Goal: Transaction & Acquisition: Purchase product/service

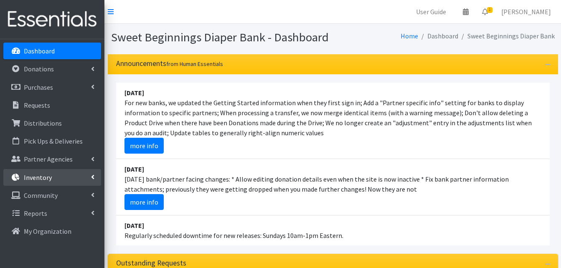
click at [43, 177] on p "Inventory" at bounding box center [38, 177] width 28 height 8
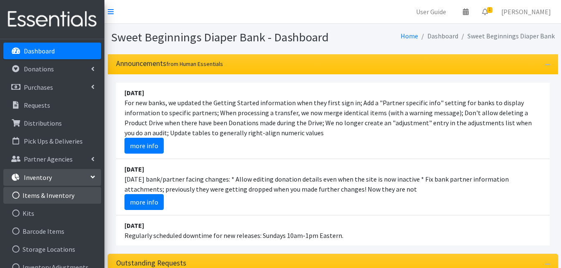
click at [51, 194] on link "Items & Inventory" at bounding box center [52, 195] width 98 height 17
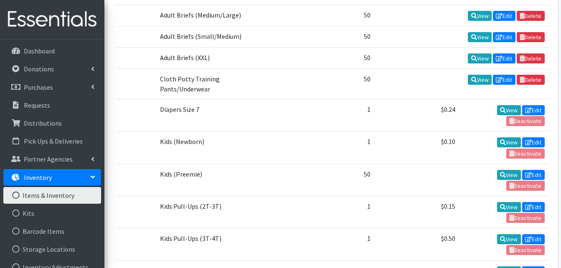
scroll to position [285, 0]
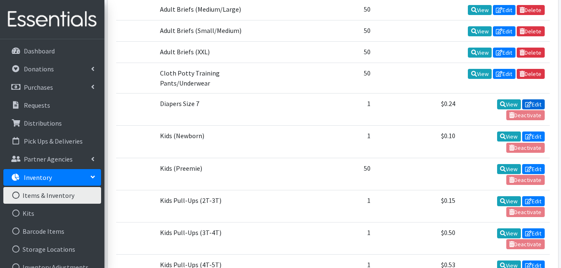
click at [533, 102] on link "Edit" at bounding box center [533, 104] width 23 height 10
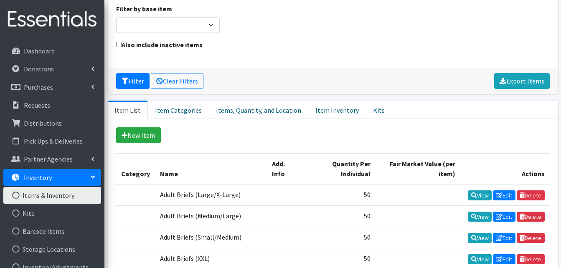
scroll to position [53, 0]
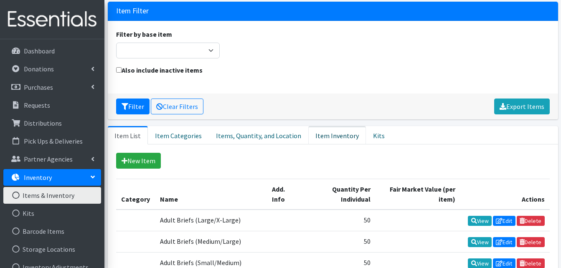
click at [324, 134] on link "Item Inventory" at bounding box center [337, 135] width 58 height 18
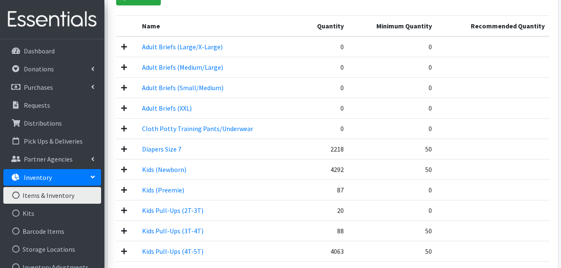
scroll to position [235, 0]
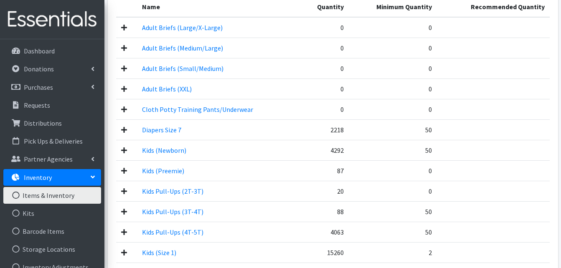
click at [229, 130] on td "Diapers Size 7" at bounding box center [218, 129] width 162 height 20
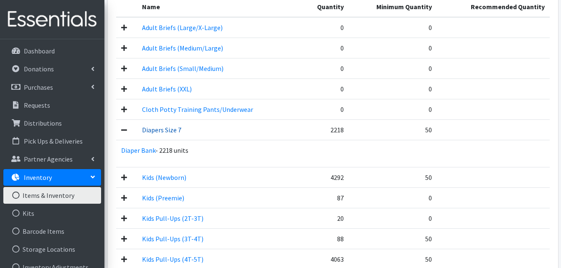
click at [158, 130] on link "Diapers Size 7" at bounding box center [161, 130] width 39 height 8
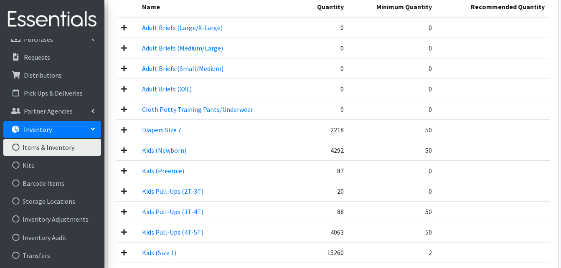
scroll to position [58, 0]
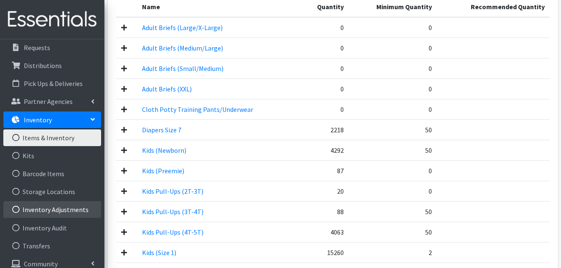
click at [77, 208] on link "Inventory Adjustments" at bounding box center [52, 209] width 98 height 17
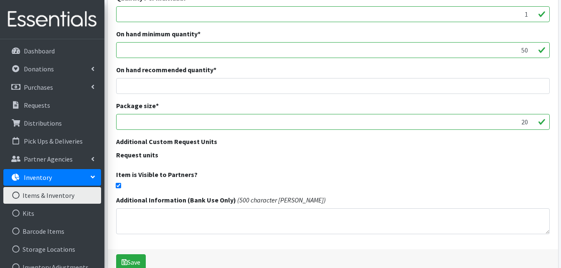
scroll to position [230, 0]
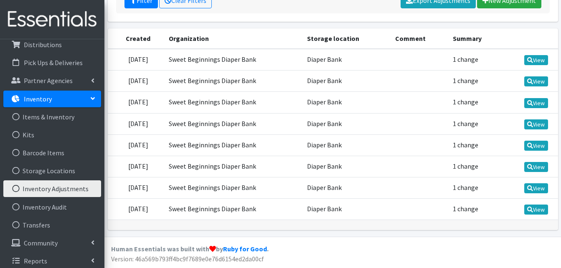
scroll to position [83, 0]
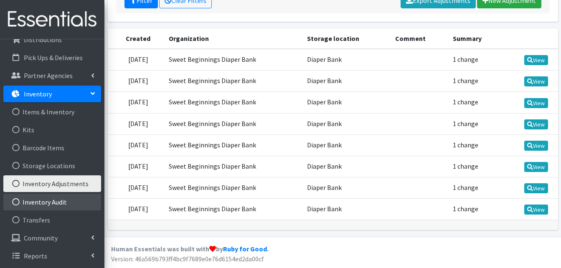
click at [56, 203] on link "Inventory Audit" at bounding box center [52, 202] width 98 height 17
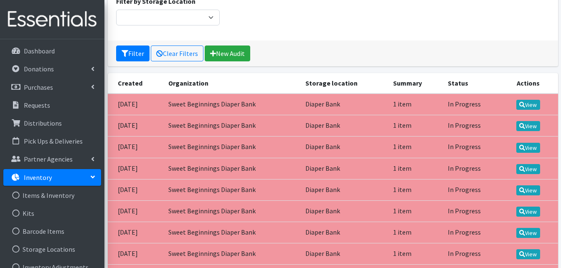
scroll to position [99, 0]
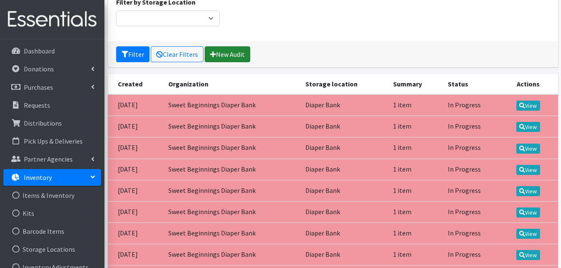
click at [222, 52] on link "New Audit" at bounding box center [227, 54] width 45 height 16
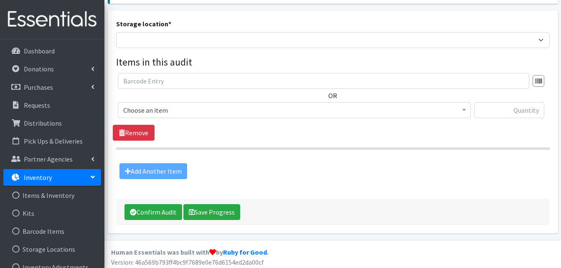
scroll to position [193, 0]
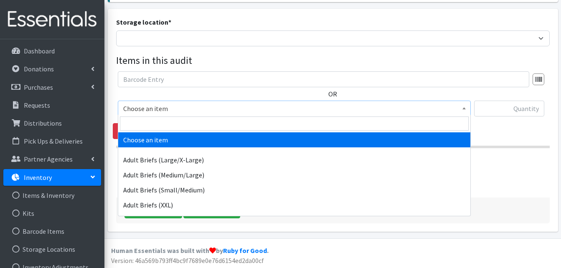
click at [465, 107] on b at bounding box center [463, 108] width 3 height 2
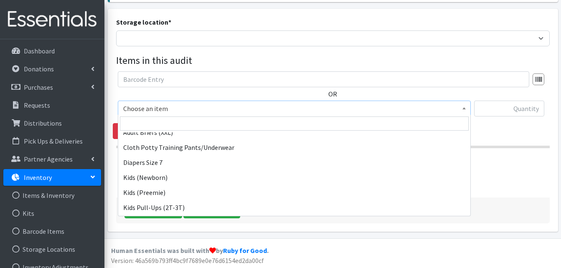
scroll to position [75, 0]
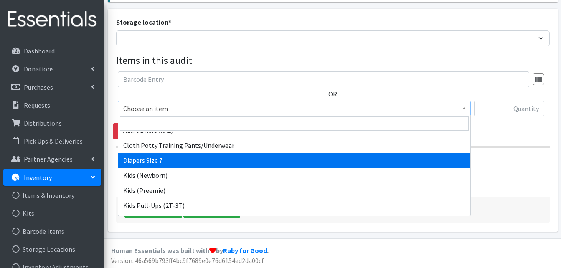
select select "15230"
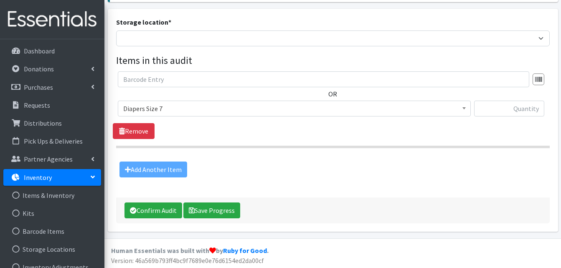
click at [144, 159] on div "Add Another Item" at bounding box center [333, 169] width 440 height 29
click at [518, 106] on input "text" at bounding box center [509, 109] width 70 height 16
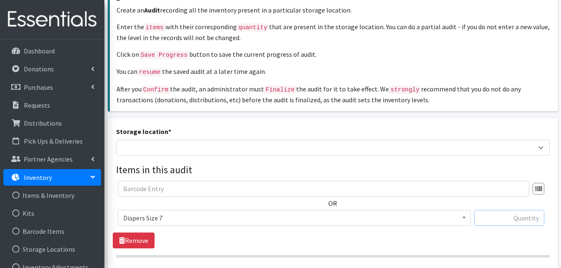
scroll to position [5, 0]
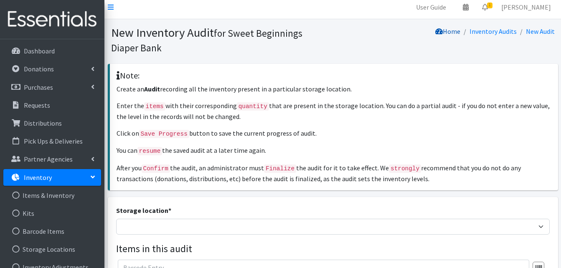
click at [457, 32] on link "Home" at bounding box center [447, 31] width 25 height 8
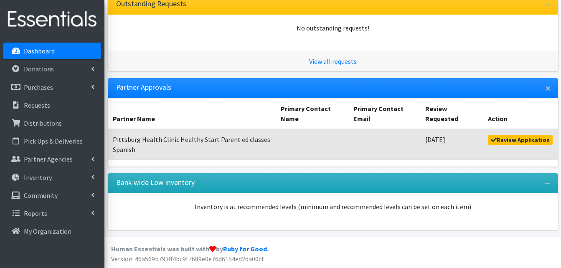
scroll to position [258, 0]
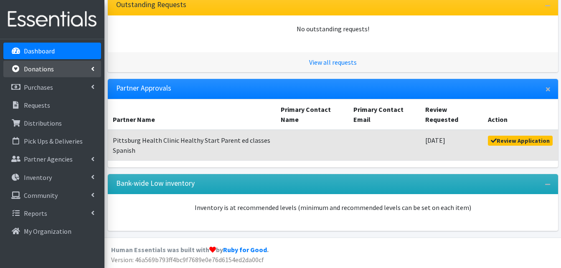
click at [45, 68] on p "Donations" at bounding box center [39, 69] width 30 height 8
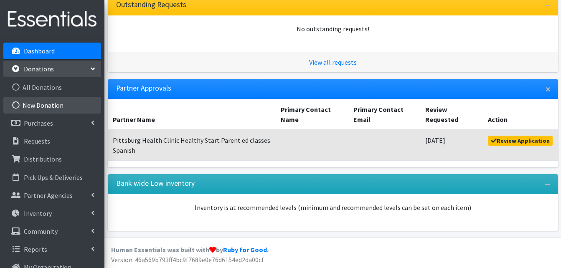
click at [40, 103] on link "New Donation" at bounding box center [52, 105] width 98 height 17
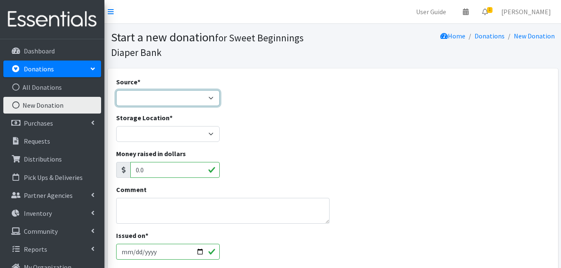
click at [212, 98] on select "Product Drive Manufacturer Donation Site Misc. Donation" at bounding box center [168, 98] width 104 height 16
select select "Donation Site"
click at [116, 90] on select "Product Drive Manufacturer Donation Site Misc. Donation" at bounding box center [168, 98] width 104 height 16
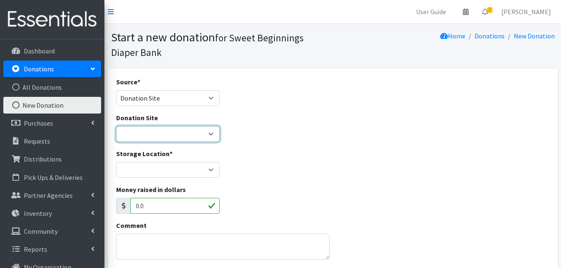
click at [212, 133] on select "Helping Hands Preschool [PERSON_NAME] HOme Health Resource Center" at bounding box center [168, 134] width 104 height 16
select select "115"
click at [116, 126] on select "Helping Hands Preschool [PERSON_NAME] HOme Health Resource Center" at bounding box center [168, 134] width 104 height 16
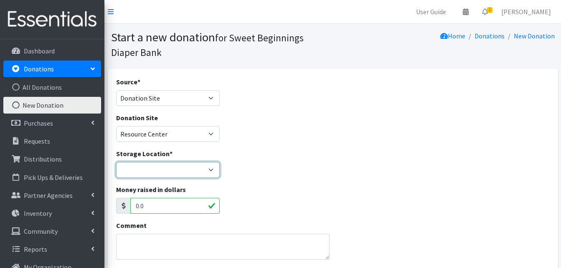
click at [212, 167] on select "Diaper Bank" at bounding box center [168, 170] width 104 height 16
select select "10"
click at [116, 162] on select "Diaper Bank" at bounding box center [168, 170] width 104 height 16
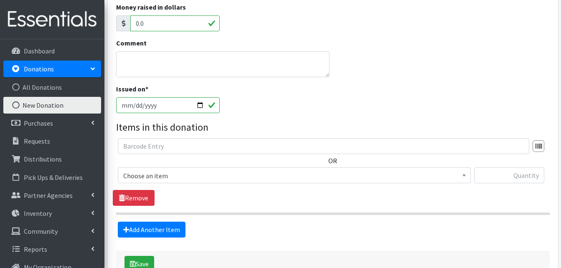
scroll to position [183, 0]
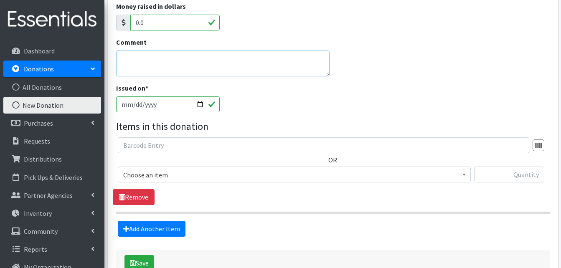
click at [131, 66] on textarea "Comment" at bounding box center [223, 64] width 214 height 26
type textarea "audit"
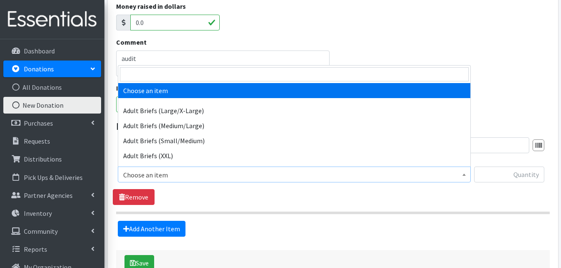
click at [463, 174] on b at bounding box center [463, 175] width 3 height 2
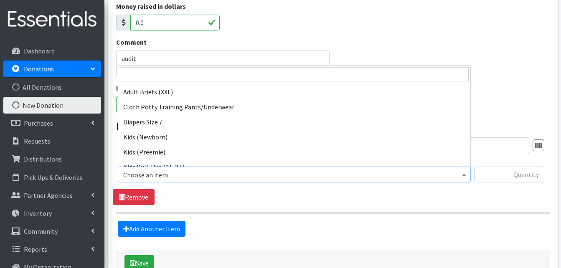
scroll to position [67, 0]
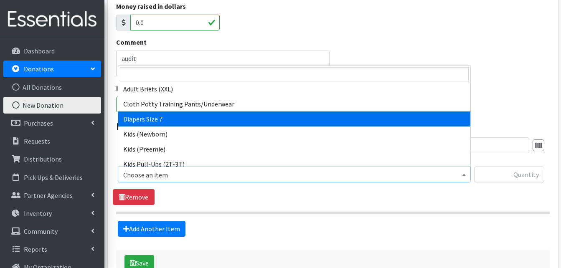
select select "15230"
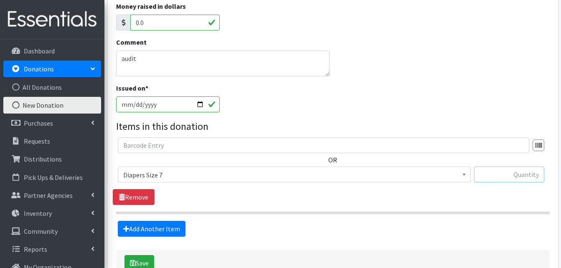
click at [497, 176] on input "text" at bounding box center [509, 175] width 70 height 16
type input "723"
click at [151, 228] on link "Add Another Item" at bounding box center [152, 229] width 68 height 16
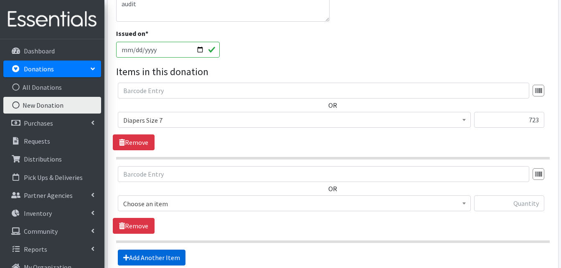
scroll to position [321, 0]
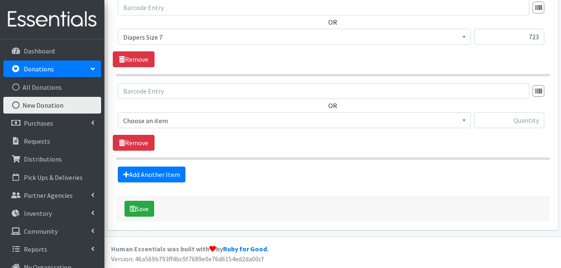
click at [463, 119] on b at bounding box center [463, 120] width 3 height 2
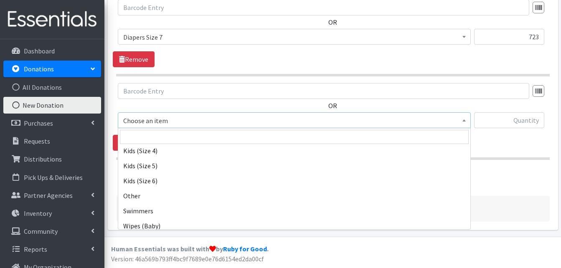
scroll to position [231, 0]
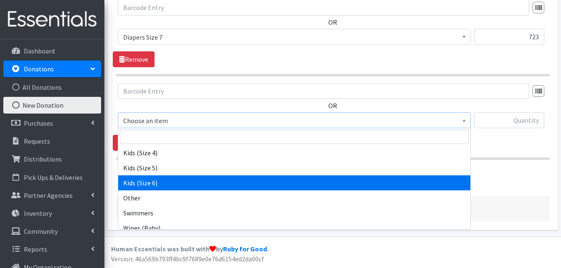
select select "1020"
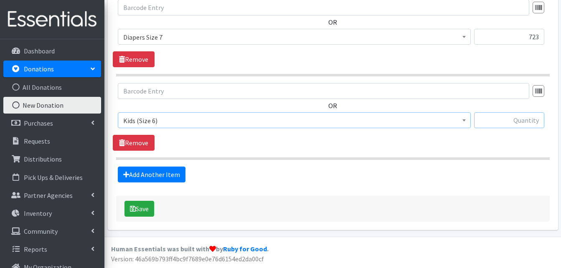
click at [500, 121] on input "text" at bounding box center [509, 120] width 70 height 16
type input "820"
click at [160, 172] on link "Add Another Item" at bounding box center [152, 175] width 68 height 16
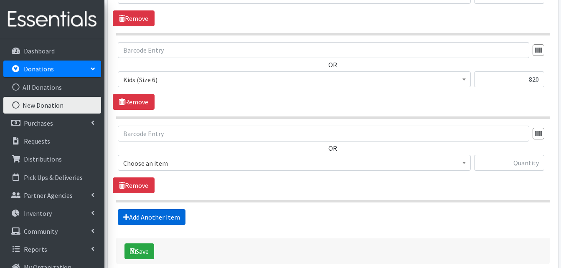
scroll to position [404, 0]
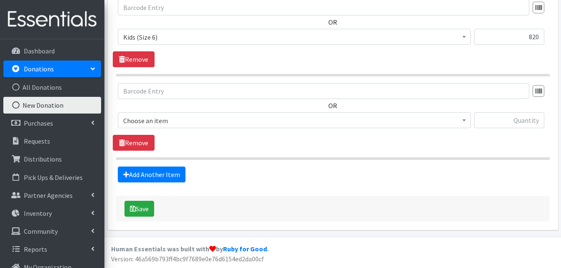
click at [463, 120] on b at bounding box center [463, 120] width 3 height 2
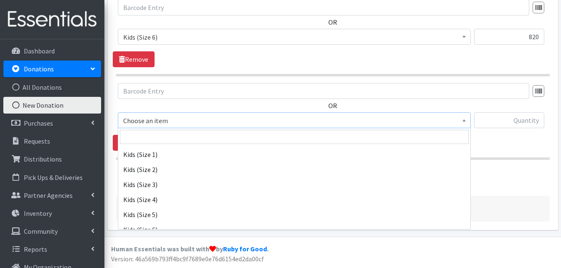
scroll to position [200, 0]
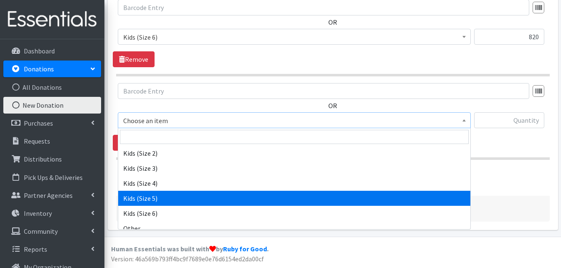
select select "1018"
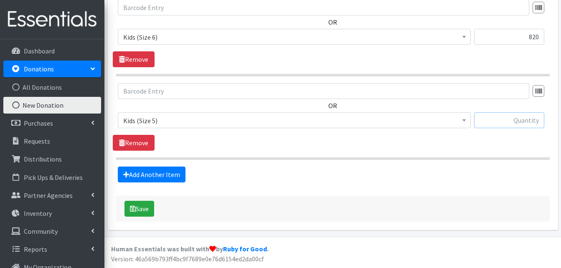
click at [498, 120] on input "text" at bounding box center [509, 120] width 70 height 16
type input "6705"
click at [173, 170] on link "Add Another Item" at bounding box center [152, 175] width 68 height 16
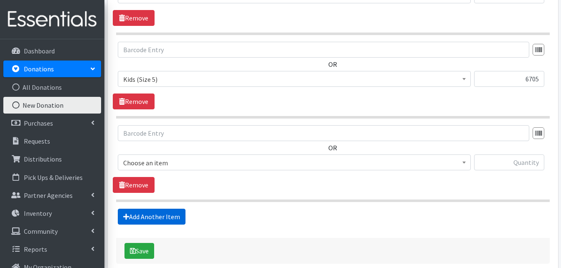
scroll to position [488, 0]
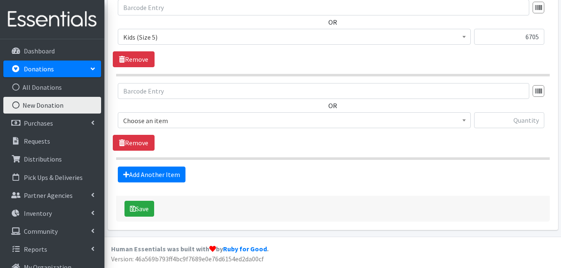
click at [464, 120] on b at bounding box center [463, 120] width 3 height 2
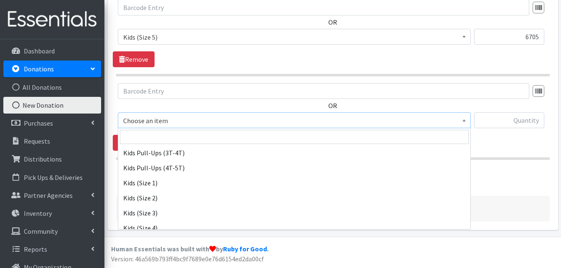
scroll to position [172, 0]
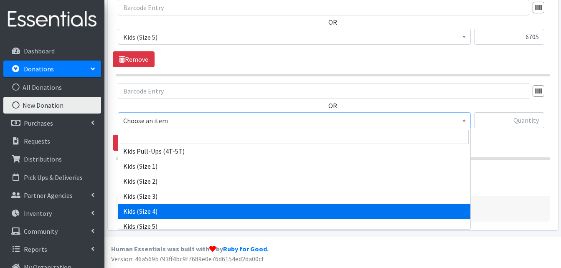
select select "1017"
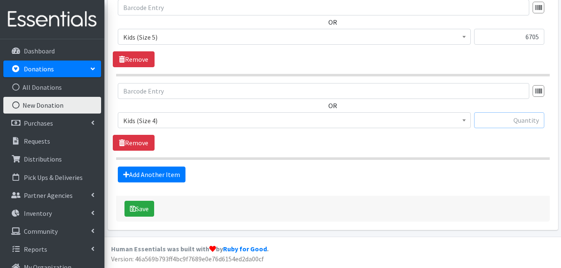
click at [509, 118] on input "text" at bounding box center [509, 120] width 70 height 16
type input "1591"
click at [159, 173] on link "Add Another Item" at bounding box center [152, 175] width 68 height 16
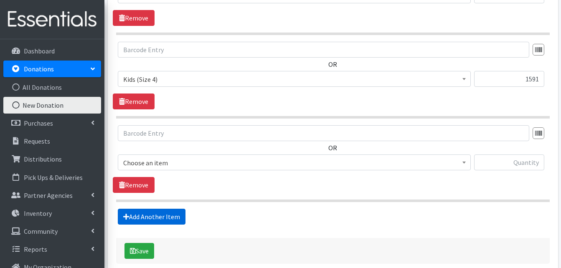
scroll to position [571, 0]
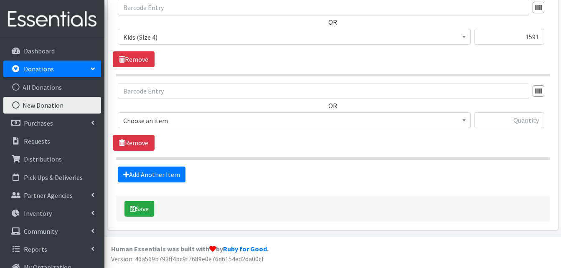
click at [462, 119] on b at bounding box center [463, 120] width 3 height 2
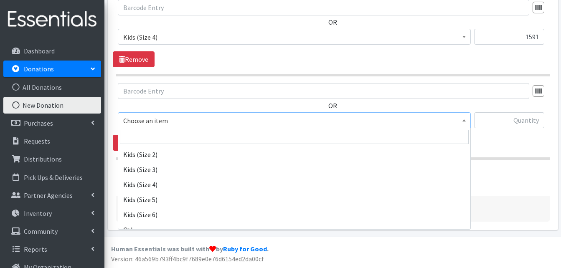
scroll to position [200, 0]
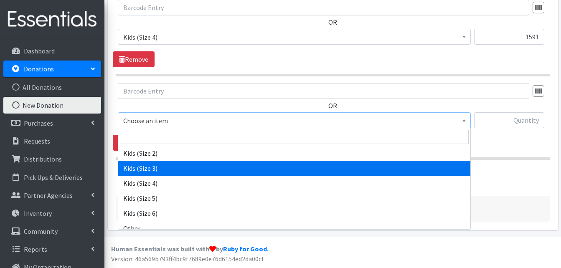
select select "1030"
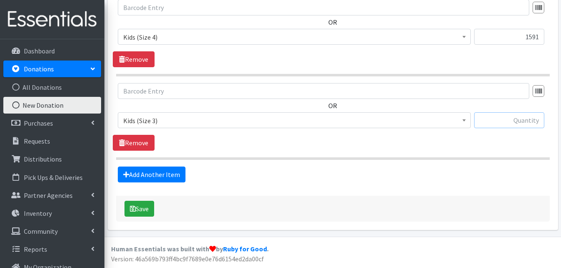
click at [504, 121] on input "text" at bounding box center [509, 120] width 70 height 16
type input "4107"
click at [168, 173] on link "Add Another Item" at bounding box center [152, 175] width 68 height 16
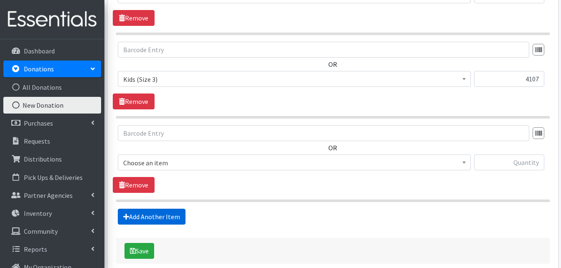
scroll to position [655, 0]
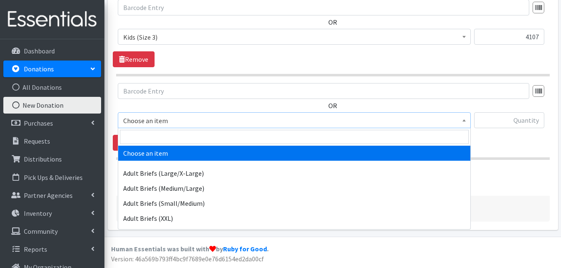
click at [463, 119] on b at bounding box center [463, 120] width 3 height 2
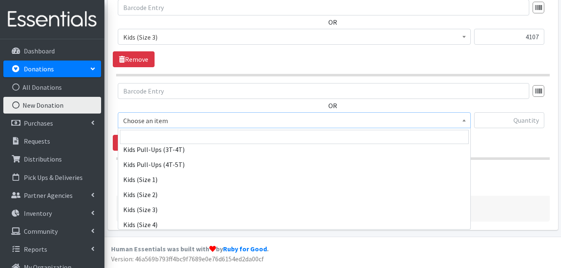
scroll to position [167, 0]
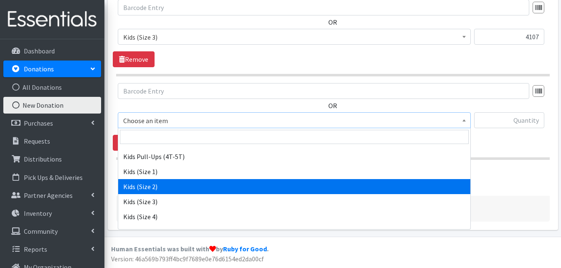
select select "1027"
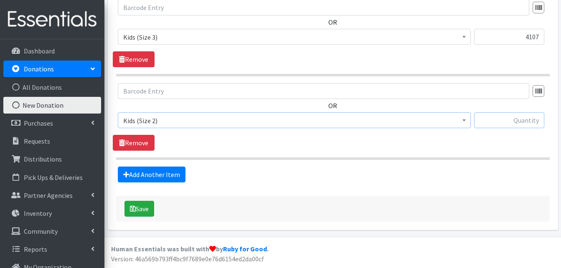
click at [513, 122] on input "text" at bounding box center [509, 120] width 70 height 16
type input "1591"
click at [139, 174] on link "Add Another Item" at bounding box center [152, 175] width 68 height 16
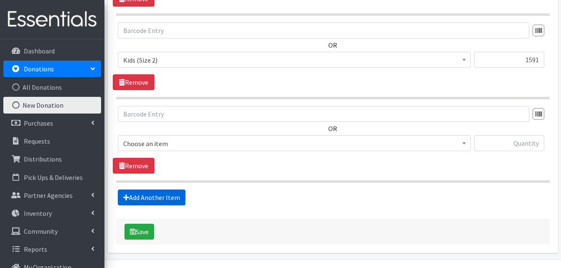
scroll to position [738, 0]
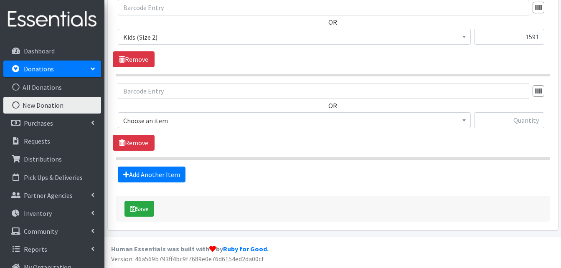
click at [463, 119] on b at bounding box center [463, 120] width 3 height 2
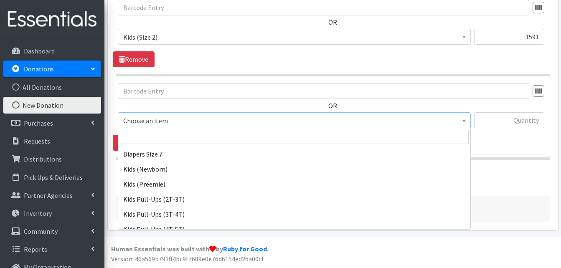
scroll to position [117, 0]
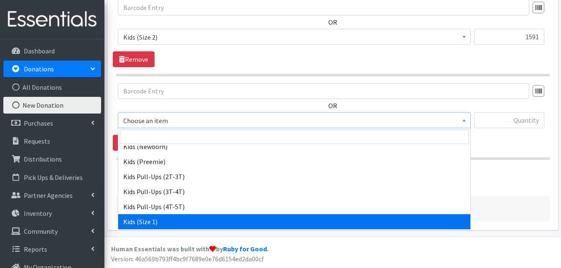
select select "1026"
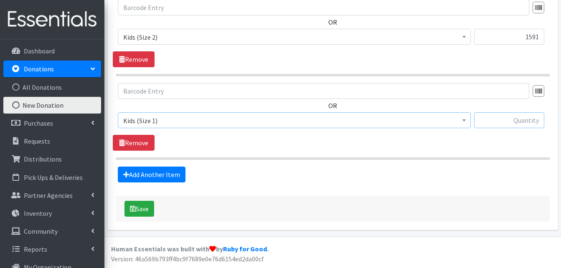
click at [518, 124] on input "text" at bounding box center [509, 120] width 70 height 16
type input "1581"
click at [155, 174] on link "Add Another Item" at bounding box center [152, 175] width 68 height 16
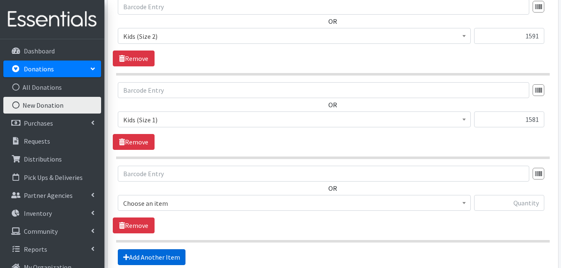
scroll to position [822, 0]
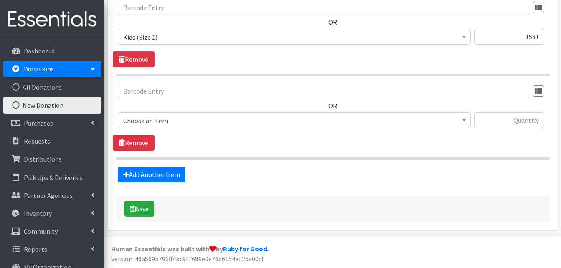
click at [463, 119] on b at bounding box center [463, 120] width 3 height 2
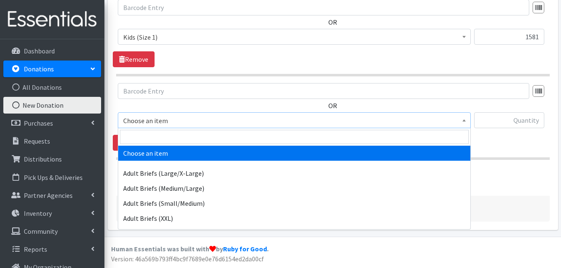
click at [463, 119] on b at bounding box center [463, 120] width 3 height 2
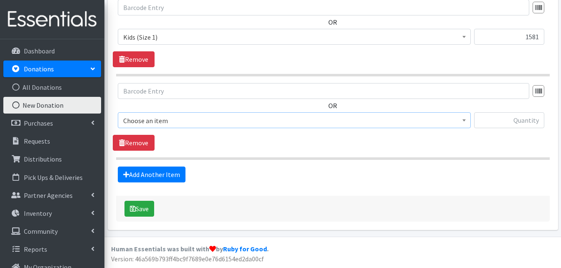
click at [463, 119] on b at bounding box center [463, 120] width 3 height 2
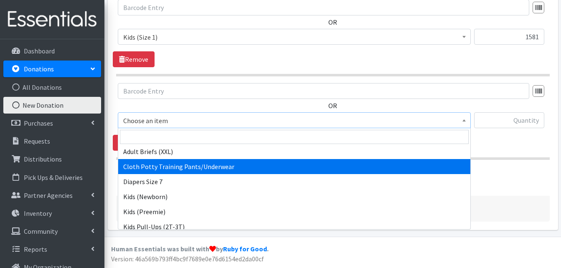
scroll to position [83, 0]
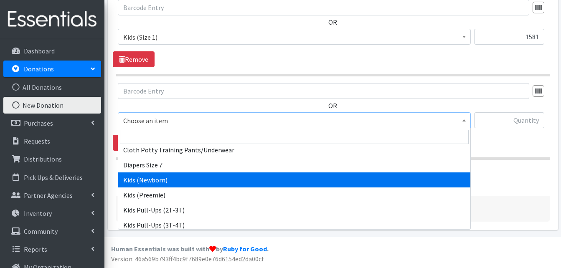
select select "1015"
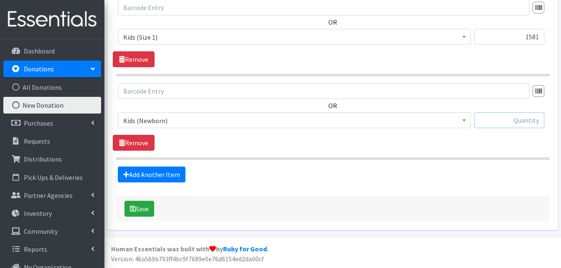
click at [493, 119] on input "text" at bounding box center [509, 120] width 70 height 16
type input "1877"
click at [143, 207] on button "Save" at bounding box center [139, 209] width 30 height 16
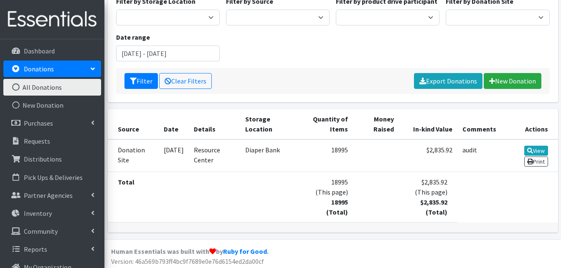
scroll to position [116, 0]
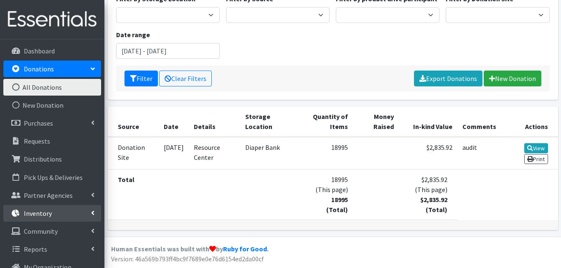
click at [50, 212] on p "Inventory" at bounding box center [38, 213] width 28 height 8
click at [41, 231] on link "Items & Inventory" at bounding box center [52, 231] width 98 height 17
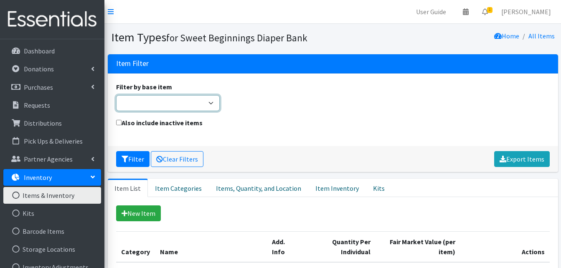
click at [210, 104] on select "Adult Briefs (Large/X-Large) Adult Briefs (Medium/Large) Adult Briefs (Small/Me…" at bounding box center [168, 103] width 104 height 16
select select "k_newborn"
click at [116, 95] on select "Adult Briefs (Large/X-Large) Adult Briefs (Medium/Large) Adult Briefs (Small/Me…" at bounding box center [168, 103] width 104 height 16
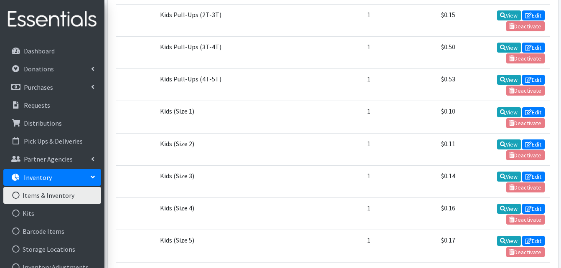
scroll to position [475, 0]
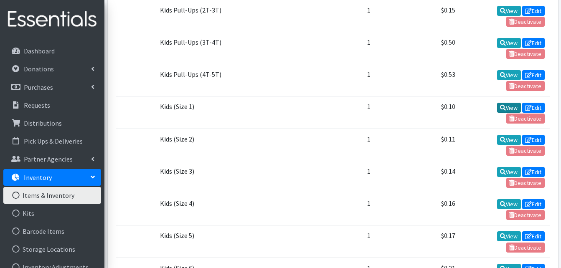
click at [510, 106] on link "View" at bounding box center [509, 108] width 24 height 10
click at [503, 139] on link "View" at bounding box center [509, 140] width 24 height 10
click at [502, 108] on icon at bounding box center [503, 108] width 6 height 6
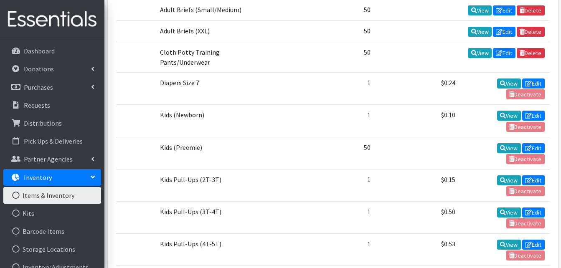
scroll to position [303, 0]
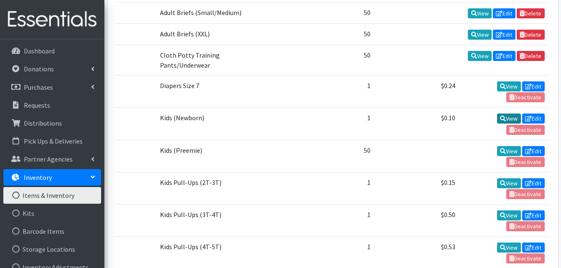
click at [505, 115] on link "View" at bounding box center [509, 119] width 24 height 10
click at [503, 85] on link "View" at bounding box center [509, 86] width 24 height 10
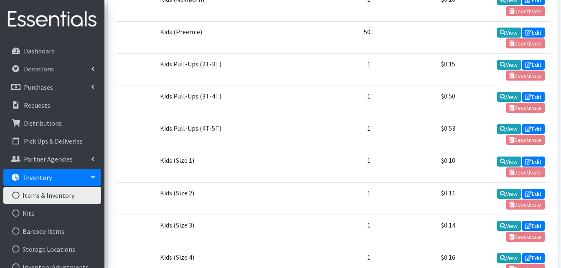
scroll to position [460, 0]
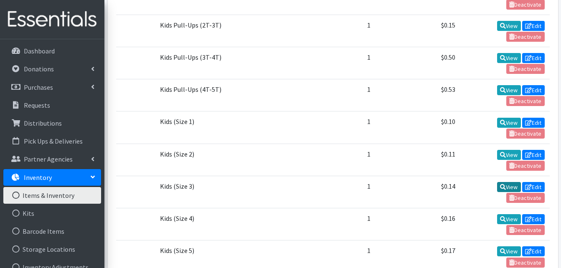
click at [502, 187] on icon at bounding box center [503, 187] width 6 height 6
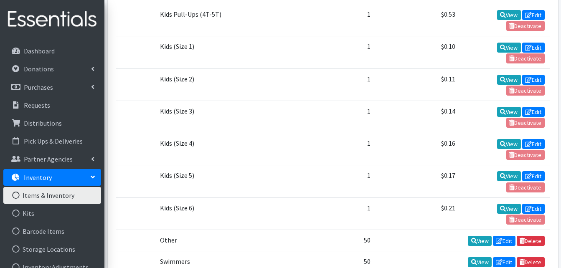
scroll to position [571, 0]
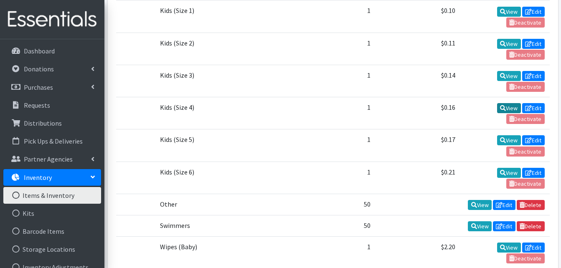
click at [501, 106] on icon at bounding box center [503, 108] width 6 height 6
click at [509, 140] on link "View" at bounding box center [509, 140] width 24 height 10
click at [504, 172] on link "View" at bounding box center [509, 173] width 24 height 10
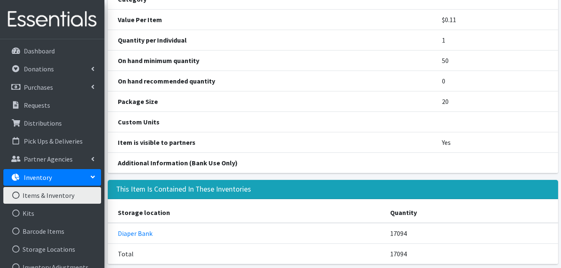
scroll to position [141, 0]
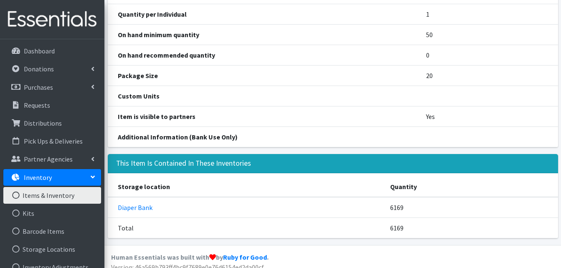
scroll to position [141, 0]
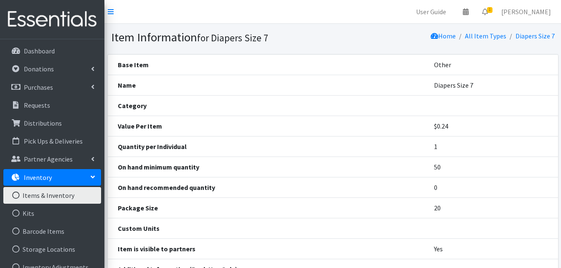
scroll to position [141, 0]
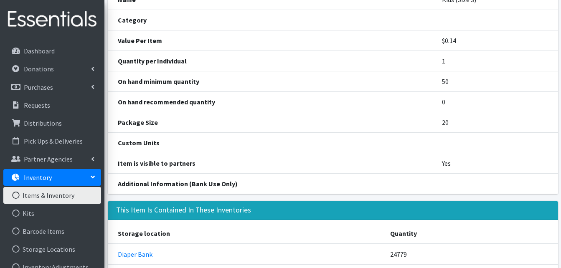
scroll to position [141, 0]
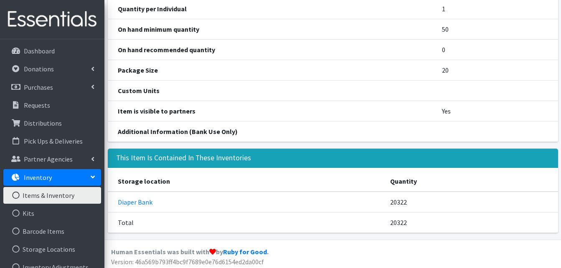
scroll to position [141, 0]
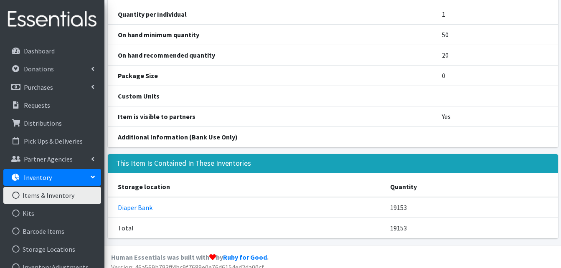
scroll to position [141, 0]
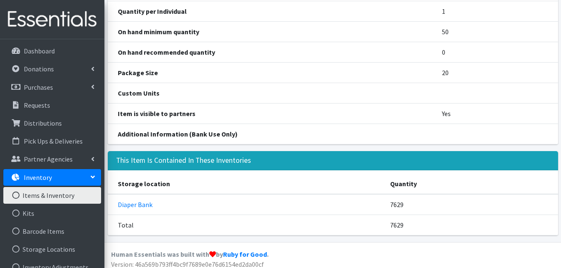
scroll to position [141, 0]
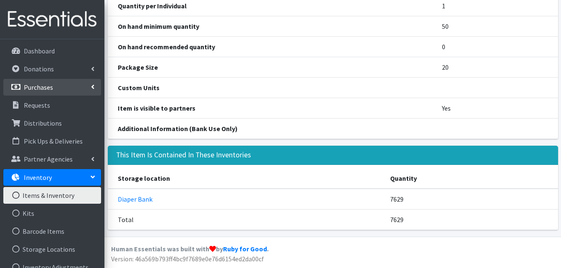
click at [40, 87] on p "Purchases" at bounding box center [38, 87] width 29 height 8
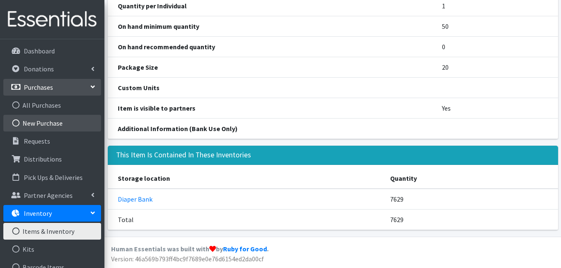
click at [40, 122] on link "New Purchase" at bounding box center [52, 123] width 98 height 17
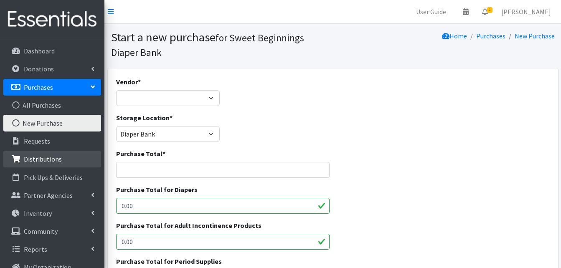
click at [38, 161] on p "Distributions" at bounding box center [43, 159] width 38 height 8
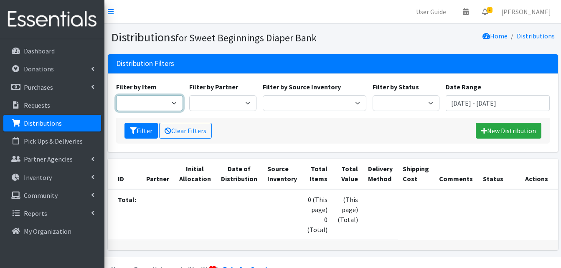
click at [173, 104] on select "Adult Briefs (Large/X-Large) Adult Briefs (Medium/Large) Adult Briefs (Small/Me…" at bounding box center [149, 103] width 67 height 16
select select "1015"
click at [116, 95] on select "Adult Briefs (Large/X-Large) Adult Briefs (Medium/Large) Adult Briefs (Small/Me…" at bounding box center [149, 103] width 67 height 16
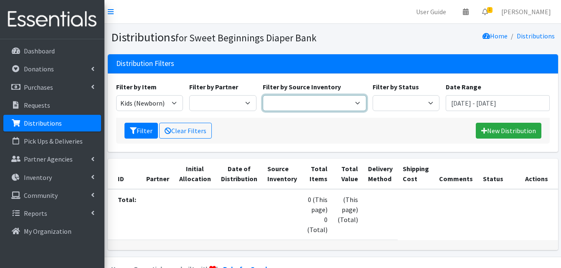
click at [357, 102] on select "Diaper Bank" at bounding box center [315, 103] width 104 height 16
select select "10"
click at [263, 95] on select "Diaper Bank" at bounding box center [315, 103] width 104 height 16
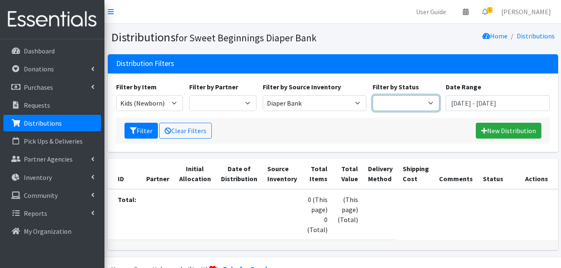
click at [430, 103] on select "Scheduled Complete" at bounding box center [405, 103] width 67 height 16
select select "10"
click at [372, 95] on select "Scheduled Complete" at bounding box center [405, 103] width 67 height 16
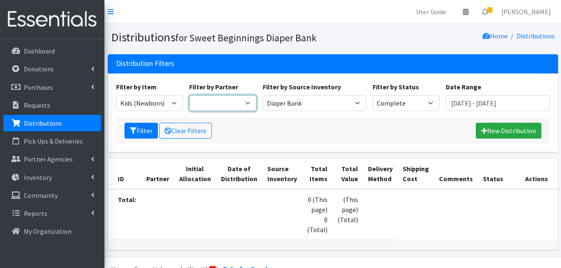
click at [244, 101] on select "Alexina Rojas SP First 5 Aspiranet - Jeanna Mora Coast Guard - Kristina Ijima C…" at bounding box center [222, 103] width 67 height 16
select select "568"
click at [189, 95] on select "Alexina Rojas SP First 5 Aspiranet - Jeanna Mora Coast Guard - Kristina Ijima C…" at bounding box center [222, 103] width 67 height 16
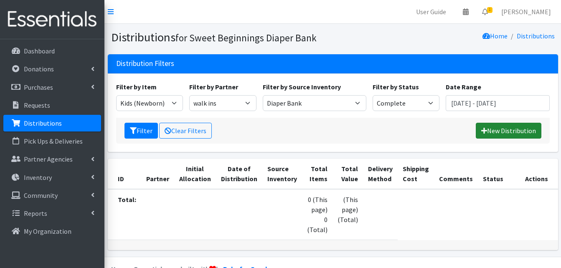
click at [487, 128] on icon at bounding box center [484, 130] width 6 height 7
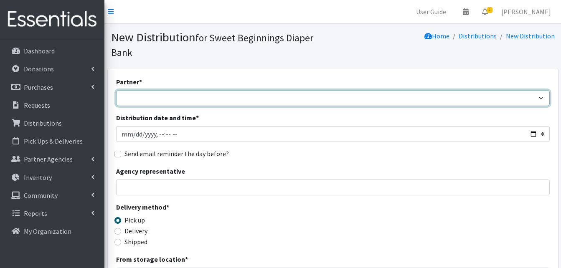
click at [542, 99] on select "Alexina Rojas SP First 5 Aspiranet - Jeanna Mora Coast Guard - Kristina Ijima C…" at bounding box center [332, 98] width 433 height 16
select select "568"
click at [116, 90] on select "Alexina Rojas SP First 5 Aspiranet - Jeanna Mora Coast Guard - Kristina Ijima C…" at bounding box center [332, 98] width 433 height 16
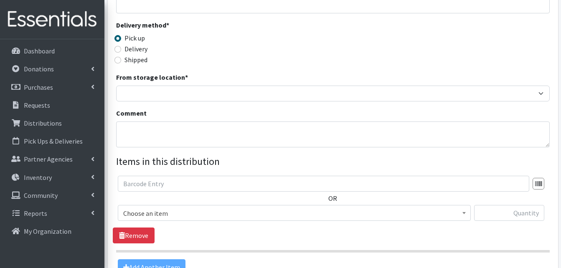
scroll to position [227, 0]
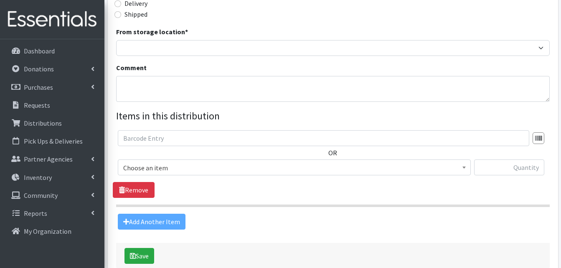
click at [463, 167] on b at bounding box center [463, 168] width 3 height 2
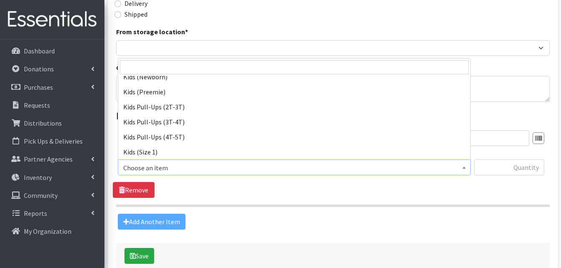
scroll to position [100, 0]
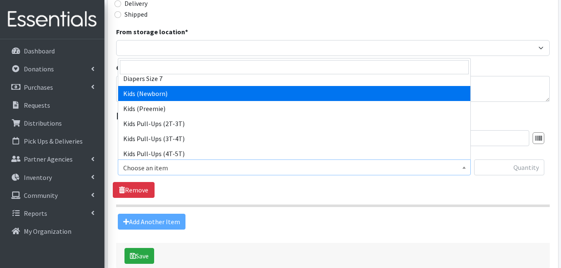
select select "1015"
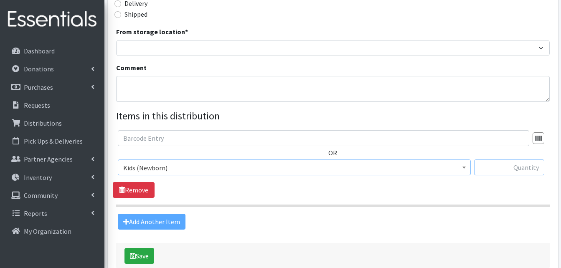
click at [495, 168] on input "text" at bounding box center [509, 167] width 70 height 16
click at [124, 248] on button "Save" at bounding box center [139, 256] width 30 height 16
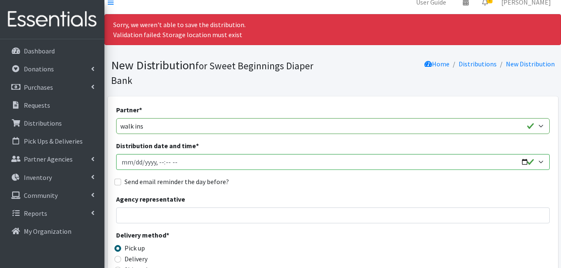
scroll to position [0, 0]
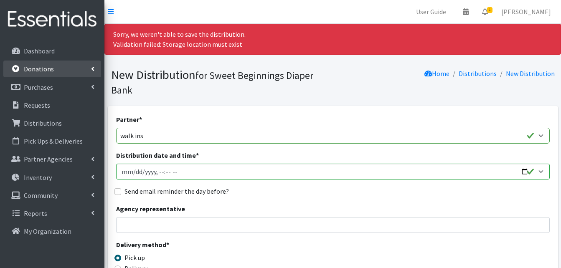
click at [52, 66] on p "Donations" at bounding box center [39, 69] width 30 height 8
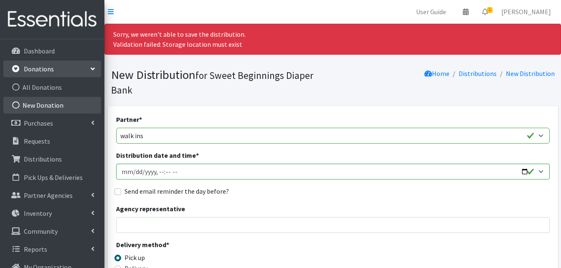
click at [46, 104] on link "New Donation" at bounding box center [52, 105] width 98 height 17
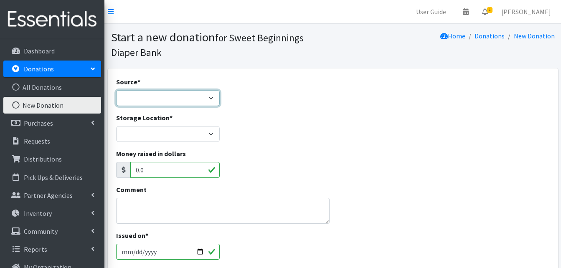
click at [209, 98] on select "Product Drive Manufacturer Donation Site Misc. Donation" at bounding box center [168, 98] width 104 height 16
select select "Donation Site"
click at [116, 90] on select "Product Drive Manufacturer Donation Site Misc. Donation" at bounding box center [168, 98] width 104 height 16
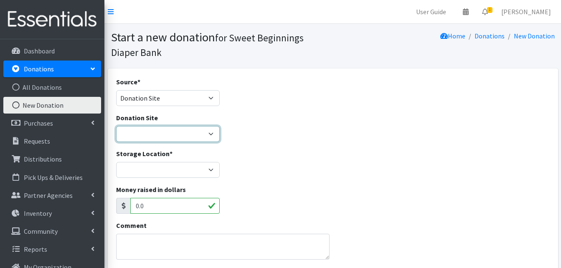
click at [213, 133] on select "Helping Hands Preschool John Muir HOme Health Resource Center" at bounding box center [168, 134] width 104 height 16
select select "115"
click at [116, 126] on select "Helping Hands Preschool John Muir HOme Health Resource Center" at bounding box center [168, 134] width 104 height 16
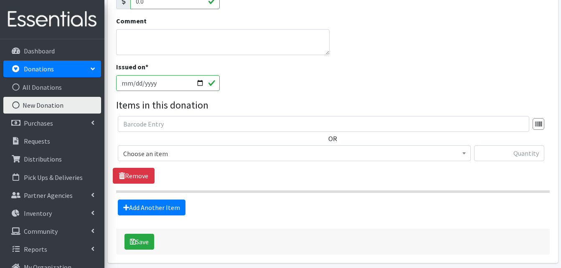
scroll to position [205, 0]
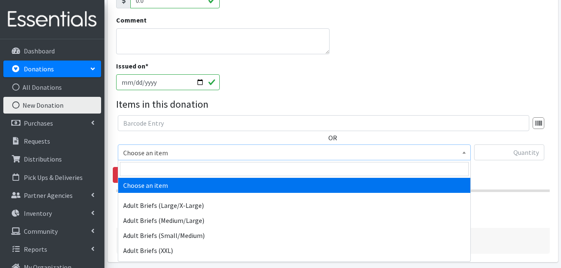
click at [465, 154] on span at bounding box center [464, 151] width 8 height 13
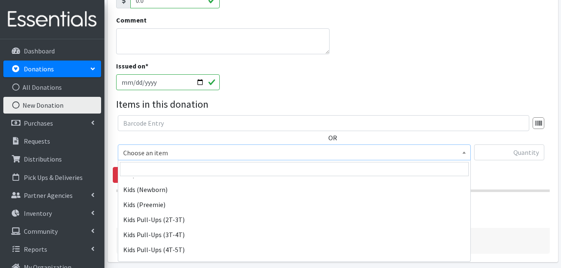
scroll to position [102, 0]
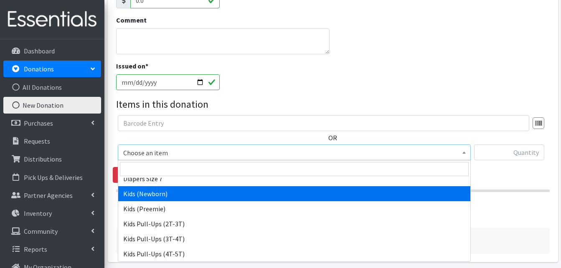
select select "1015"
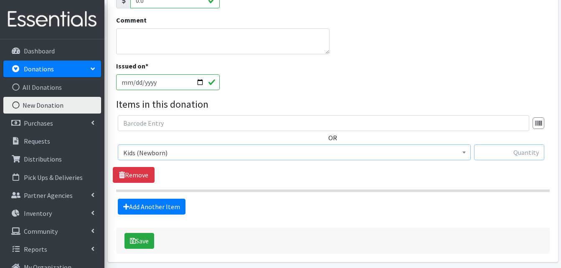
click at [506, 156] on input "text" at bounding box center [509, 152] width 70 height 16
type input "1877"
click at [159, 203] on link "Add Another Item" at bounding box center [152, 207] width 68 height 16
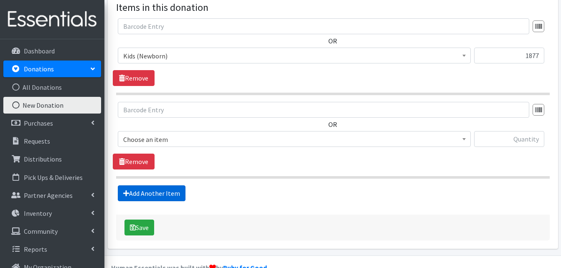
scroll to position [321, 0]
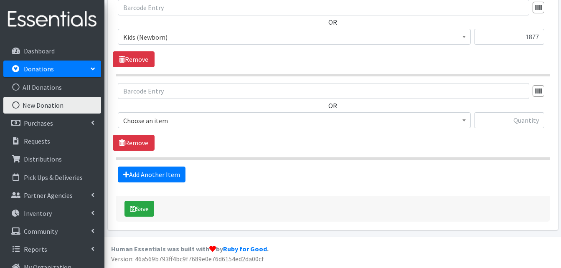
click at [464, 119] on b at bounding box center [463, 120] width 3 height 2
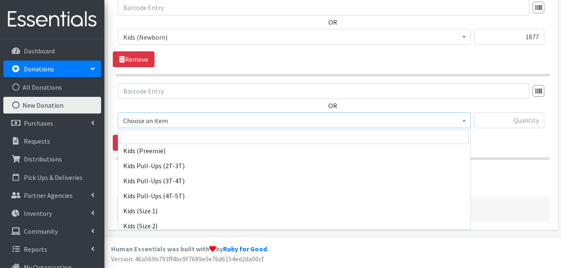
scroll to position [134, 0]
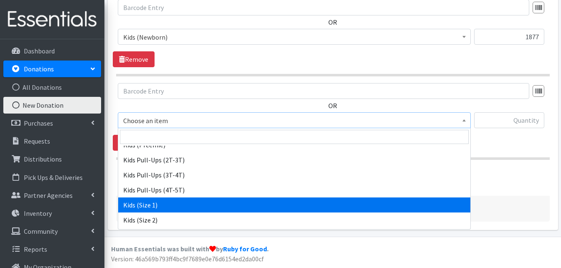
select select "1026"
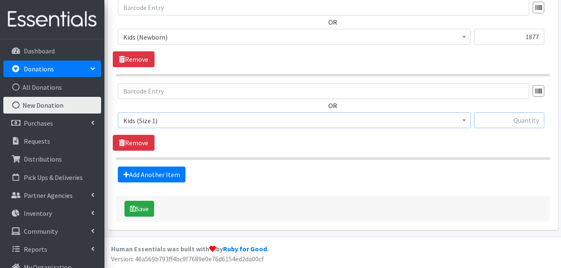
click at [519, 117] on input "text" at bounding box center [509, 120] width 70 height 16
type input "1581"
click at [168, 175] on link "Add Another Item" at bounding box center [152, 175] width 68 height 16
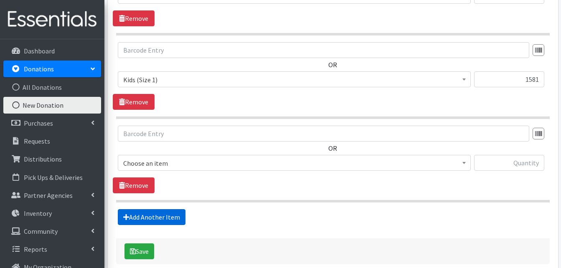
scroll to position [404, 0]
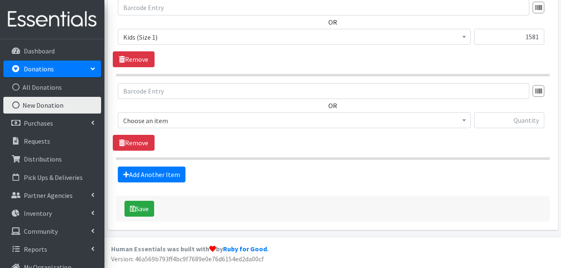
click at [466, 119] on span at bounding box center [464, 119] width 8 height 13
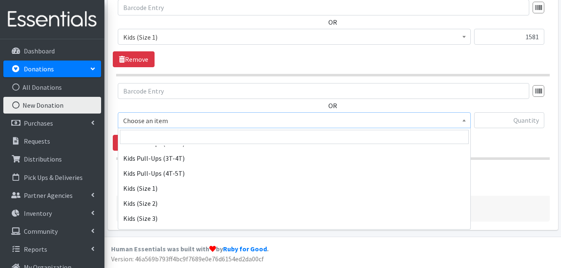
scroll to position [167, 0]
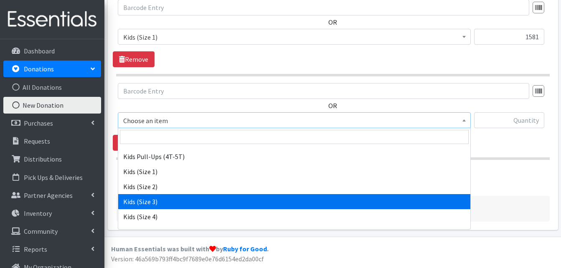
select select "1030"
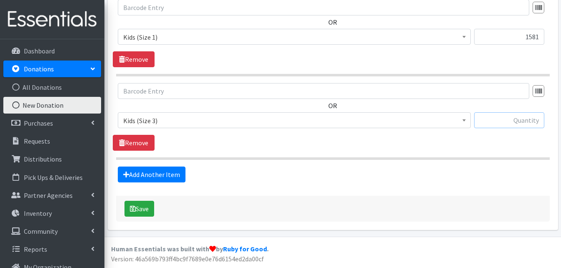
click at [514, 122] on input "text" at bounding box center [509, 120] width 70 height 16
type input "3040"
click at [154, 174] on link "Add Another Item" at bounding box center [152, 175] width 68 height 16
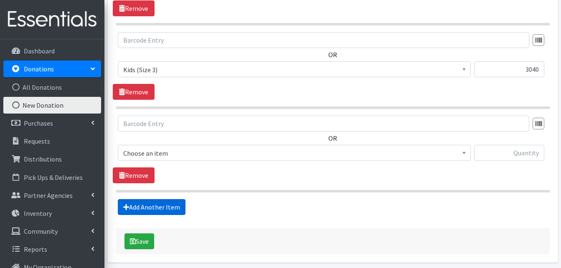
scroll to position [488, 0]
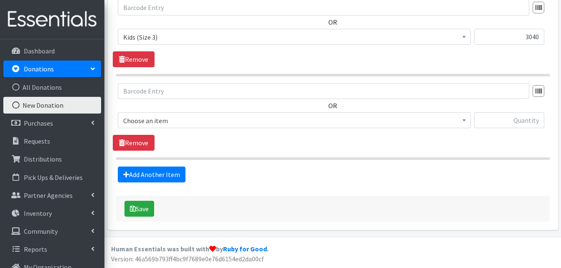
click at [465, 120] on b at bounding box center [463, 120] width 3 height 2
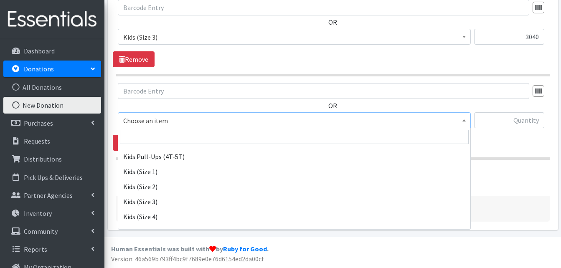
scroll to position [184, 0]
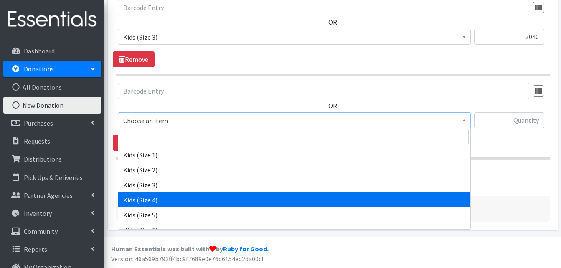
select select "1017"
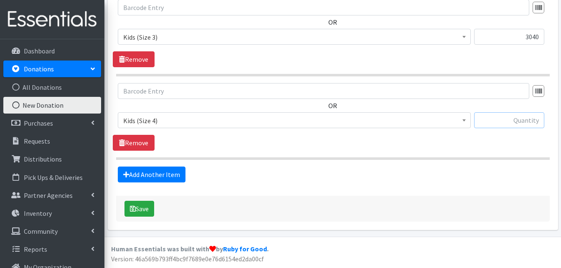
click at [514, 122] on input "text" at bounding box center [509, 120] width 70 height 16
type input "1591"
click at [153, 172] on link "Add Another Item" at bounding box center [152, 175] width 68 height 16
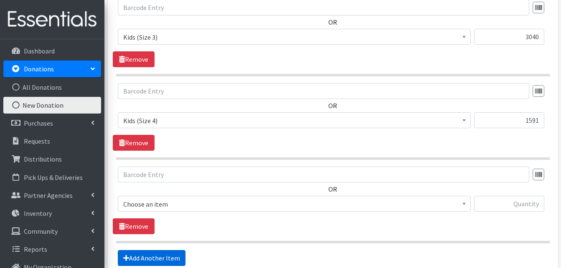
scroll to position [571, 0]
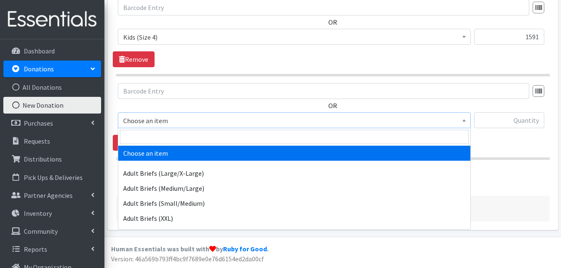
click at [464, 119] on span at bounding box center [464, 119] width 8 height 13
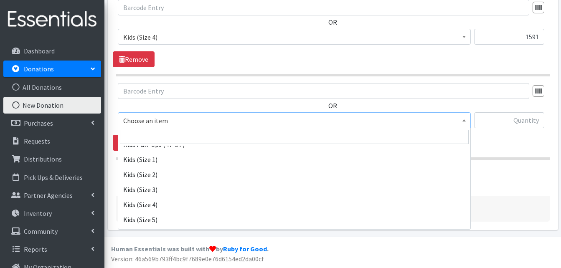
scroll to position [184, 0]
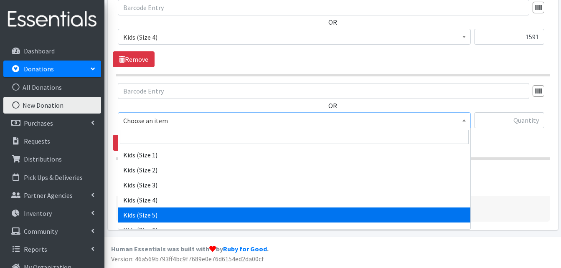
select select "1018"
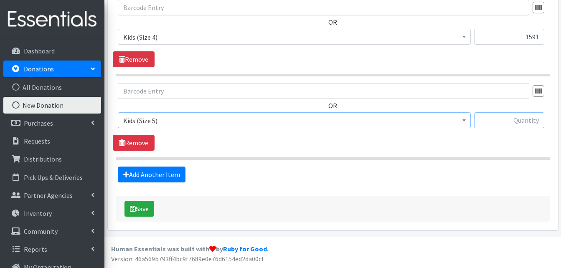
click at [500, 123] on input "text" at bounding box center [509, 120] width 70 height 16
type input "6"
click at [496, 116] on input "6" at bounding box center [509, 120] width 70 height 16
click at [508, 126] on input "6" at bounding box center [509, 120] width 70 height 16
type input "8649"
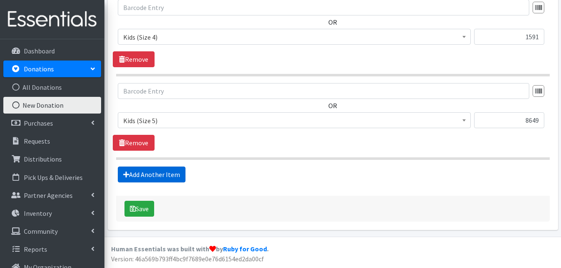
click at [154, 170] on link "Add Another Item" at bounding box center [152, 175] width 68 height 16
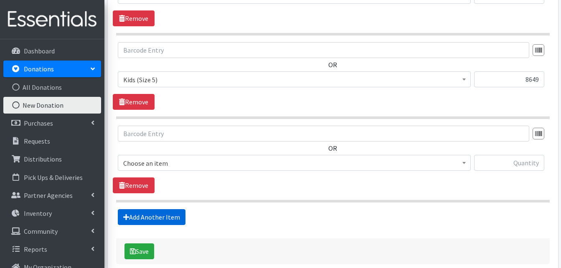
scroll to position [655, 0]
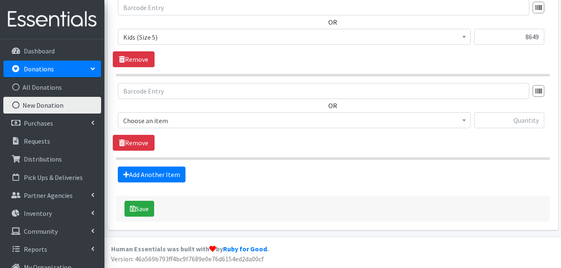
click at [461, 119] on span at bounding box center [464, 119] width 8 height 13
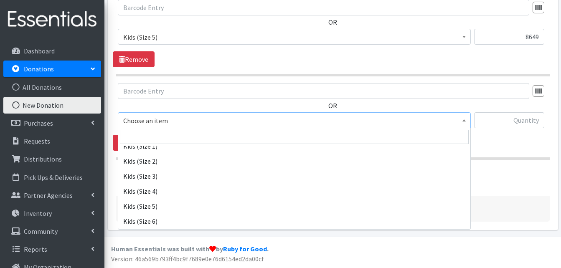
scroll to position [200, 0]
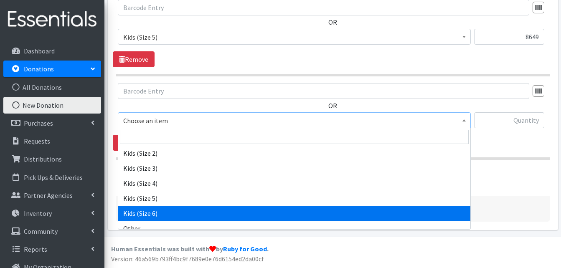
select select "1020"
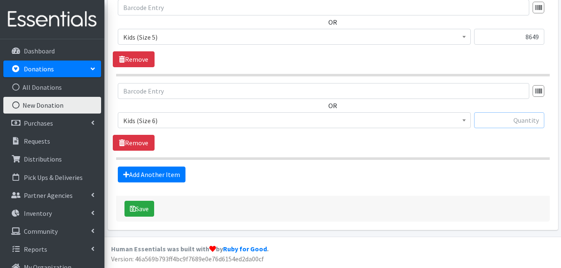
click at [518, 120] on input "text" at bounding box center [509, 120] width 70 height 16
type input "820"
click at [148, 173] on link "Add Another Item" at bounding box center [152, 175] width 68 height 16
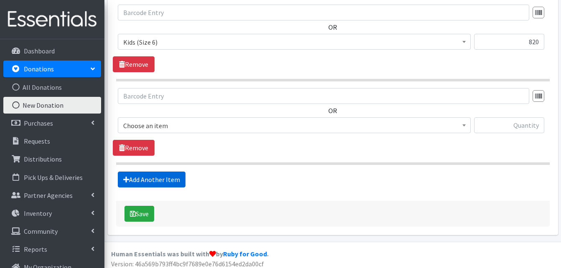
scroll to position [738, 0]
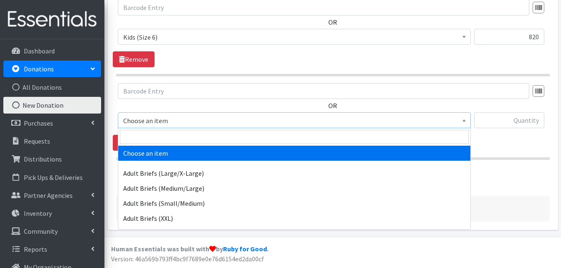
click at [464, 119] on b at bounding box center [463, 120] width 3 height 2
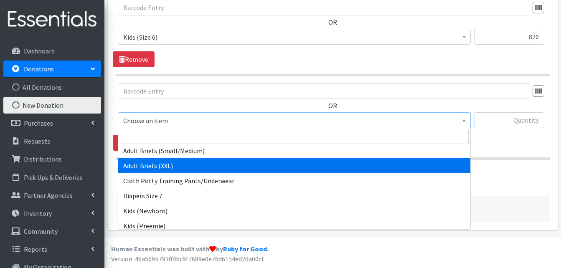
scroll to position [67, 0]
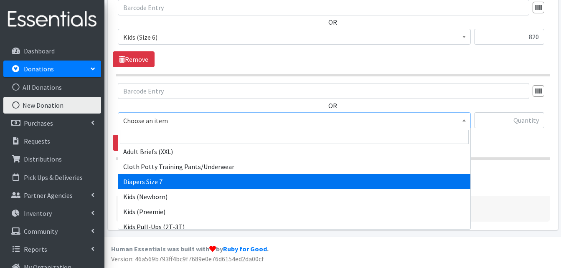
select select "15230"
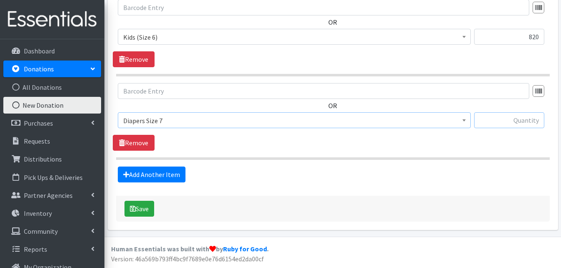
click at [511, 121] on input "text" at bounding box center [509, 120] width 70 height 16
type input "723"
click at [140, 204] on button "Save" at bounding box center [139, 209] width 30 height 16
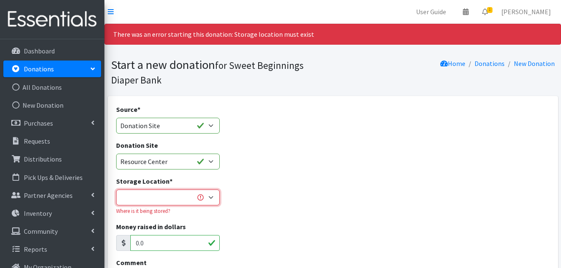
click at [212, 197] on select "Diaper Bank" at bounding box center [168, 198] width 104 height 16
select select "10"
click at [116, 190] on select "Diaper Bank" at bounding box center [168, 198] width 104 height 16
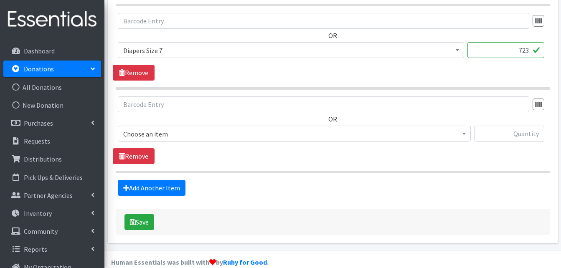
scroll to position [859, 0]
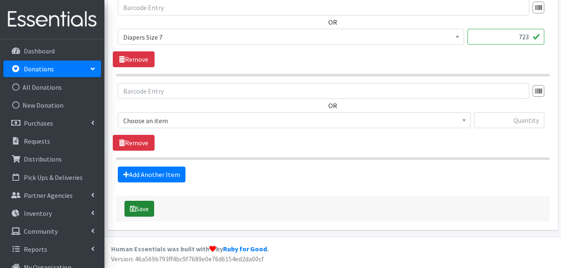
click at [144, 209] on button "Save" at bounding box center [139, 209] width 30 height 16
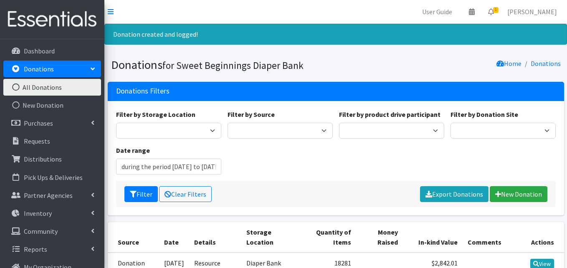
type input "[DATE] - [DATE]"
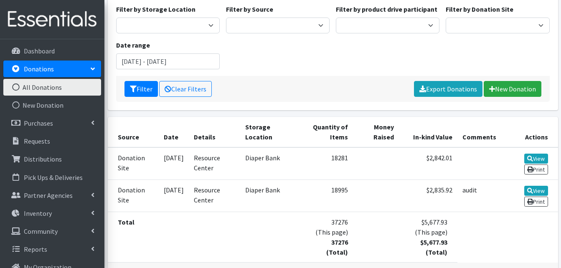
scroll to position [148, 0]
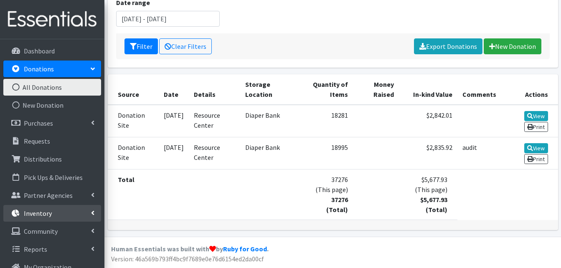
click at [39, 209] on p "Inventory" at bounding box center [38, 213] width 28 height 8
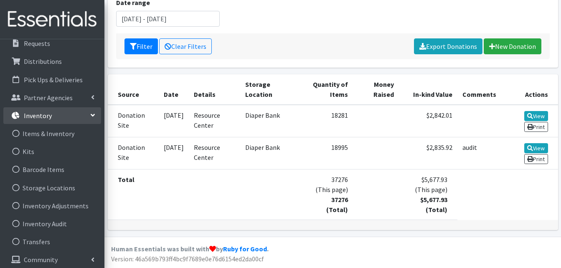
scroll to position [101, 0]
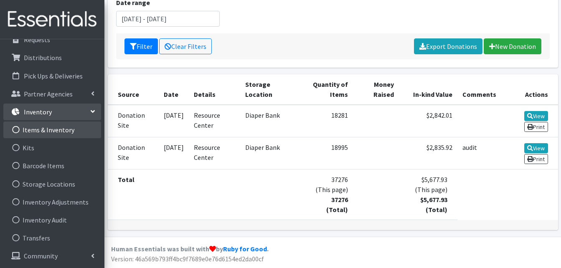
click at [55, 129] on link "Items & Inventory" at bounding box center [52, 129] width 98 height 17
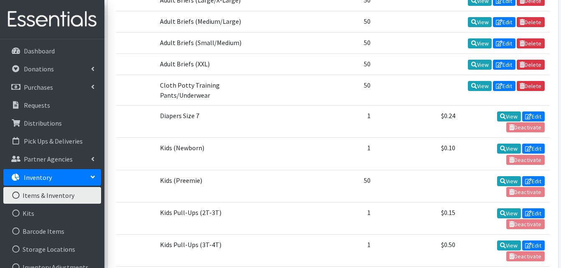
scroll to position [277, 0]
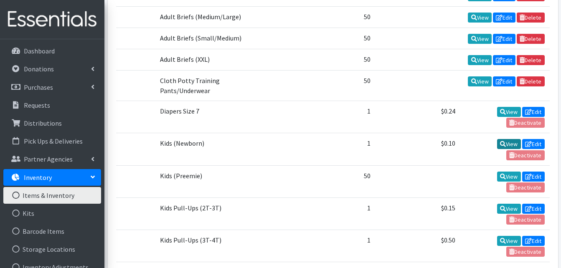
click at [501, 145] on icon at bounding box center [503, 144] width 6 height 6
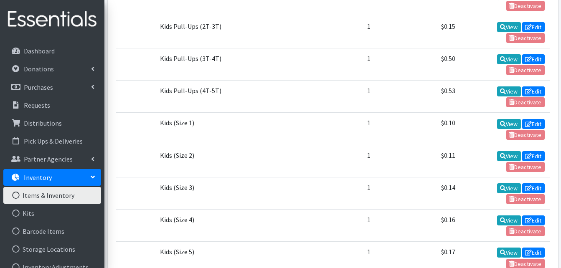
scroll to position [460, 0]
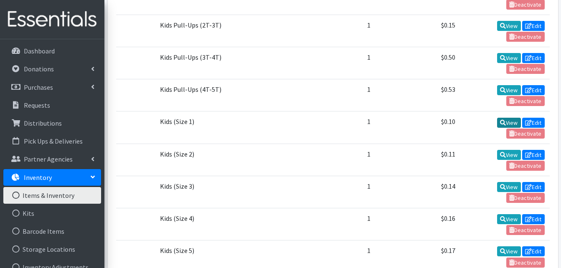
click at [508, 121] on link "View" at bounding box center [509, 123] width 24 height 10
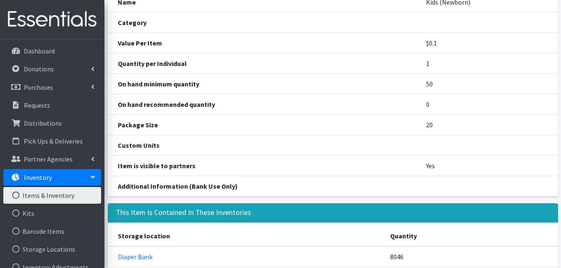
scroll to position [141, 0]
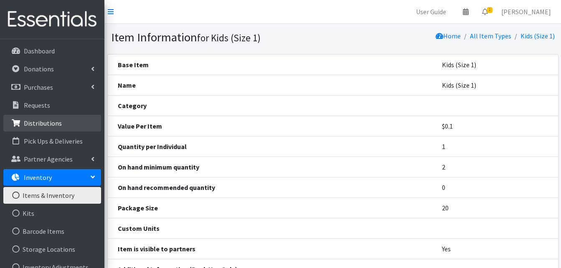
click at [35, 120] on p "Distributions" at bounding box center [43, 123] width 38 height 8
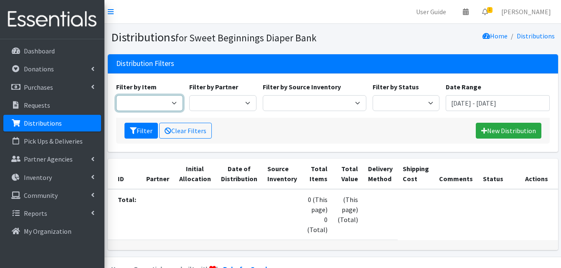
click at [176, 103] on select "Adult Briefs (Large/X-Large) Adult Briefs (Medium/Large) Adult Briefs (Small/Me…" at bounding box center [149, 103] width 67 height 16
select select "1015"
click at [116, 95] on select "Adult Briefs (Large/X-Large) Adult Briefs (Medium/Large) Adult Briefs (Small/Me…" at bounding box center [149, 103] width 67 height 16
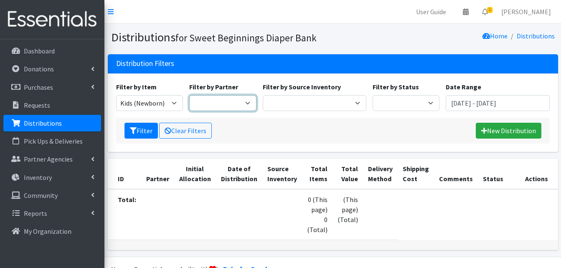
click at [247, 103] on select "[PERSON_NAME] SP First 5 Aspiranet - [PERSON_NAME] Coast Guard - [PERSON_NAME] …" at bounding box center [222, 103] width 67 height 16
select select "568"
click at [189, 95] on select "[PERSON_NAME] SP First 5 Aspiranet - [PERSON_NAME] Coast Guard - [PERSON_NAME] …" at bounding box center [222, 103] width 67 height 16
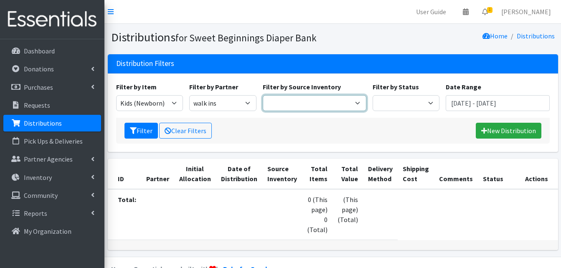
click at [357, 102] on select "Diaper Bank" at bounding box center [315, 103] width 104 height 16
select select "10"
click at [263, 95] on select "Diaper Bank" at bounding box center [315, 103] width 104 height 16
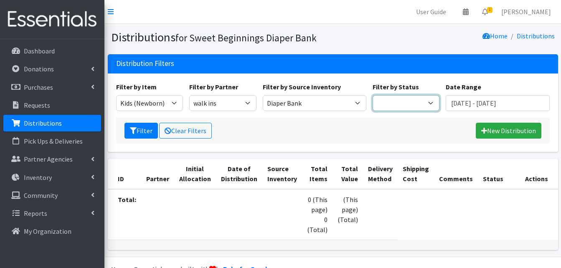
click at [429, 104] on select "Scheduled Complete" at bounding box center [405, 103] width 67 height 16
select select "10"
click at [372, 95] on select "Scheduled Complete" at bounding box center [405, 103] width 67 height 16
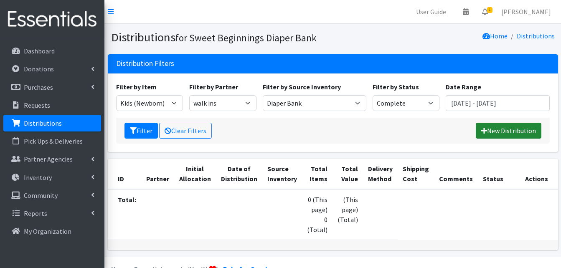
click at [507, 130] on link "New Distribution" at bounding box center [508, 131] width 66 height 16
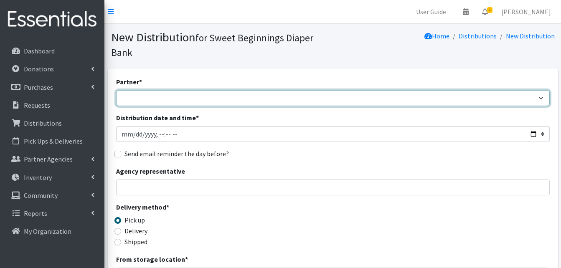
click at [542, 96] on select "[PERSON_NAME] SP First 5 Aspiranet - [PERSON_NAME] Coast Guard - [PERSON_NAME] …" at bounding box center [332, 98] width 433 height 16
select select "568"
click at [116, 90] on select "[PERSON_NAME] SP First 5 Aspiranet - [PERSON_NAME] Coast Guard - [PERSON_NAME] …" at bounding box center [332, 98] width 433 height 16
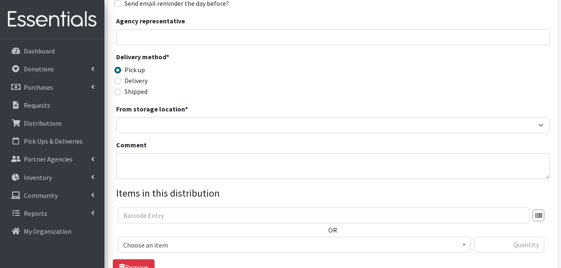
scroll to position [156, 0]
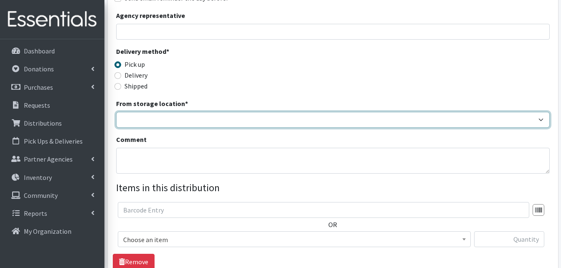
click at [541, 119] on select "Diaper Bank" at bounding box center [332, 120] width 433 height 16
select select "10"
click at [116, 112] on select "Diaper Bank" at bounding box center [332, 120] width 433 height 16
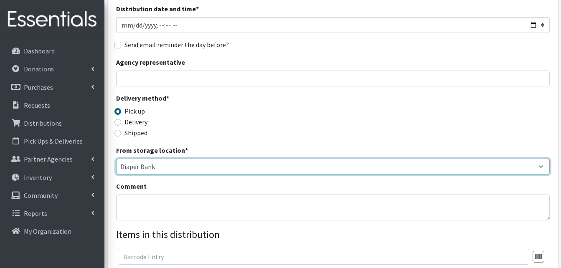
scroll to position [108, 0]
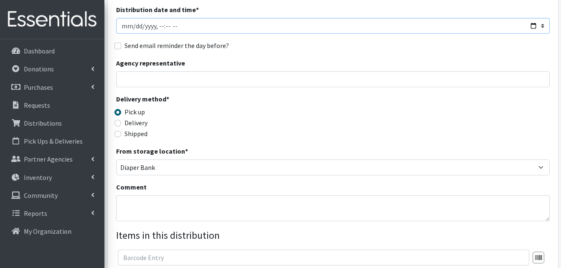
click at [178, 28] on input "Distribution date and time *" at bounding box center [332, 26] width 433 height 16
click at [166, 28] on input "Distribution date and time *" at bounding box center [332, 26] width 433 height 16
click at [175, 28] on input "Distribution date and time *" at bounding box center [332, 26] width 433 height 16
click at [542, 27] on input "Distribution date and time *" at bounding box center [332, 26] width 433 height 16
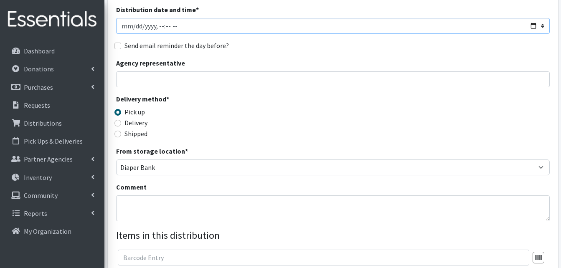
click at [533, 24] on input "Distribution date and time *" at bounding box center [332, 26] width 433 height 16
type input "[DATE]T12:00"
click at [406, 7] on div "Distribution date and time *" at bounding box center [332, 19] width 433 height 29
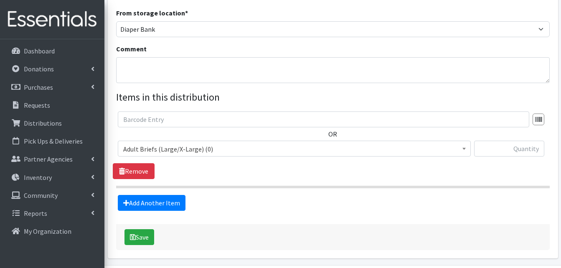
scroll to position [248, 0]
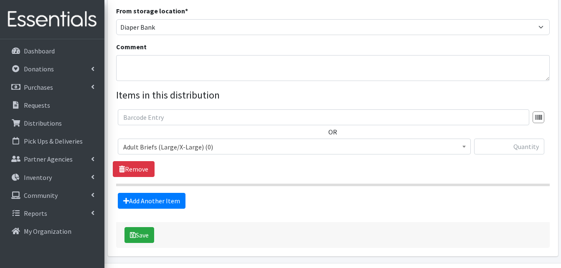
click at [463, 147] on b at bounding box center [463, 147] width 3 height 2
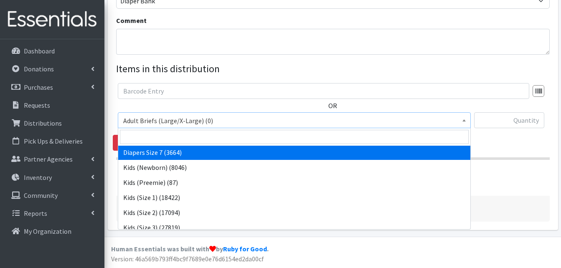
scroll to position [83, 0]
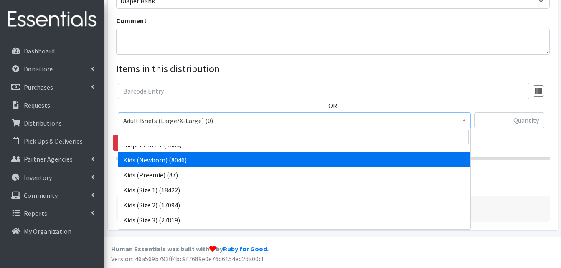
select select "1015"
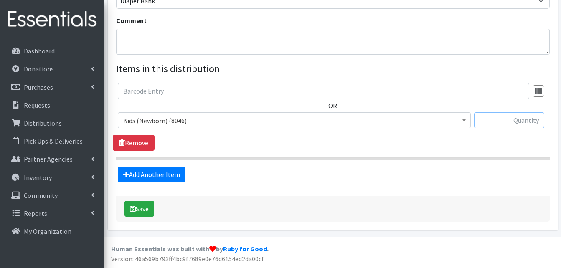
click at [490, 122] on input "text" at bounding box center [509, 120] width 70 height 16
type input "1820"
click at [159, 172] on link "Add Another Item" at bounding box center [152, 175] width 68 height 16
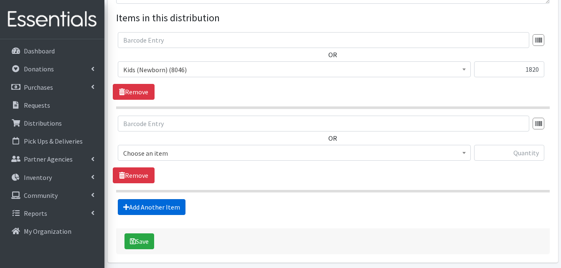
scroll to position [358, 0]
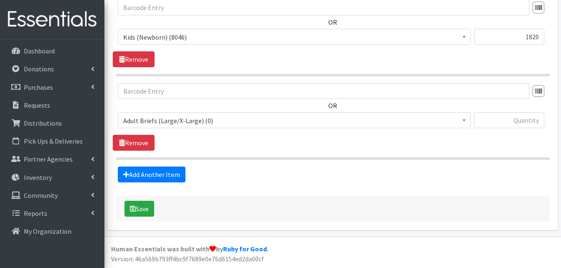
click at [463, 119] on span at bounding box center [464, 119] width 8 height 13
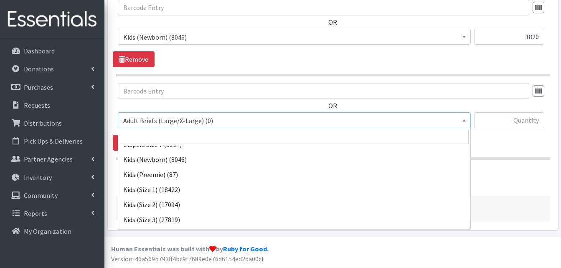
scroll to position [86, 0]
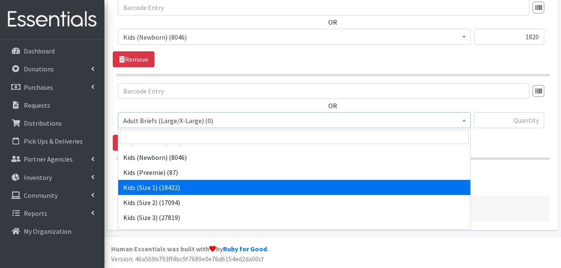
select select "1026"
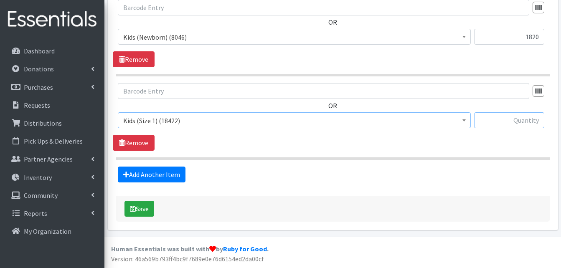
click at [500, 121] on input "text" at bounding box center [509, 120] width 70 height 16
click at [502, 121] on input "text" at bounding box center [509, 120] width 70 height 16
type input "2580"
click at [168, 174] on link "Add Another Item" at bounding box center [152, 175] width 68 height 16
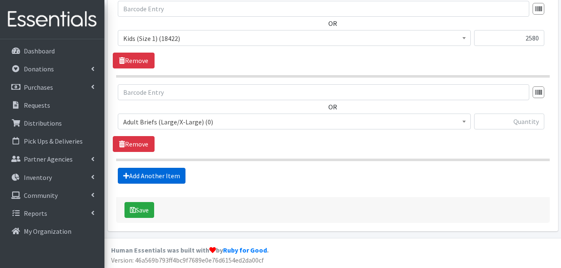
scroll to position [442, 0]
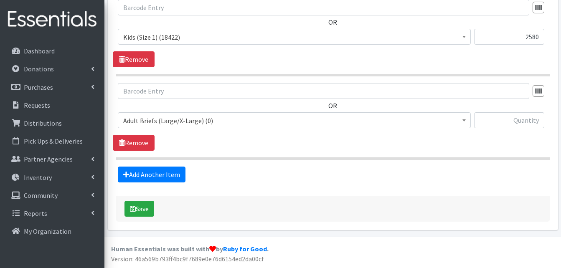
click at [463, 121] on b at bounding box center [463, 120] width 3 height 2
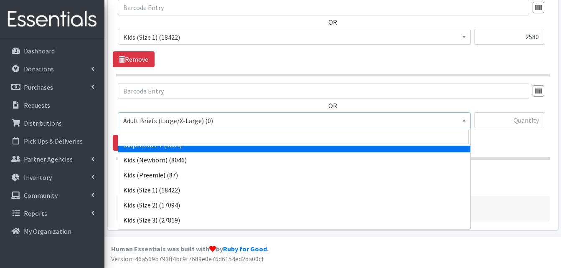
scroll to position [100, 0]
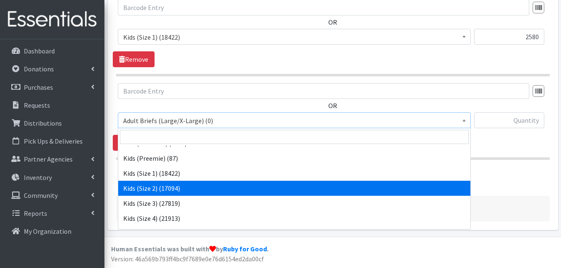
select select "1027"
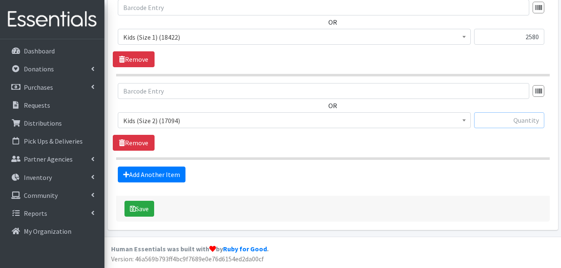
click at [504, 118] on input "text" at bounding box center [509, 120] width 70 height 16
type input "4600"
click at [143, 174] on link "Add Another Item" at bounding box center [152, 175] width 68 height 16
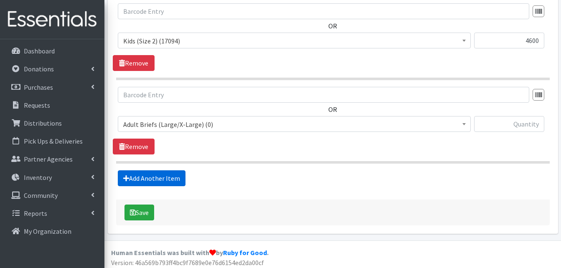
scroll to position [525, 0]
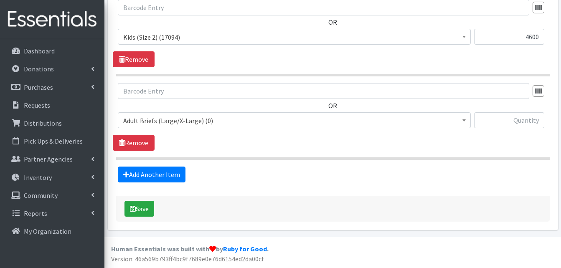
click at [463, 118] on span at bounding box center [464, 119] width 8 height 13
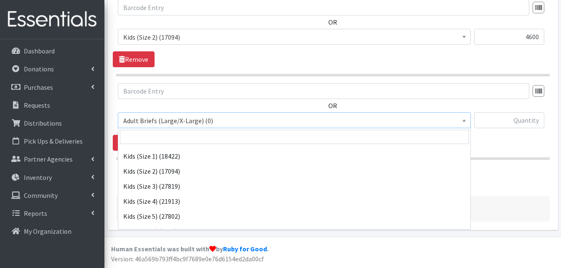
scroll to position [134, 0]
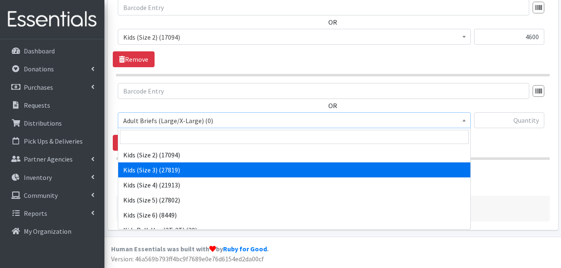
select select "1030"
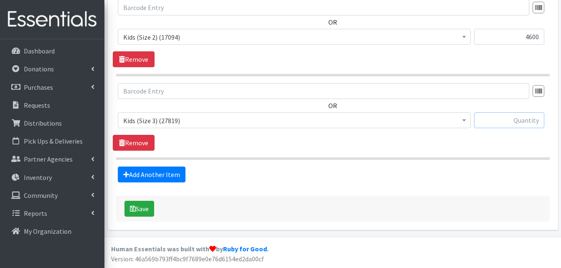
click at [505, 121] on input "text" at bounding box center [509, 120] width 70 height 16
type input "6320"
click at [148, 172] on link "Add Another Item" at bounding box center [152, 175] width 68 height 16
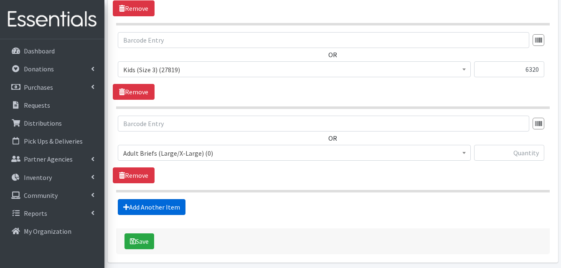
scroll to position [609, 0]
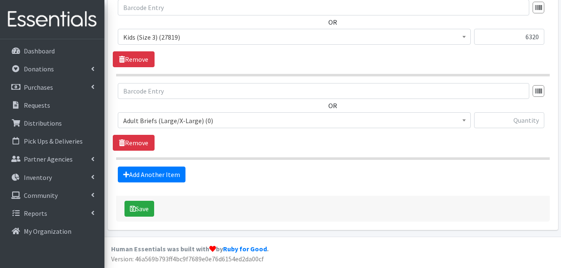
click at [464, 119] on b at bounding box center [463, 120] width 3 height 2
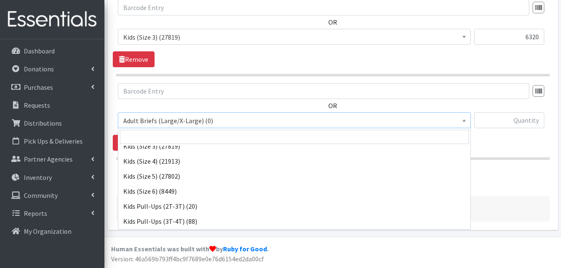
scroll to position [150, 0]
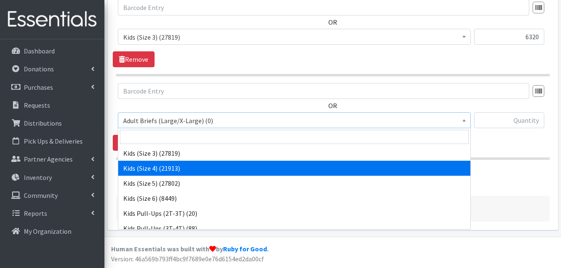
select select "1017"
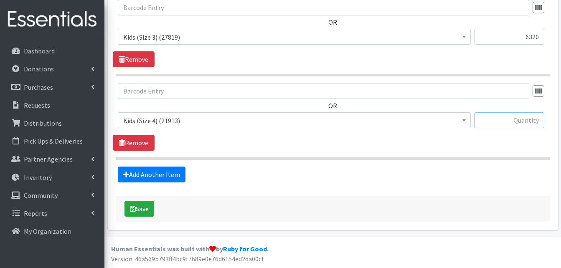
click at [510, 119] on input "text" at bounding box center [509, 120] width 70 height 16
type input "7680"
click at [161, 173] on link "Add Another Item" at bounding box center [152, 175] width 68 height 16
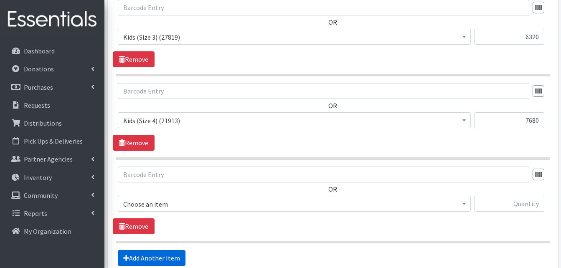
scroll to position [692, 0]
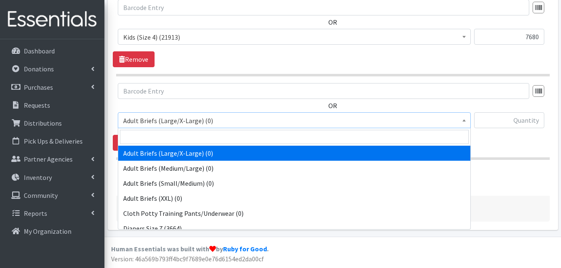
click at [464, 121] on b at bounding box center [463, 120] width 3 height 2
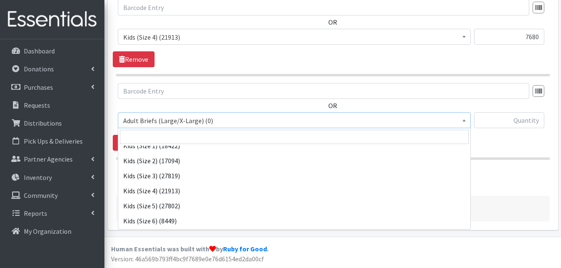
scroll to position [134, 0]
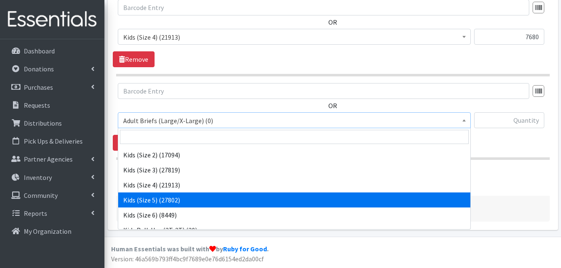
select select "1018"
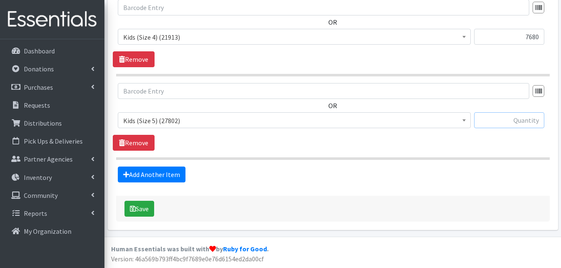
click at [516, 117] on input "text" at bounding box center [509, 120] width 70 height 16
type input "10940"
click at [155, 173] on link "Add Another Item" at bounding box center [152, 175] width 68 height 16
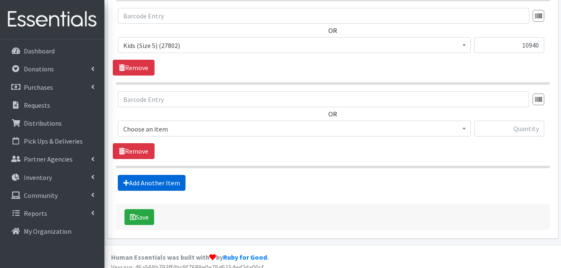
scroll to position [776, 0]
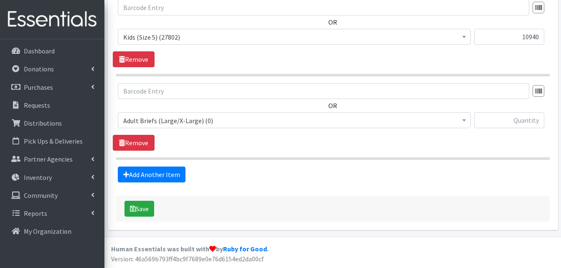
click at [464, 120] on b at bounding box center [463, 120] width 3 height 2
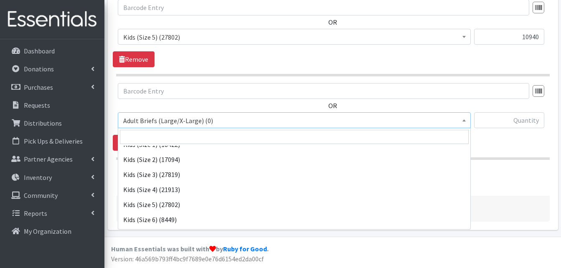
scroll to position [134, 0]
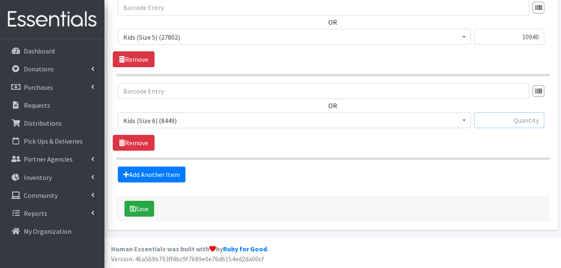
click at [517, 117] on input "text" at bounding box center [509, 120] width 70 height 16
click at [462, 120] on b at bounding box center [463, 120] width 3 height 2
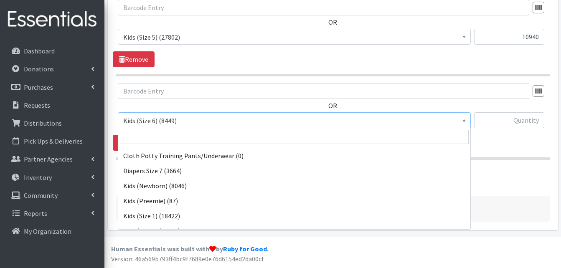
scroll to position [50, 0]
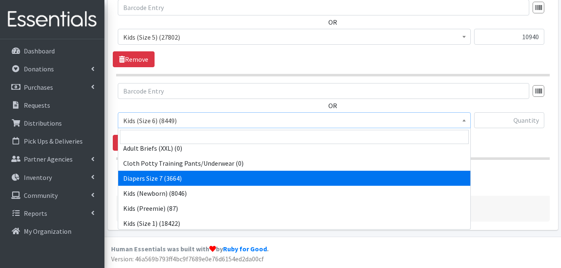
select select "15230"
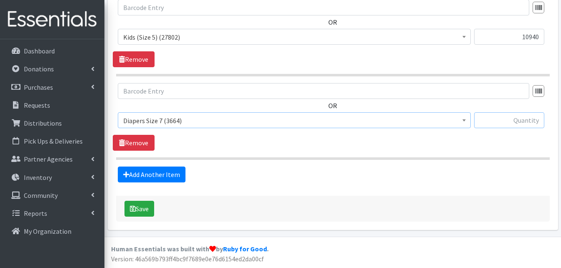
click at [490, 116] on input "text" at bounding box center [509, 120] width 70 height 16
type input "2380"
click at [145, 206] on button "Save" at bounding box center [139, 209] width 30 height 16
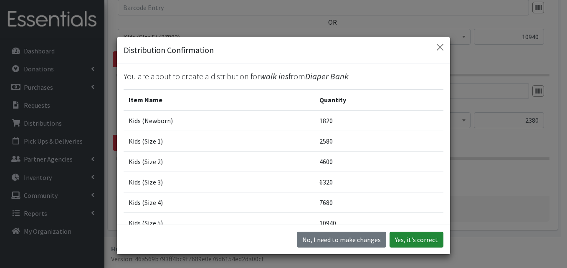
click at [409, 240] on button "Yes, it's correct" at bounding box center [416, 240] width 54 height 16
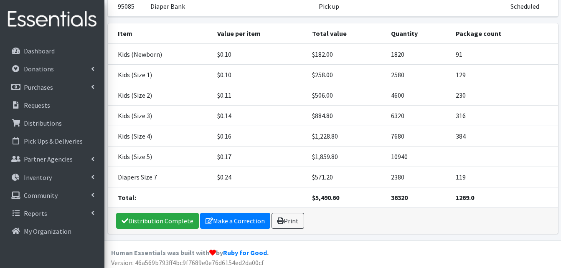
scroll to position [108, 0]
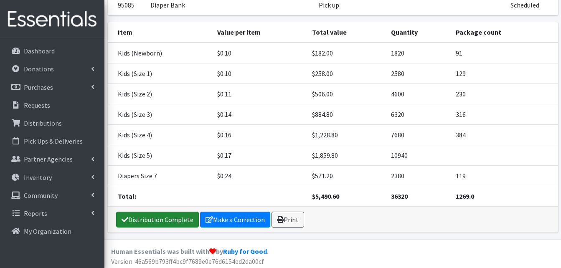
click at [136, 218] on link "Distribution Complete" at bounding box center [157, 220] width 83 height 16
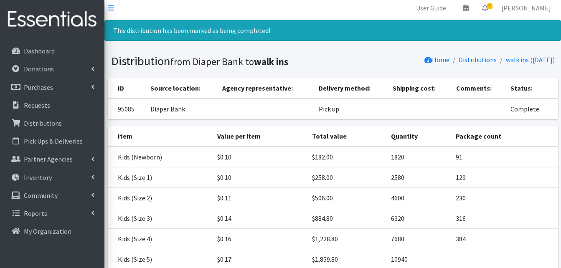
scroll to position [0, 0]
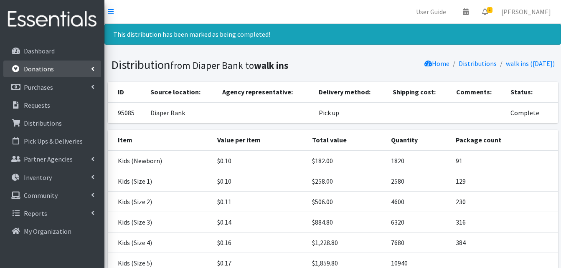
click at [42, 66] on p "Donations" at bounding box center [39, 69] width 30 height 8
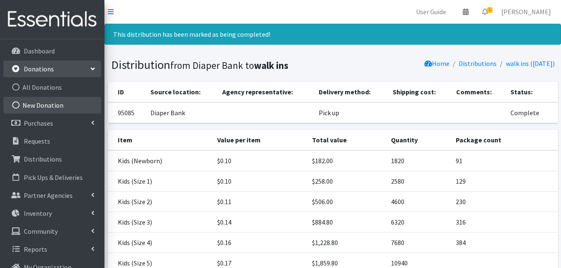
click at [33, 103] on link "New Donation" at bounding box center [52, 105] width 98 height 17
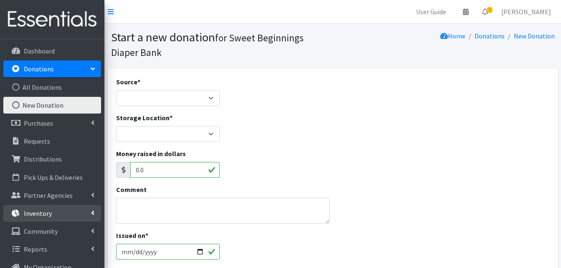
click at [43, 213] on p "Inventory" at bounding box center [38, 213] width 28 height 8
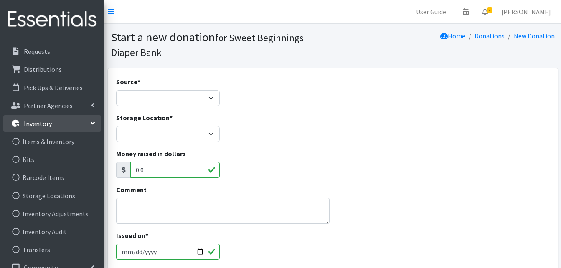
scroll to position [94, 0]
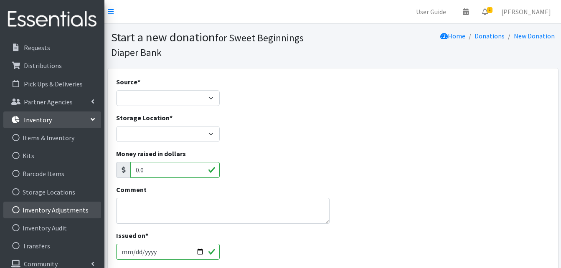
click at [46, 210] on link "Inventory Adjustments" at bounding box center [52, 210] width 98 height 17
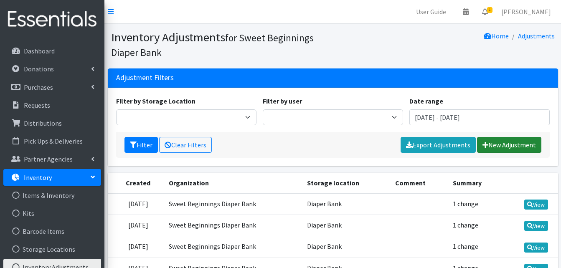
click at [499, 143] on link "New Adjustment" at bounding box center [509, 145] width 64 height 16
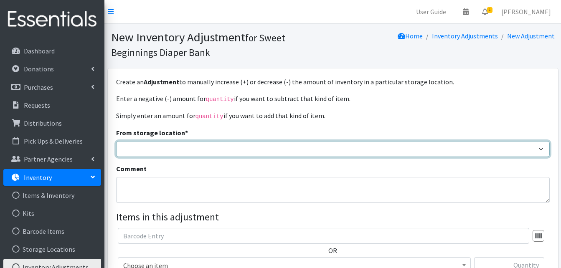
click at [539, 147] on select "Diaper Bank" at bounding box center [332, 149] width 433 height 16
select select "10"
click at [116, 141] on select "Diaper Bank" at bounding box center [332, 149] width 433 height 16
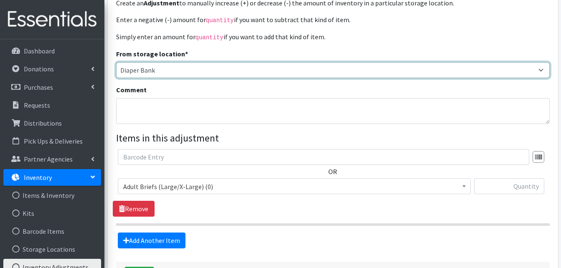
scroll to position [80, 0]
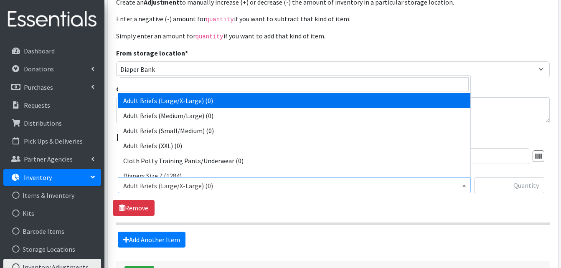
click at [463, 184] on b at bounding box center [463, 185] width 3 height 2
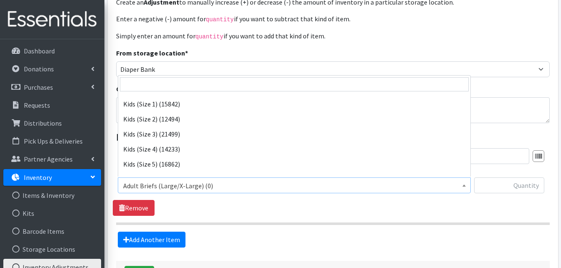
scroll to position [134, 0]
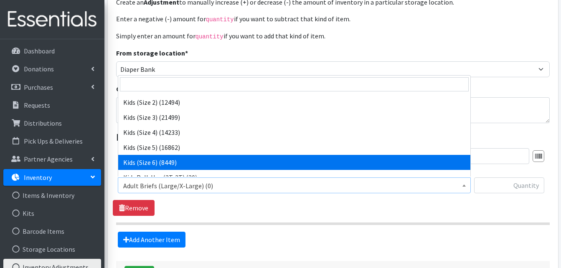
select select "1020"
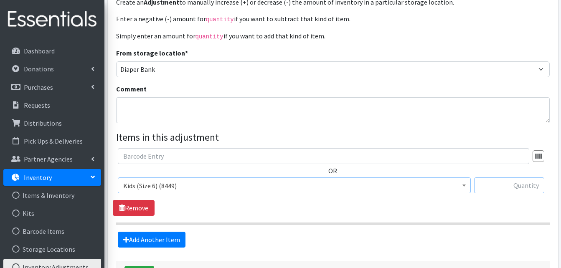
click at [503, 187] on input "text" at bounding box center [509, 185] width 70 height 16
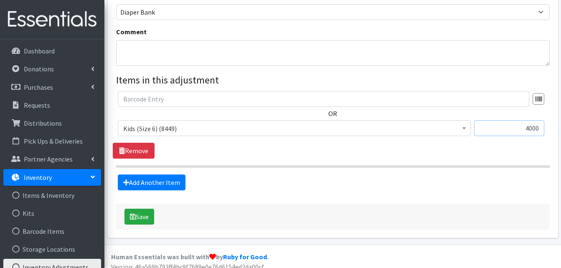
scroll to position [142, 0]
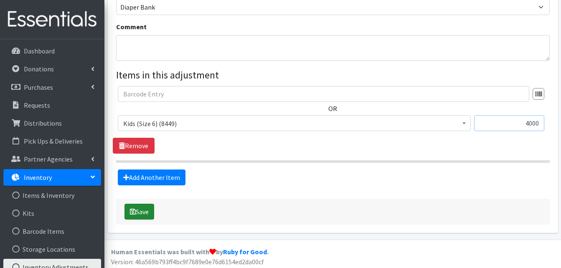
type input "4000"
click at [144, 210] on button "Save" at bounding box center [139, 212] width 30 height 16
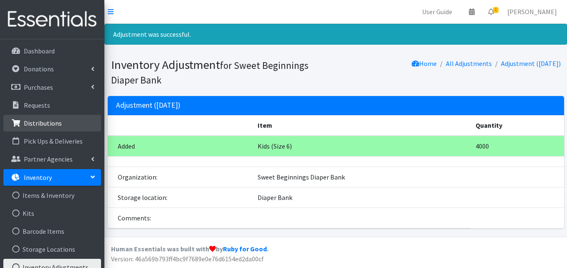
click at [48, 124] on p "Distributions" at bounding box center [43, 123] width 38 height 8
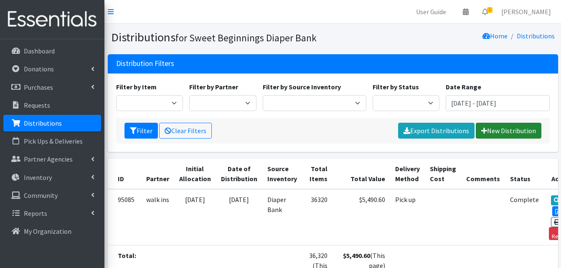
click at [507, 132] on link "New Distribution" at bounding box center [508, 131] width 66 height 16
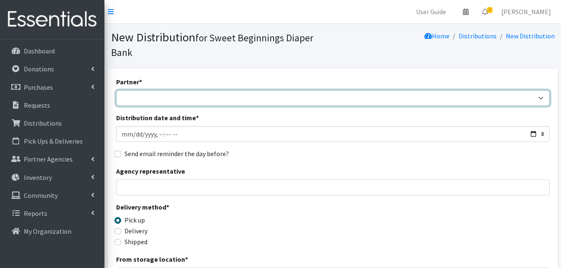
click at [540, 97] on select "[PERSON_NAME] SP First 5 Aspiranet - [PERSON_NAME] Coast Guard - [PERSON_NAME] …" at bounding box center [332, 98] width 433 height 16
select select "568"
click at [116, 90] on select "[PERSON_NAME] SP First 5 Aspiranet - [PERSON_NAME] Coast Guard - [PERSON_NAME] …" at bounding box center [332, 98] width 433 height 16
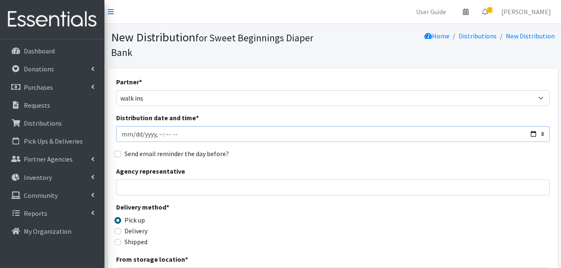
click at [535, 134] on input "Distribution date and time *" at bounding box center [332, 134] width 433 height 16
type input "2025-08-17T11:00"
click at [436, 132] on input "Distribution date and time *" at bounding box center [332, 134] width 433 height 16
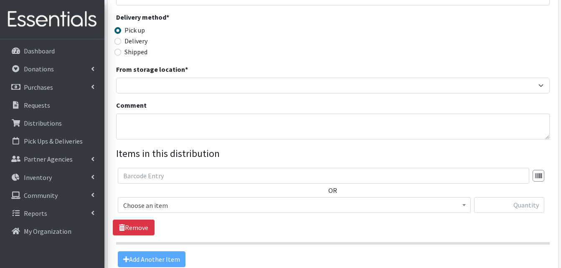
scroll to position [194, 0]
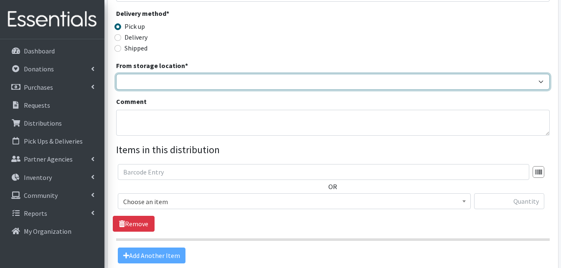
click at [541, 82] on select "Diaper Bank" at bounding box center [332, 82] width 433 height 16
select select "10"
click at [116, 74] on select "Diaper Bank" at bounding box center [332, 82] width 433 height 16
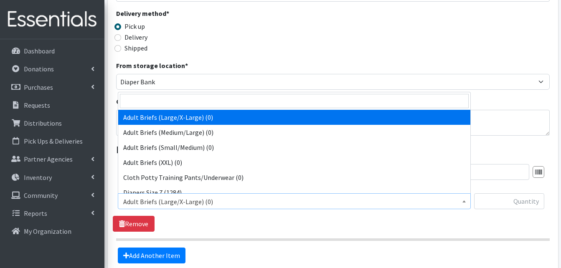
click at [462, 202] on b at bounding box center [463, 201] width 3 height 2
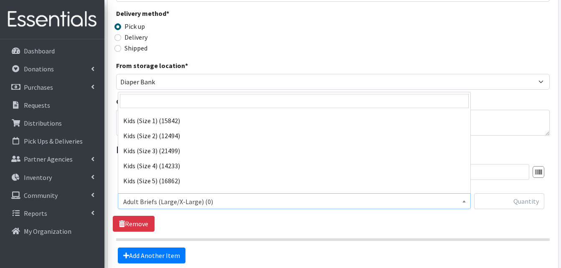
scroll to position [134, 0]
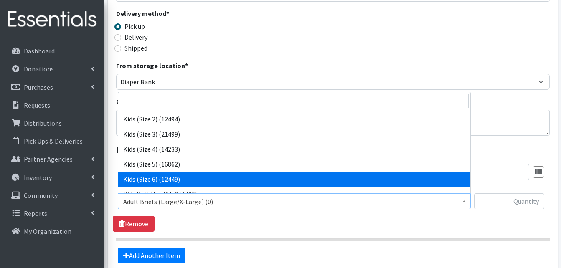
select select "1020"
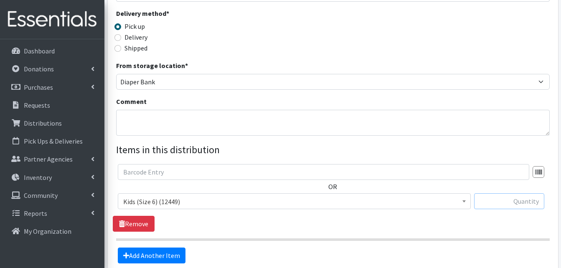
click at [516, 202] on input "text" at bounding box center [509, 201] width 70 height 16
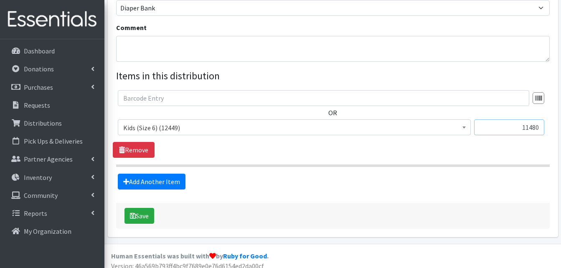
scroll to position [274, 0]
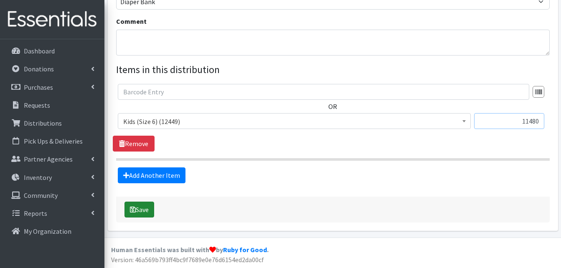
type input "11480"
click at [141, 208] on button "Save" at bounding box center [139, 210] width 30 height 16
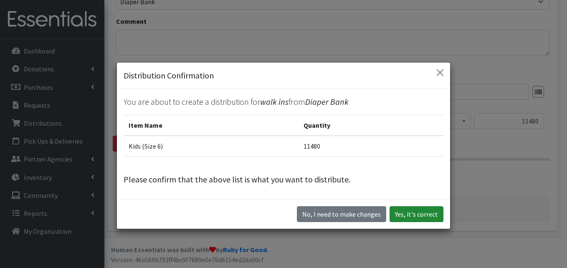
click at [408, 212] on button "Yes, it's correct" at bounding box center [416, 214] width 54 height 16
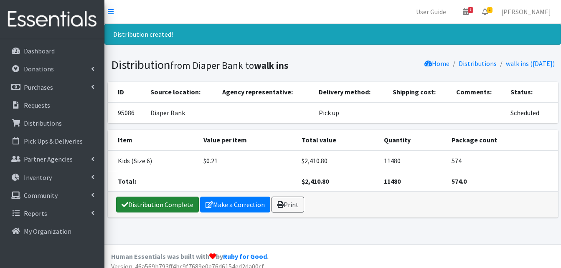
click at [154, 204] on link "Distribution Complete" at bounding box center [157, 205] width 83 height 16
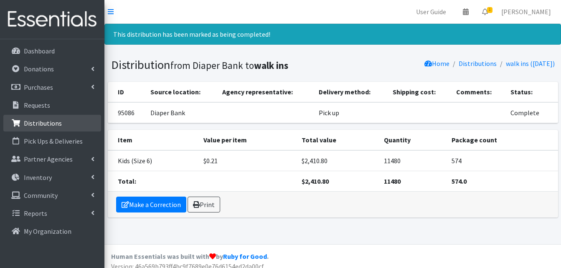
click at [43, 123] on p "Distributions" at bounding box center [43, 123] width 38 height 8
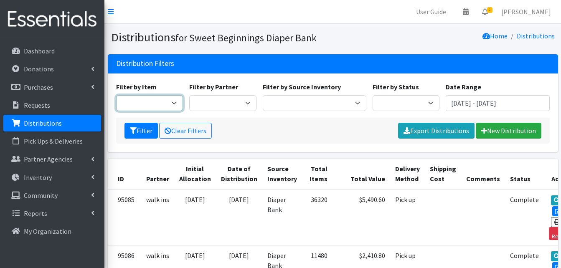
click at [174, 102] on select "Adult Briefs (Large/X-Large) Adult Briefs (Medium/Large) Adult Briefs (Small/Me…" at bounding box center [149, 103] width 67 height 16
select select "1015"
click at [116, 95] on select "Adult Briefs (Large/X-Large) Adult Briefs (Medium/Large) Adult Briefs (Small/Me…" at bounding box center [149, 103] width 67 height 16
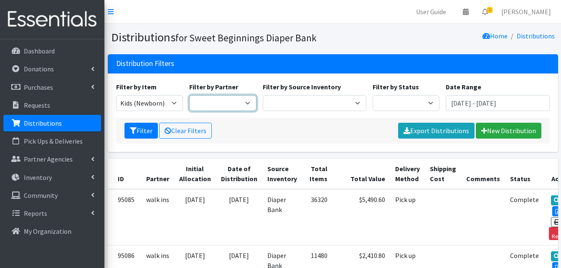
click at [248, 102] on select "[PERSON_NAME] SP First 5 Aspiranet - [PERSON_NAME] Coast Guard - [PERSON_NAME] …" at bounding box center [222, 103] width 67 height 16
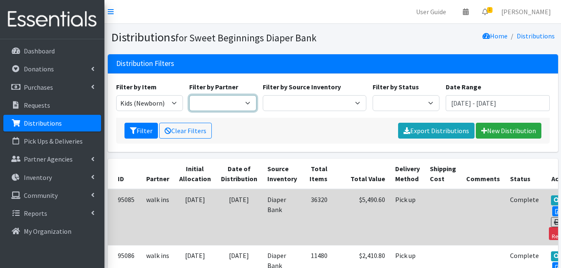
select select "568"
click at [189, 95] on select "[PERSON_NAME] SP First 5 Aspiranet - [PERSON_NAME] Coast Guard - [PERSON_NAME] …" at bounding box center [222, 103] width 67 height 16
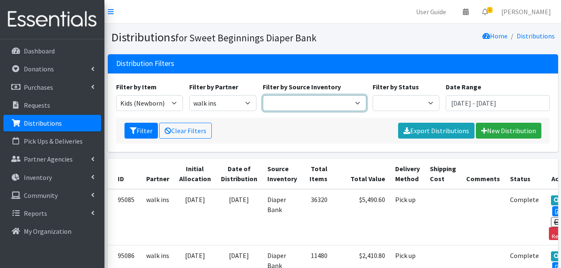
click at [356, 104] on select "Diaper Bank" at bounding box center [315, 103] width 104 height 16
select select "10"
click at [263, 95] on select "Diaper Bank" at bounding box center [315, 103] width 104 height 16
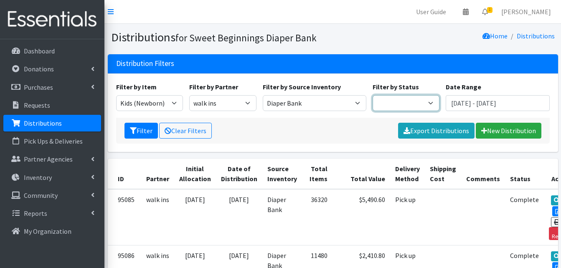
click at [432, 103] on select "Scheduled Complete" at bounding box center [405, 103] width 67 height 16
select select "10"
click at [372, 95] on select "Scheduled Complete" at bounding box center [405, 103] width 67 height 16
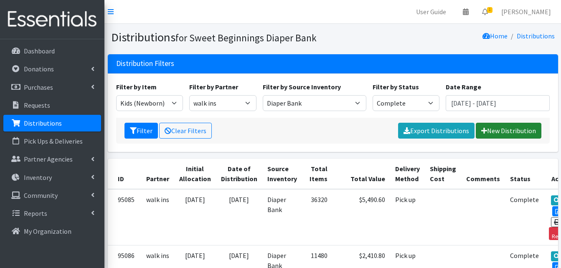
click at [503, 129] on link "New Distribution" at bounding box center [508, 131] width 66 height 16
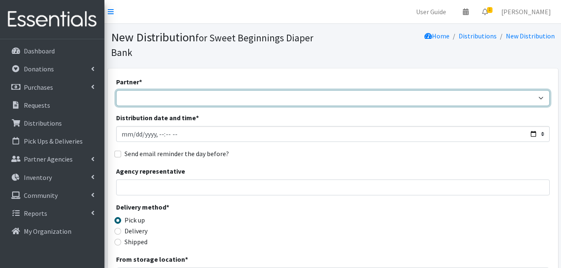
click at [541, 96] on select "Alexina Rojas SP First 5 Aspiranet - Jeanna Mora Coast Guard - Kristina Ijima C…" at bounding box center [332, 98] width 433 height 16
select select "568"
click at [116, 90] on select "Alexina Rojas SP First 5 Aspiranet - Jeanna Mora Coast Guard - Kristina Ijima C…" at bounding box center [332, 98] width 433 height 16
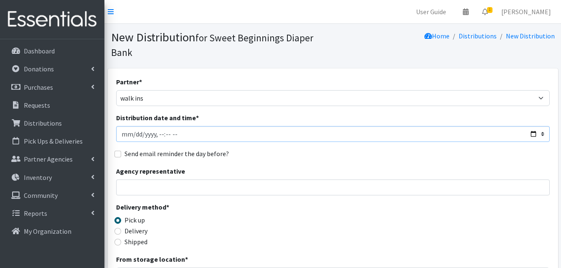
click at [532, 131] on input "Distribution date and time *" at bounding box center [332, 134] width 433 height 16
type input "2025-08-17T11:00"
click at [495, 135] on input "Distribution date and time *" at bounding box center [332, 134] width 433 height 16
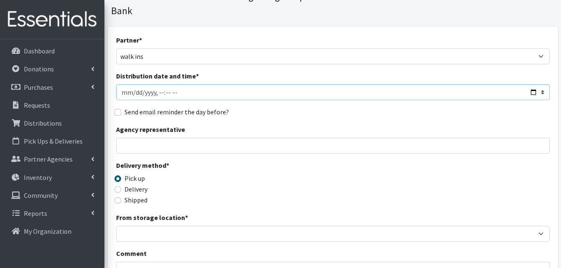
scroll to position [38, 0]
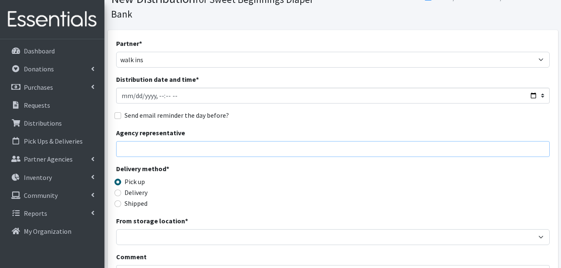
click at [160, 147] on input "Agency representative" at bounding box center [332, 149] width 433 height 16
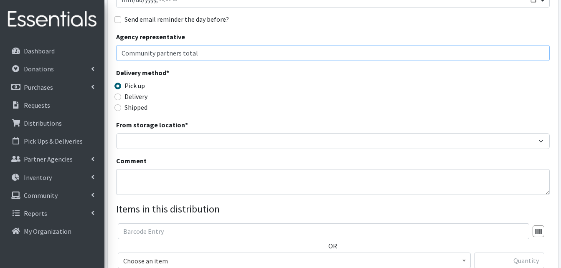
scroll to position [140, 0]
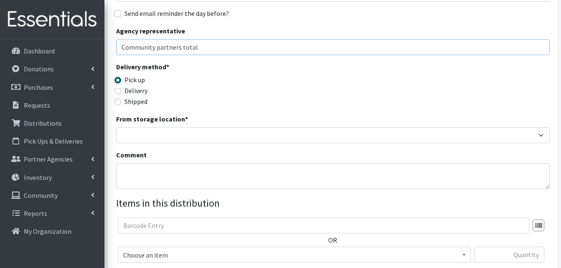
type input "Community partners total"
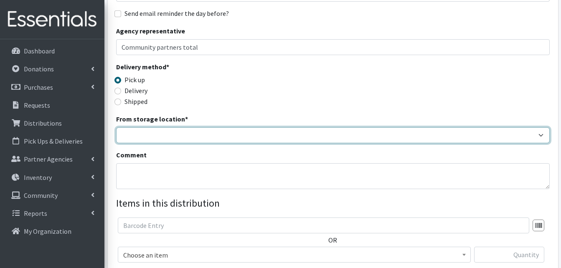
click at [543, 133] on select "Diaper Bank" at bounding box center [332, 135] width 433 height 16
select select "10"
click at [116, 127] on select "Diaper Bank" at bounding box center [332, 135] width 433 height 16
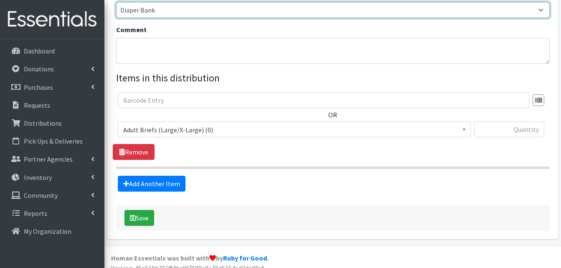
scroll to position [266, 0]
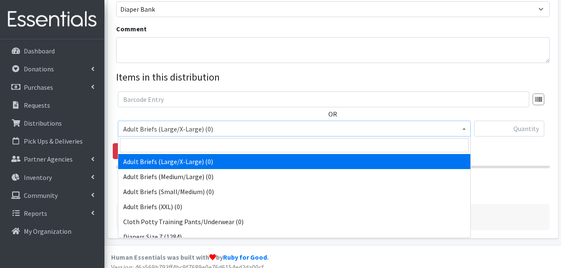
click at [463, 130] on span at bounding box center [464, 127] width 8 height 13
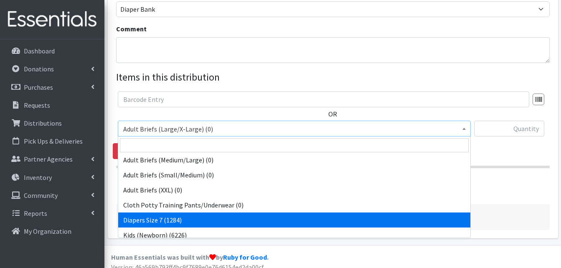
scroll to position [33, 0]
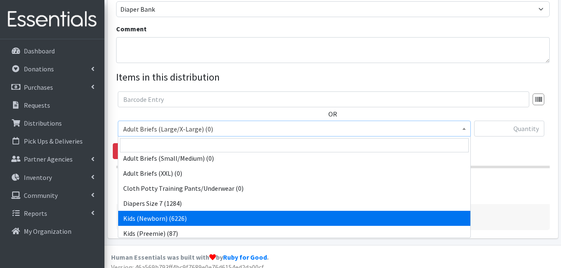
select select "1015"
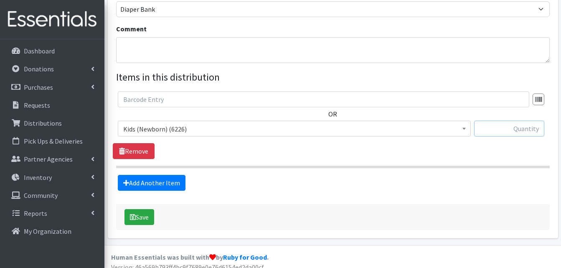
click at [502, 126] on input "text" at bounding box center [509, 129] width 70 height 16
type input "900"
click at [161, 181] on link "Add Another Item" at bounding box center [152, 183] width 68 height 16
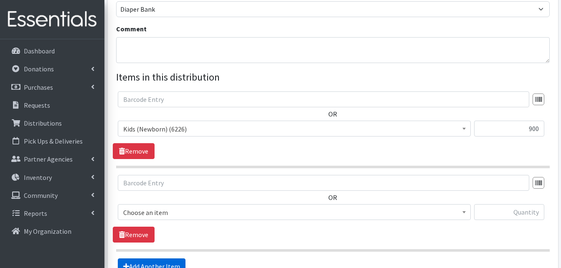
scroll to position [358, 0]
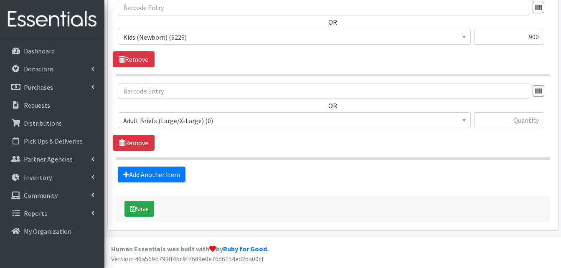
click at [462, 119] on b at bounding box center [463, 120] width 3 height 2
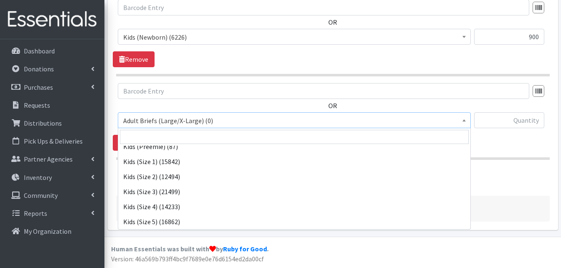
scroll to position [117, 0]
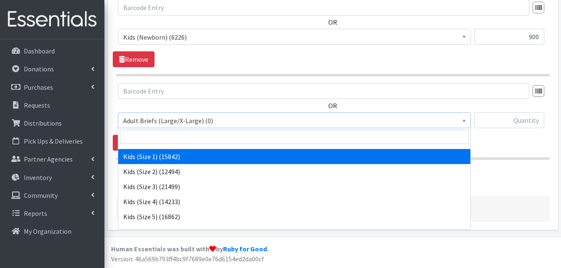
select select "1026"
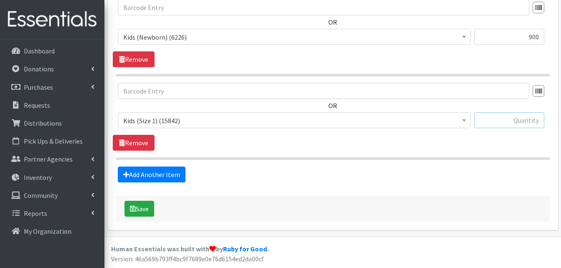
click at [511, 121] on input "text" at bounding box center [509, 120] width 70 height 16
type input "1720"
click at [162, 173] on link "Add Another Item" at bounding box center [152, 175] width 68 height 16
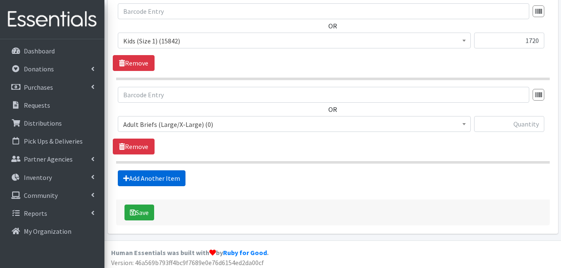
scroll to position [442, 0]
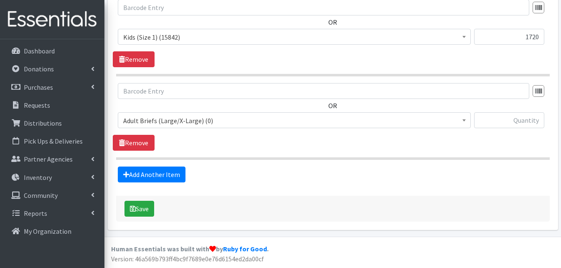
click at [462, 120] on span at bounding box center [464, 119] width 8 height 13
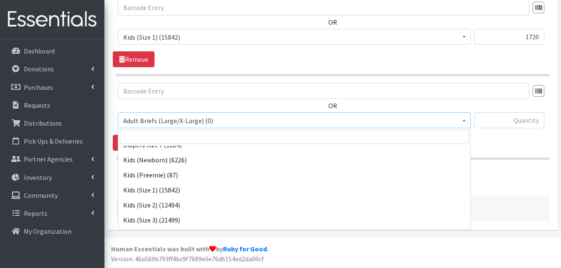
scroll to position [100, 0]
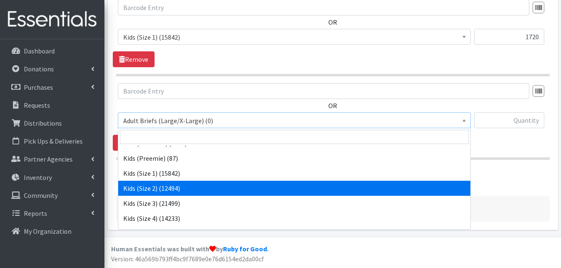
select select "1027"
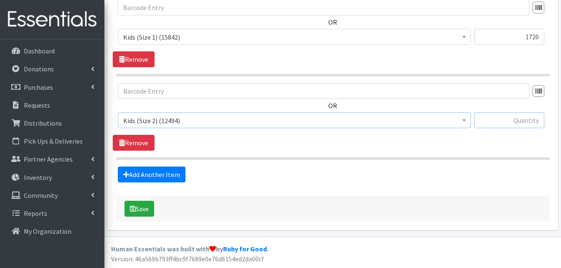
click at [516, 121] on input "text" at bounding box center [509, 120] width 70 height 16
type input "1600"
click at [155, 171] on link "Add Another Item" at bounding box center [152, 175] width 68 height 16
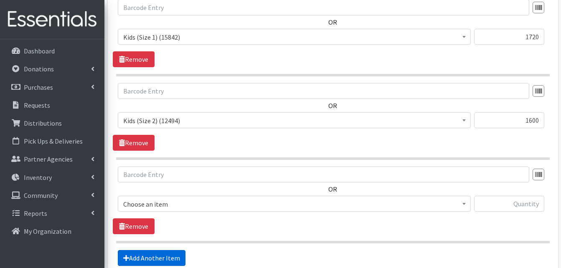
scroll to position [525, 0]
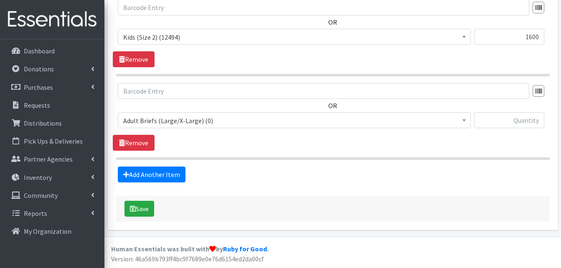
click at [465, 119] on b at bounding box center [463, 120] width 3 height 2
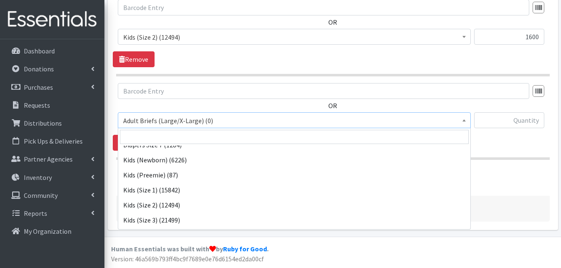
scroll to position [100, 0]
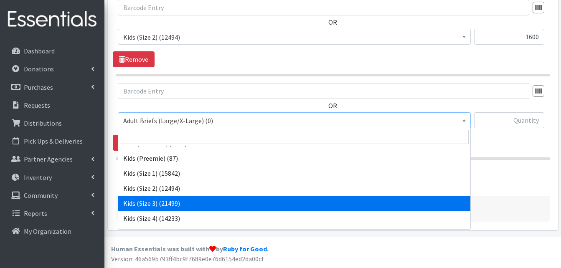
select select "1030"
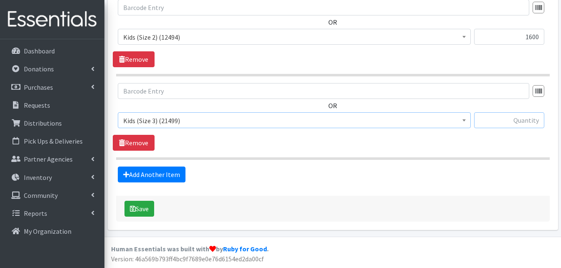
click at [513, 121] on input "text" at bounding box center [509, 120] width 70 height 16
type input "1960"
click at [138, 175] on link "Add Another Item" at bounding box center [152, 175] width 68 height 16
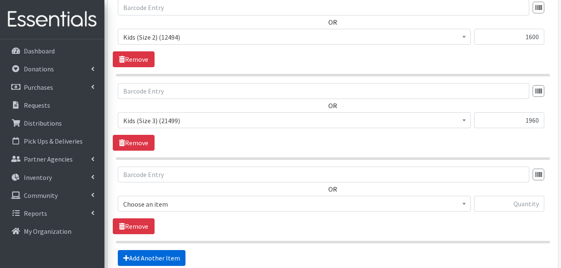
scroll to position [609, 0]
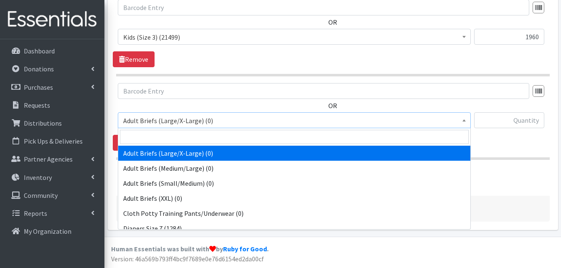
click at [464, 118] on span at bounding box center [464, 119] width 8 height 13
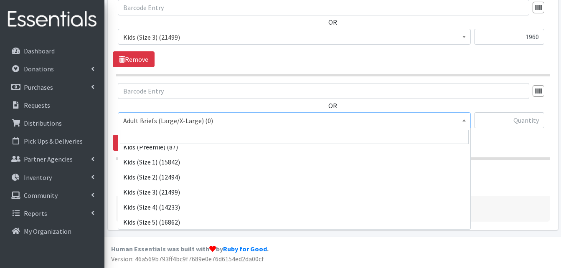
scroll to position [117, 0]
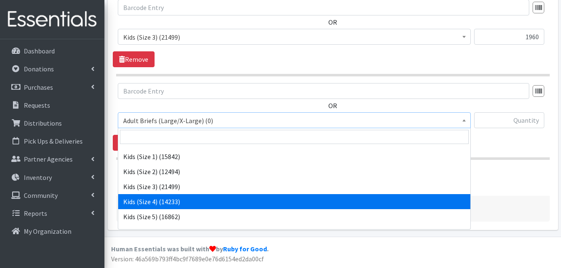
select select "1017"
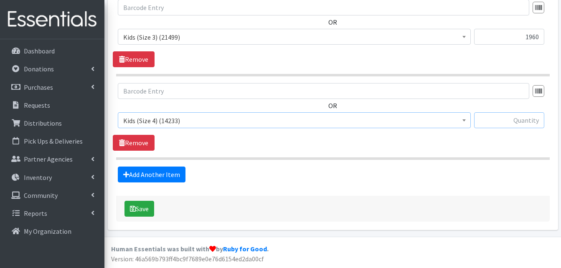
click at [519, 118] on input "text" at bounding box center [509, 120] width 70 height 16
type input "2300"
click at [162, 174] on link "Add Another Item" at bounding box center [152, 175] width 68 height 16
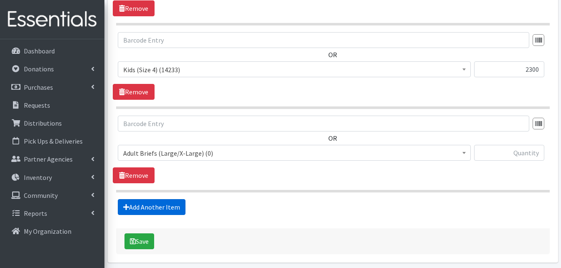
scroll to position [692, 0]
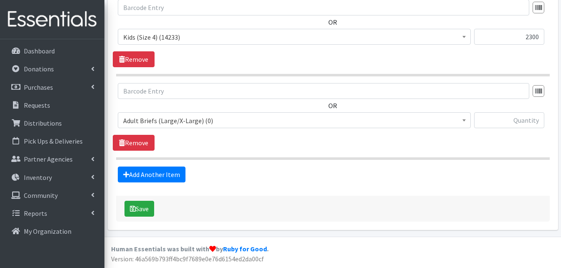
click at [464, 120] on b at bounding box center [463, 120] width 3 height 2
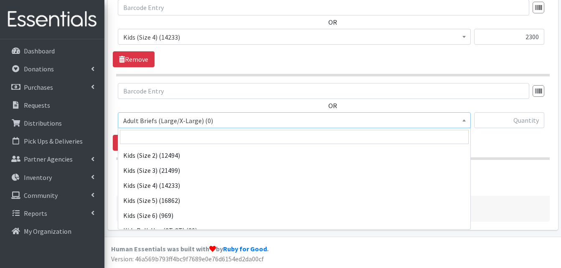
scroll to position [134, 0]
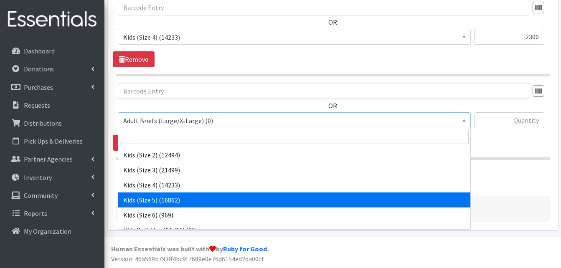
select select "1018"
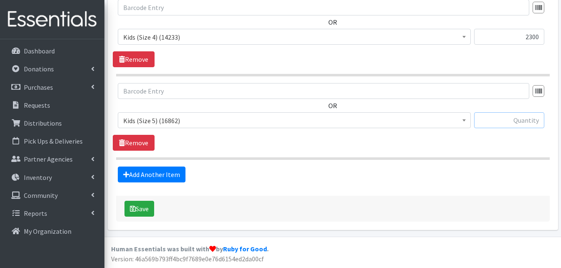
click at [521, 121] on input "text" at bounding box center [509, 120] width 70 height 16
type input "2200"
click link "Add Another Item"
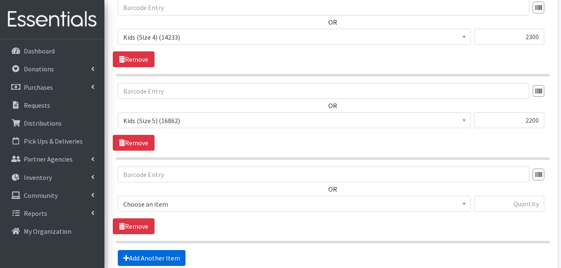
scroll to position [776, 0]
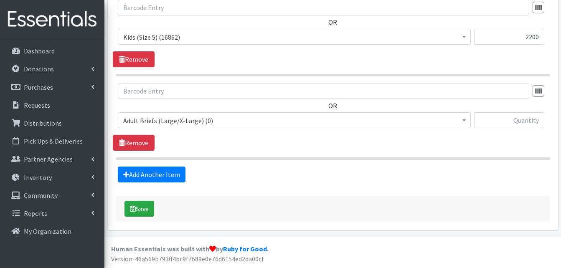
click b
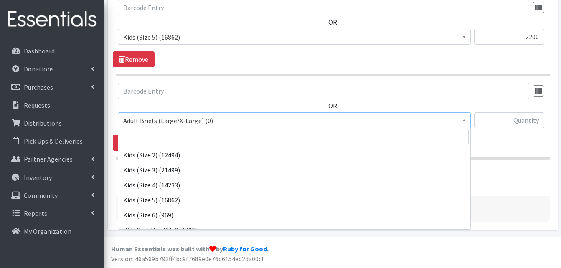
scroll to position [150, 0]
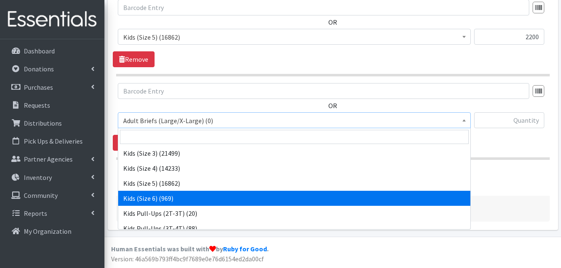
select select "1020"
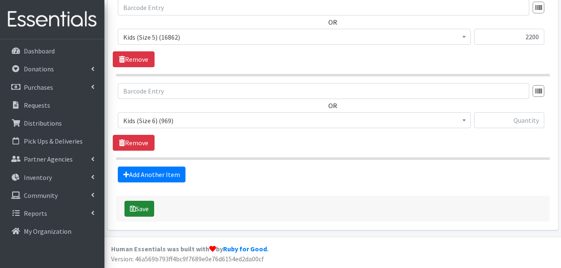
click button "Save"
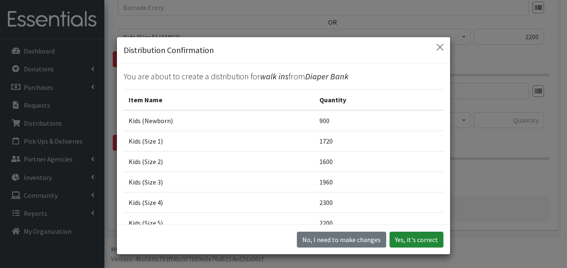
click button "Yes, it's correct"
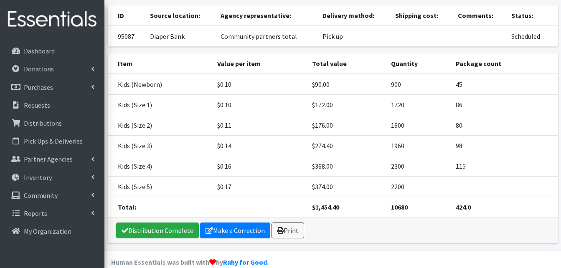
scroll to position [90, 0]
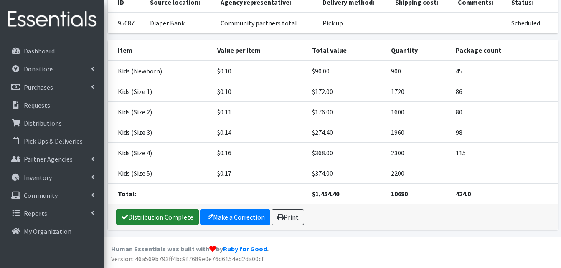
click link "Distribution Complete"
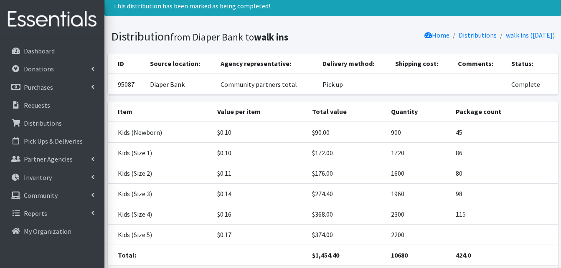
scroll to position [0, 0]
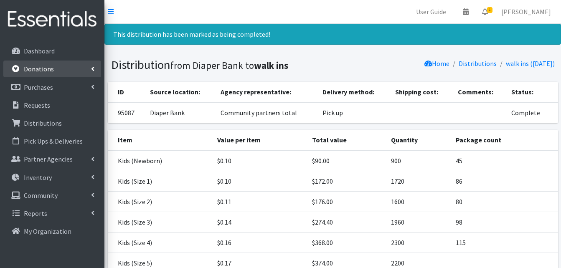
click p "Donations"
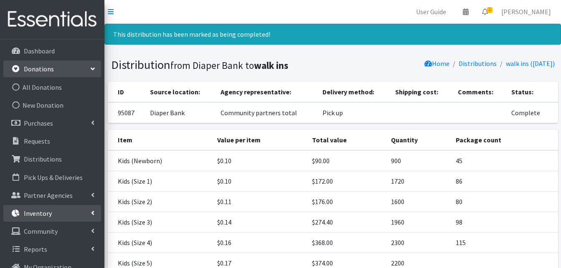
click p "Inventory"
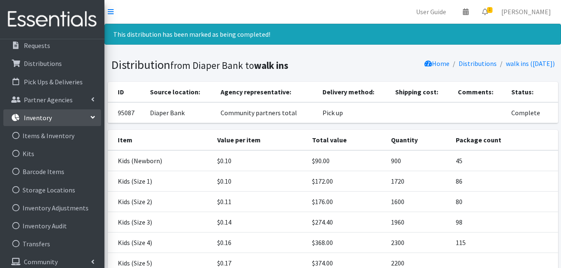
scroll to position [95, 0]
click link "Inventory Adjustments"
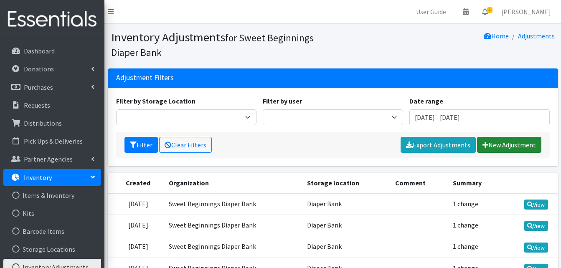
click at [497, 146] on link "New Adjustment" at bounding box center [509, 145] width 64 height 16
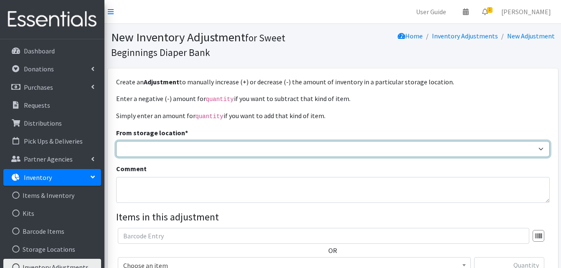
click at [541, 149] on select "Diaper Bank" at bounding box center [332, 149] width 433 height 16
select select "10"
click at [116, 141] on select "Diaper Bank" at bounding box center [332, 149] width 433 height 16
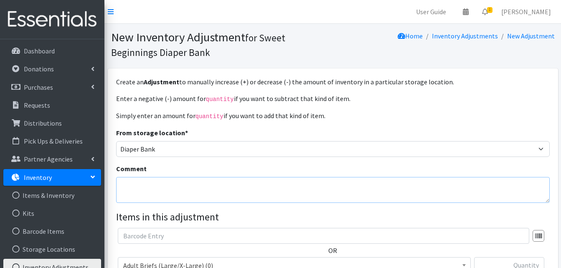
click at [137, 186] on textarea "Comment" at bounding box center [332, 190] width 433 height 26
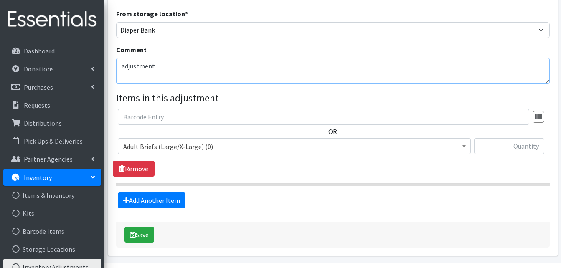
scroll to position [134, 0]
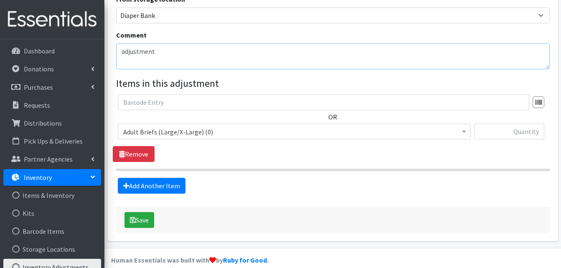
type textarea "adjustment"
click at [464, 131] on b at bounding box center [463, 132] width 3 height 2
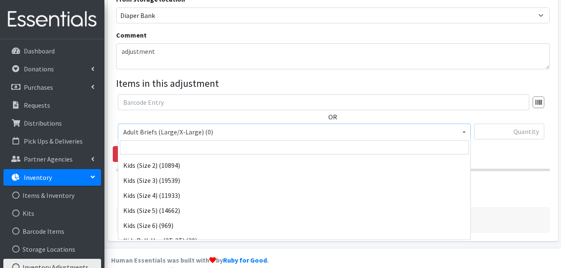
scroll to position [150, 0]
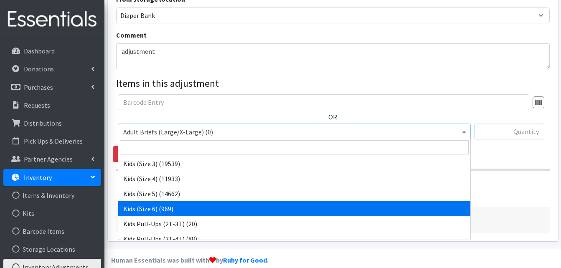
select select "1020"
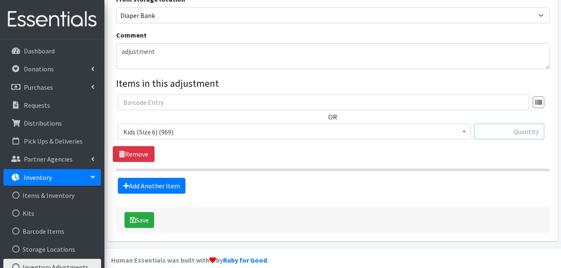
click at [517, 131] on input "text" at bounding box center [509, 132] width 70 height 16
type input "2000"
click at [134, 219] on icon "submit" at bounding box center [133, 220] width 6 height 7
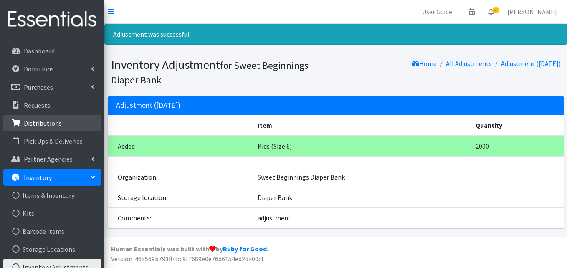
click at [48, 121] on p "Distributions" at bounding box center [43, 123] width 38 height 8
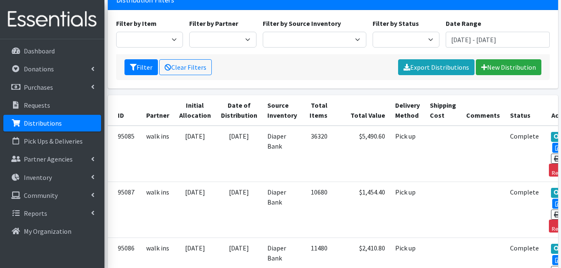
scroll to position [58, 0]
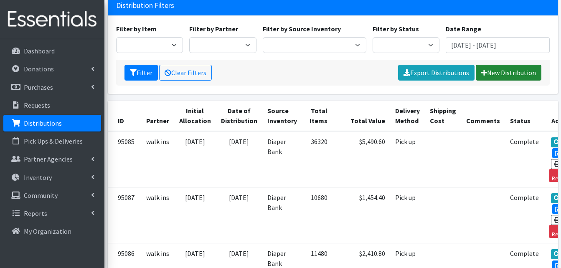
click at [505, 72] on link "New Distribution" at bounding box center [508, 73] width 66 height 16
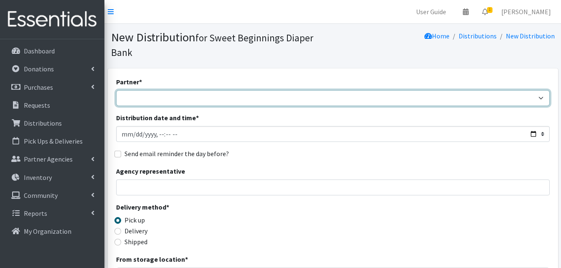
click at [541, 98] on select "Alexina Rojas SP First 5 Aspiranet - Jeanna Mora Coast Guard - Kristina Ijima C…" at bounding box center [332, 98] width 433 height 16
select select "568"
click at [116, 90] on select "Alexina Rojas SP First 5 Aspiranet - Jeanna Mora Coast Guard - Kristina Ijima C…" at bounding box center [332, 98] width 433 height 16
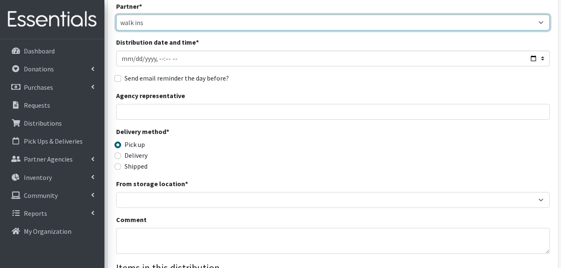
scroll to position [63, 0]
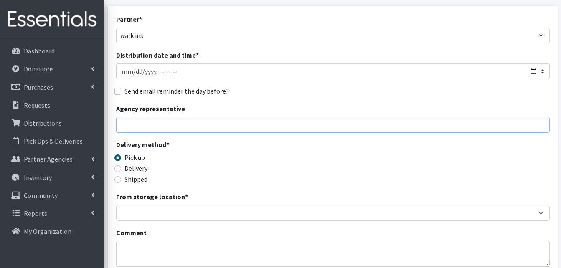
click at [163, 122] on input "Agency representative" at bounding box center [332, 125] width 433 height 16
type input "Community partners total"
type input "900"
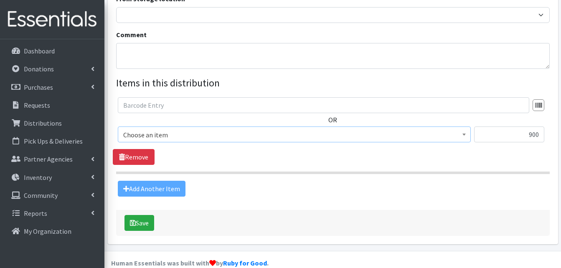
scroll to position [261, 0]
click at [464, 133] on b at bounding box center [463, 134] width 3 height 2
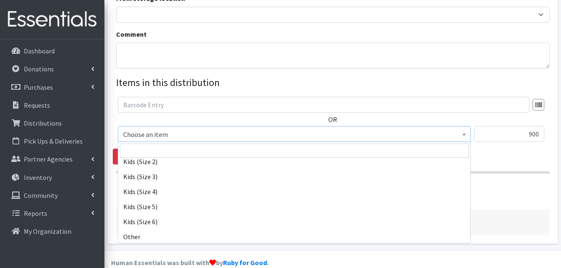
scroll to position [222, 0]
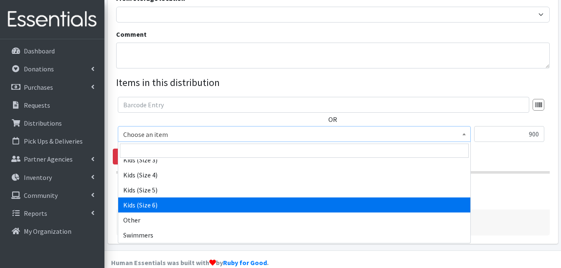
select select "1020"
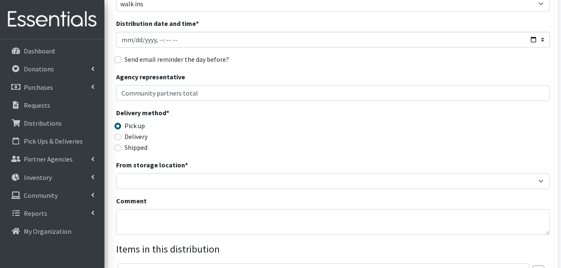
scroll to position [86, 0]
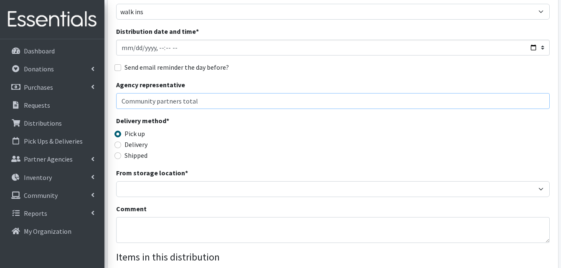
click at [200, 98] on input "Community partners total" at bounding box center [332, 101] width 433 height 16
type input "C"
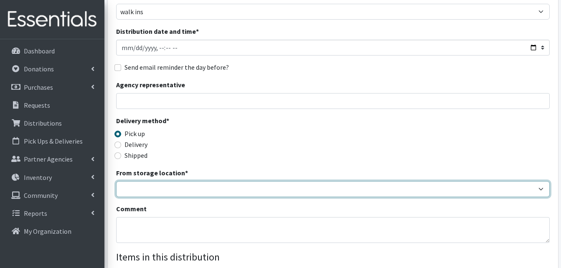
click at [539, 189] on select "Diaper Bank" at bounding box center [332, 189] width 433 height 16
select select "10"
click at [116, 181] on select "Diaper Bank" at bounding box center [332, 189] width 433 height 16
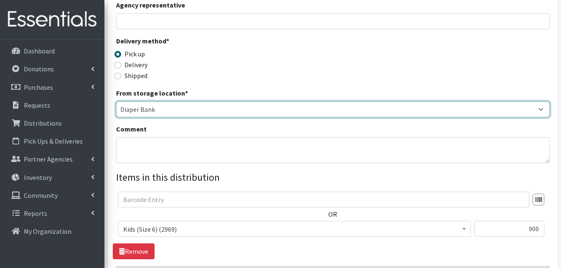
scroll to position [158, 0]
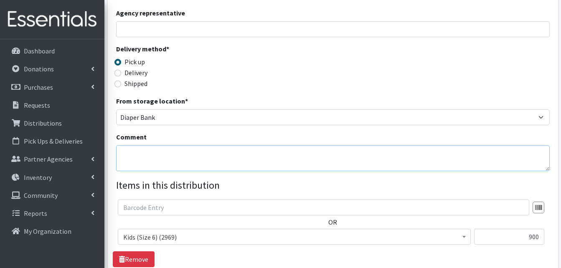
click at [144, 153] on textarea "Comment" at bounding box center [332, 158] width 433 height 26
type textarea "community partners"
click at [530, 236] on input "900" at bounding box center [509, 237] width 70 height 16
drag, startPoint x: 540, startPoint y: 236, endPoint x: 509, endPoint y: 239, distance: 30.6
click at [509, 239] on input "900" at bounding box center [509, 237] width 70 height 16
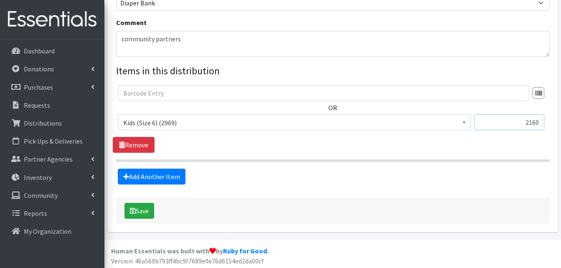
scroll to position [274, 0]
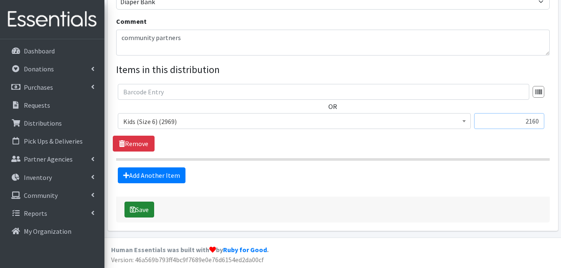
type input "2160"
click at [141, 210] on button "Save" at bounding box center [139, 210] width 30 height 16
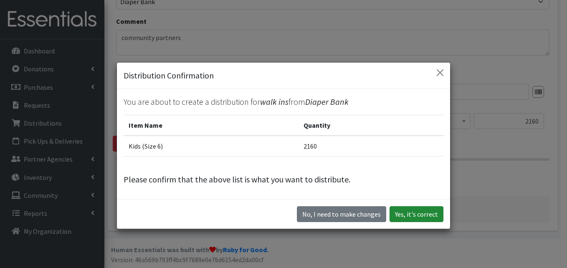
click at [403, 212] on button "Yes, it's correct" at bounding box center [416, 214] width 54 height 16
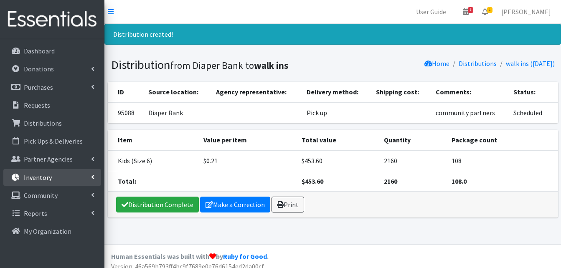
click at [50, 177] on p "Inventory" at bounding box center [38, 177] width 28 height 8
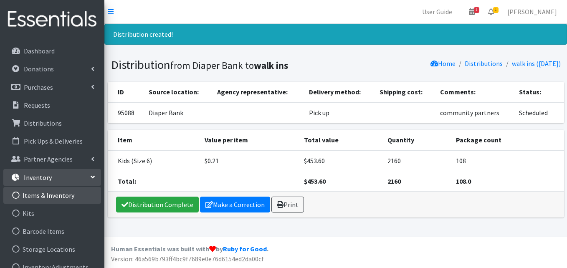
click at [61, 195] on link "Items & Inventory" at bounding box center [52, 195] width 98 height 17
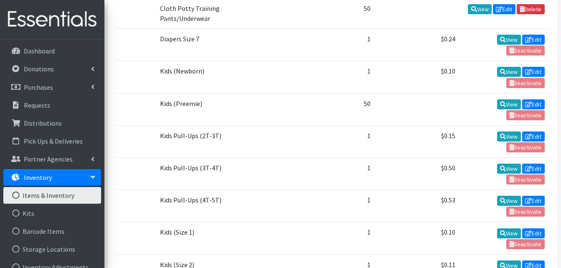
scroll to position [306, 0]
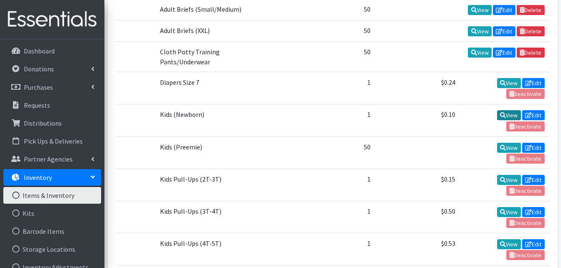
click at [503, 112] on link "View" at bounding box center [509, 115] width 24 height 10
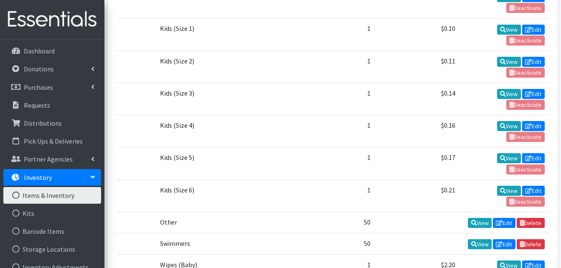
scroll to position [552, 0]
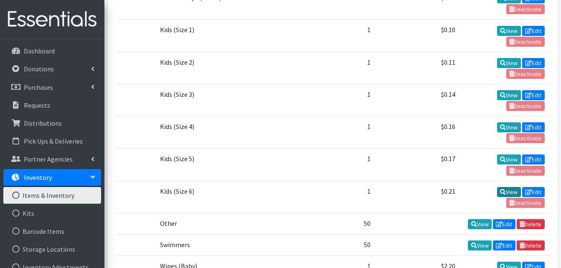
click at [505, 190] on link "View" at bounding box center [509, 192] width 24 height 10
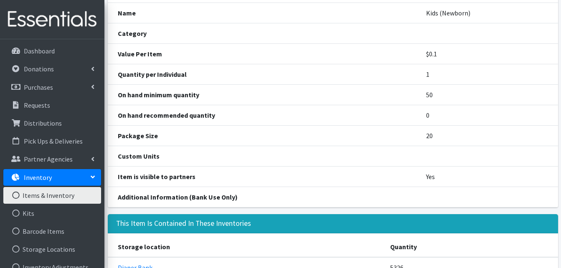
scroll to position [10, 0]
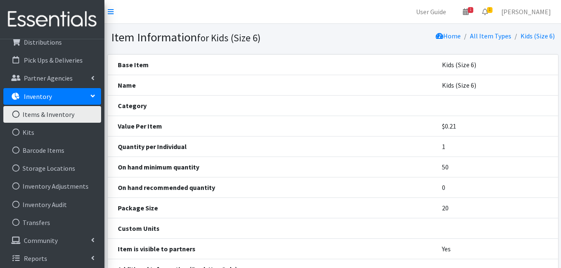
scroll to position [83, 0]
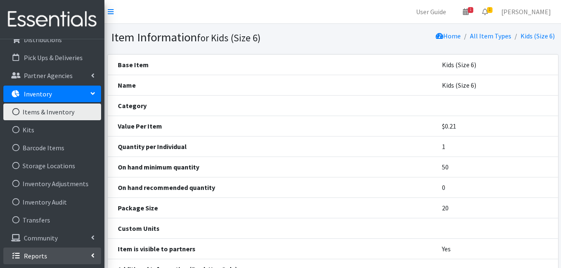
click at [33, 255] on p "Reports" at bounding box center [35, 256] width 23 height 8
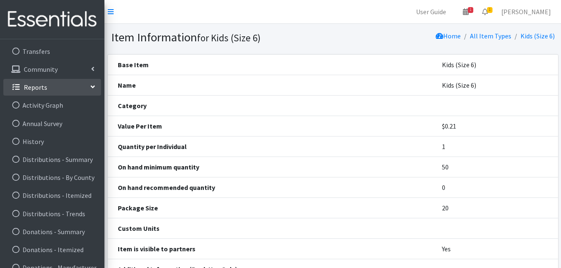
scroll to position [253, 0]
click at [82, 159] on link "Distributions - Summary" at bounding box center [52, 158] width 98 height 17
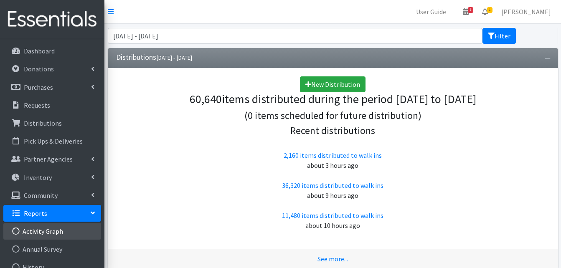
click at [49, 233] on link "Activity Graph" at bounding box center [52, 231] width 98 height 17
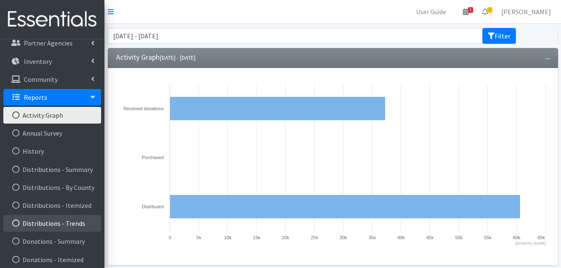
scroll to position [117, 0]
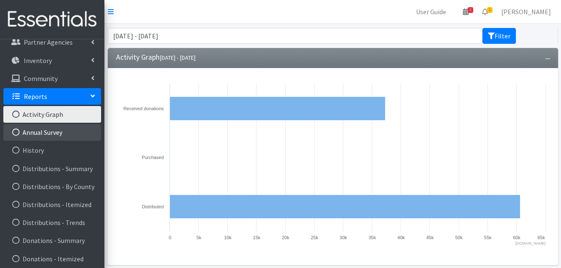
click at [57, 130] on link "Annual Survey" at bounding box center [52, 132] width 98 height 17
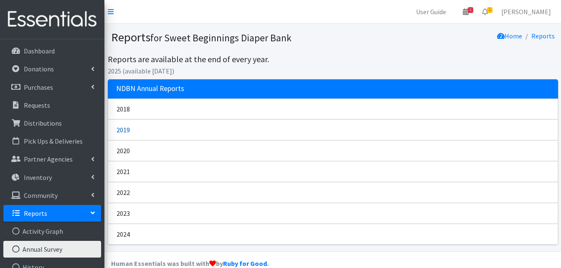
click at [121, 129] on link "2019" at bounding box center [333, 129] width 450 height 21
click at [121, 234] on link "2024" at bounding box center [333, 234] width 450 height 21
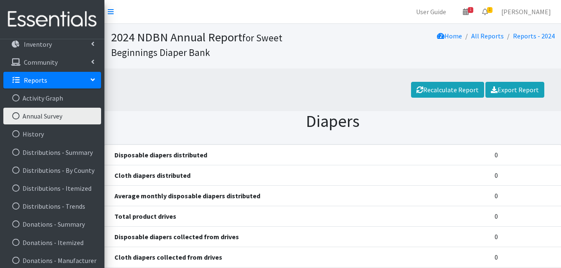
scroll to position [142, 0]
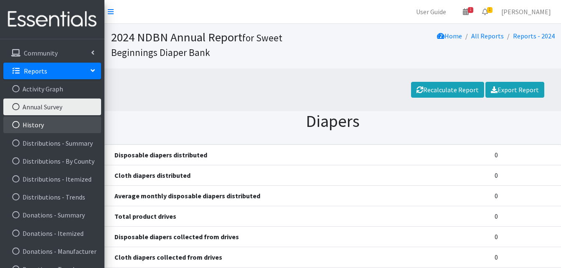
click at [33, 125] on link "History" at bounding box center [52, 124] width 98 height 17
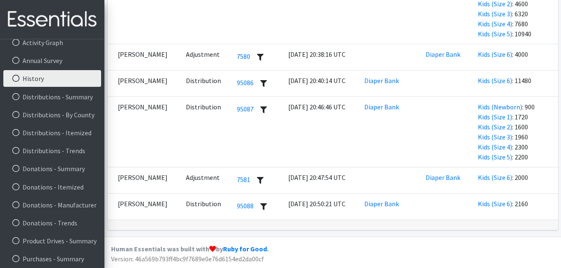
scroll to position [187, 0]
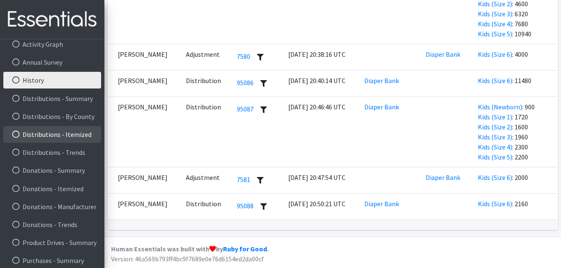
click at [68, 135] on link "Distributions - Itemized" at bounding box center [52, 134] width 98 height 17
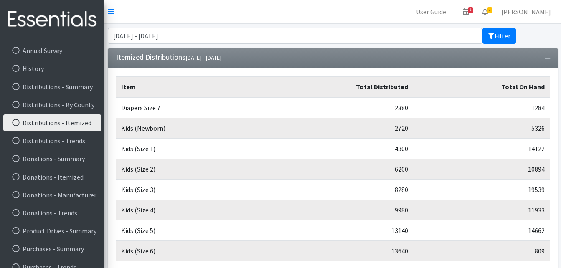
scroll to position [202, 0]
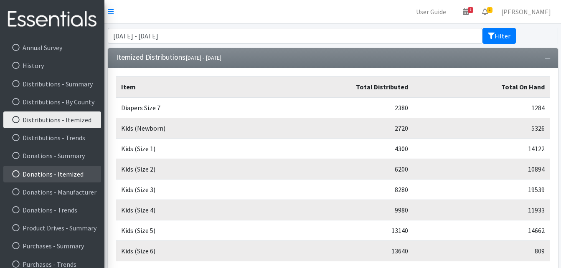
click at [43, 177] on link "Donations - Itemized" at bounding box center [52, 174] width 98 height 17
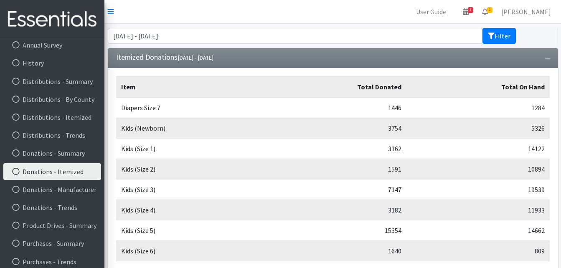
scroll to position [210, 0]
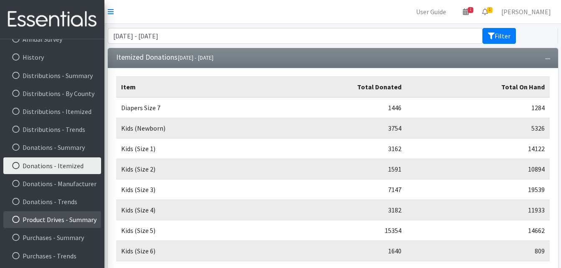
click at [52, 218] on link "Product Drives - Summary" at bounding box center [52, 219] width 98 height 17
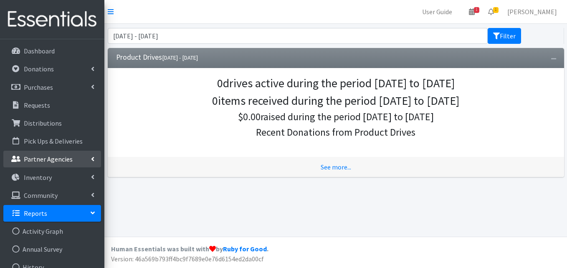
click at [55, 159] on p "Partner Agencies" at bounding box center [48, 159] width 49 height 8
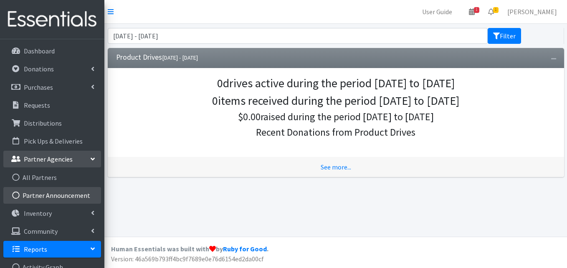
click at [45, 194] on link "Partner Announcement" at bounding box center [52, 195] width 98 height 17
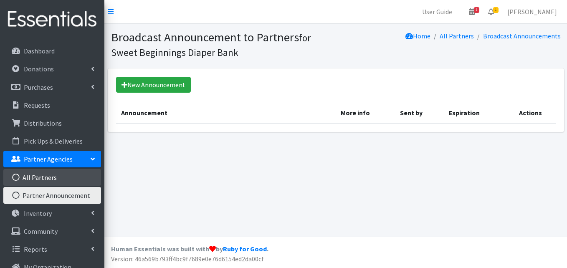
click at [31, 177] on link "All Partners" at bounding box center [52, 177] width 98 height 17
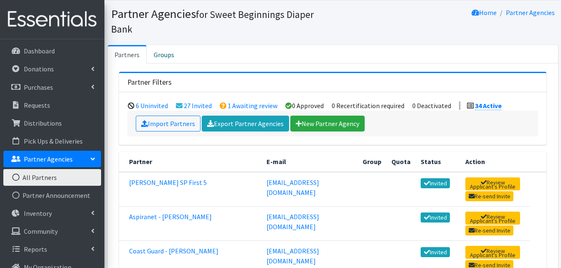
scroll to position [37, 0]
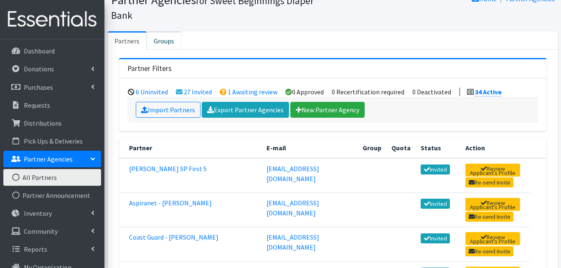
click at [159, 41] on link "Groups" at bounding box center [164, 40] width 35 height 18
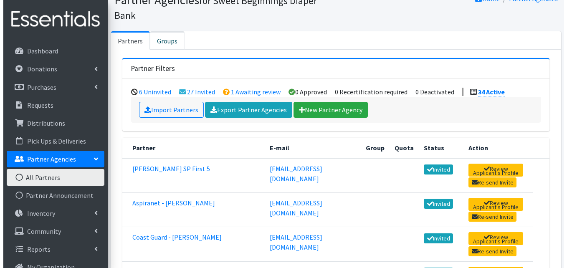
scroll to position [0, 0]
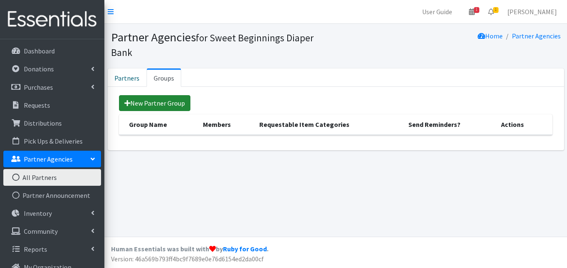
click at [154, 101] on link "New Partner Group" at bounding box center [154, 103] width 71 height 16
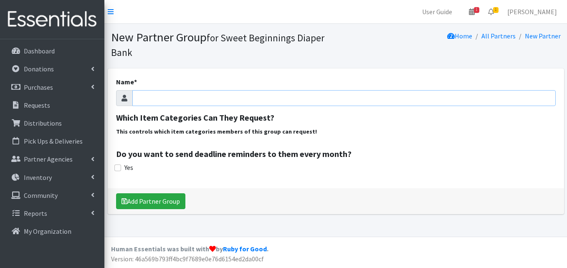
click at [150, 97] on input "Name *" at bounding box center [343, 98] width 423 height 16
type input "Team [DEMOGRAPHIC_DATA]"
click at [204, 115] on h2 "Which Item Categories Can They Request?" at bounding box center [336, 118] width 440 height 10
click at [294, 116] on h2 "Which Item Categories Can They Request?" at bounding box center [336, 118] width 440 height 10
click at [284, 132] on label "This controls which item categories members of this group can request!" at bounding box center [216, 131] width 201 height 9
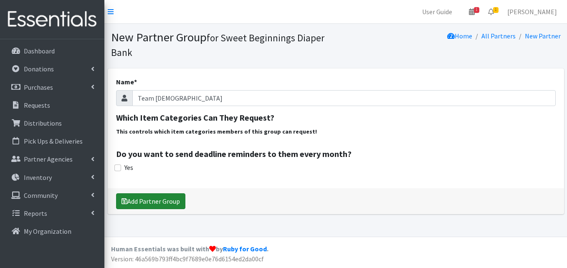
click at [150, 201] on button "Add Partner Group" at bounding box center [150, 201] width 69 height 16
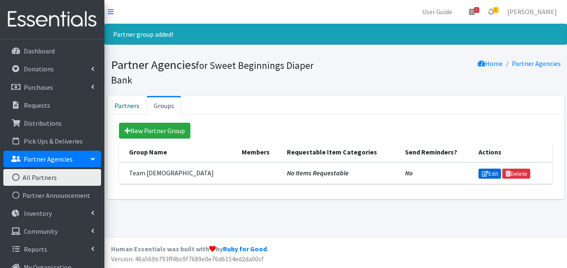
click at [478, 173] on link "Edit" at bounding box center [489, 174] width 23 height 10
drag, startPoint x: 500, startPoint y: 172, endPoint x: 324, endPoint y: 37, distance: 222.2
click at [502, 172] on link "Delete" at bounding box center [516, 174] width 28 height 10
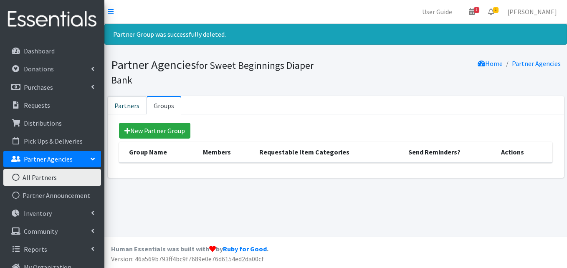
click at [118, 105] on link "Partners" at bounding box center [127, 105] width 39 height 18
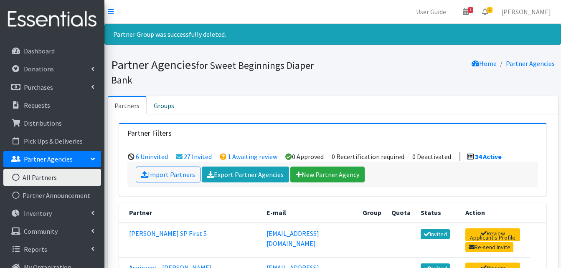
click at [108, 96] on link "Partners" at bounding box center [127, 105] width 39 height 18
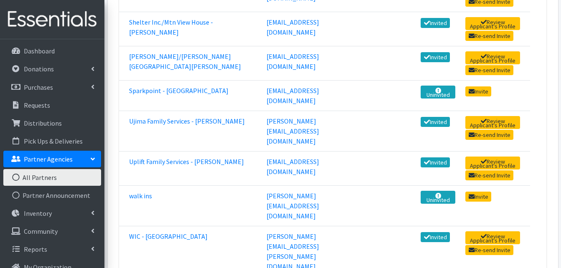
scroll to position [1099, 0]
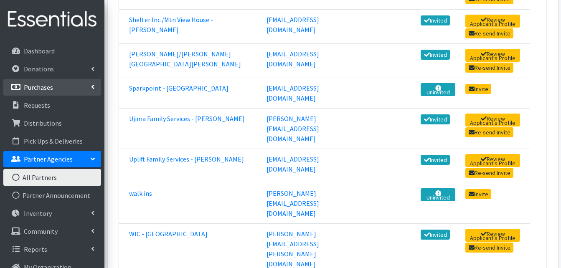
click at [41, 86] on p "Purchases" at bounding box center [38, 87] width 29 height 8
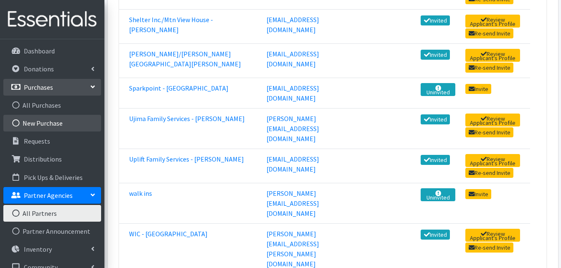
click at [43, 123] on link "New Purchase" at bounding box center [52, 123] width 98 height 17
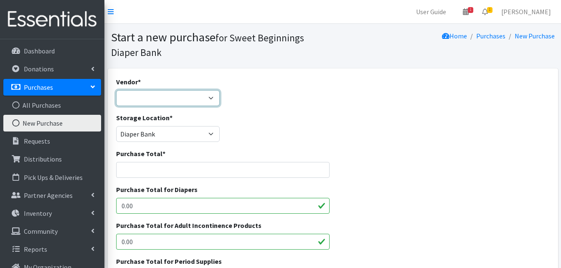
click at [211, 97] on select "---Not Listed---" at bounding box center [168, 98] width 104 height 16
select select
click at [116, 90] on select "---Not Listed---" at bounding box center [168, 98] width 104 height 16
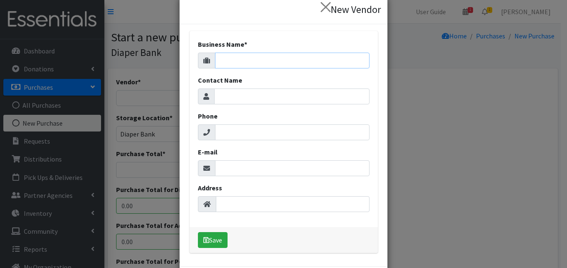
click at [235, 60] on input "Business Name *" at bounding box center [292, 61] width 154 height 16
type input "HDI Wholesale"
click at [240, 97] on input "Contact Name" at bounding box center [291, 96] width 155 height 16
click at [198, 232] on button "Save" at bounding box center [213, 240] width 30 height 16
type input "Sco"
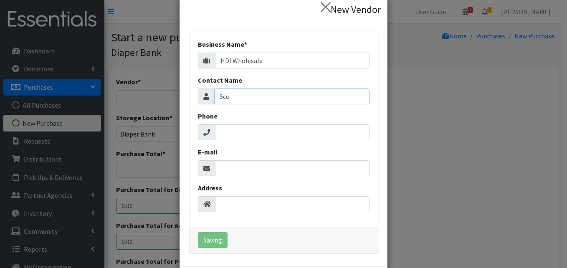
select select "645"
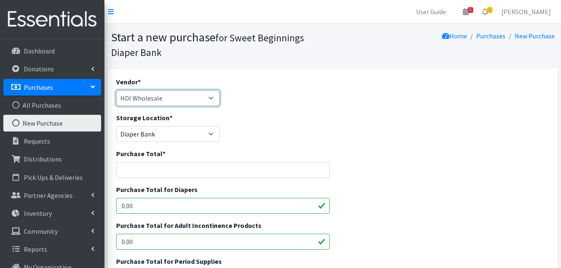
click at [211, 99] on select "HDI Wholesale ---Not Listed---" at bounding box center [168, 98] width 104 height 16
select select
click at [116, 90] on select "HDI Wholesale ---Not Listed---" at bounding box center [168, 98] width 104 height 16
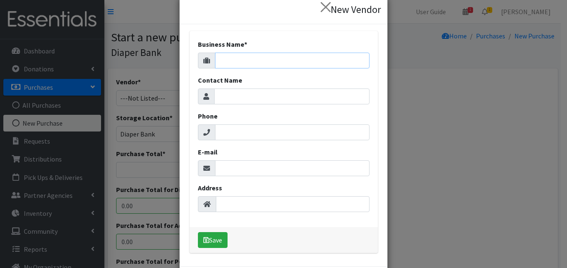
click at [245, 57] on input "Business Name *" at bounding box center [292, 61] width 154 height 16
click at [277, 63] on input "HDI" at bounding box center [292, 61] width 154 height 16
type input "HDI Wholesale"
click at [224, 102] on input "Contact Name" at bounding box center [291, 96] width 155 height 16
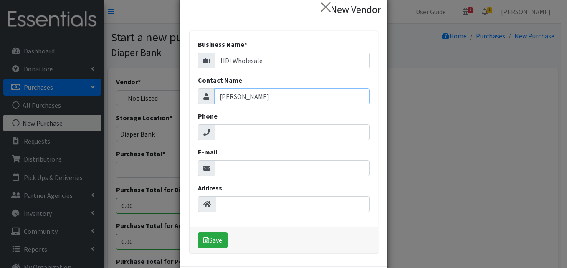
type input "[PERSON_NAME]"
click at [243, 135] on input "Phone" at bounding box center [292, 132] width 154 height 16
type input "9254087699"
type input "[STREET_ADDRESS]"
type input "9"
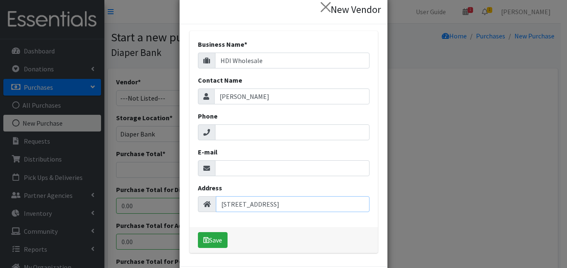
click at [270, 204] on input "[STREET_ADDRESS]" at bounding box center [293, 204] width 154 height 16
type input "4"
type input "N172 W21930 Caymus Ct [PERSON_NAME], WI 53037"
click at [225, 173] on input "E-mail" at bounding box center [292, 168] width 154 height 16
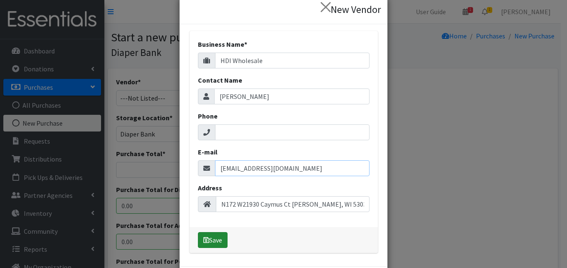
type input "[EMAIL_ADDRESS][DOMAIN_NAME]"
click at [203, 240] on icon "submit" at bounding box center [206, 240] width 6 height 7
select select "646"
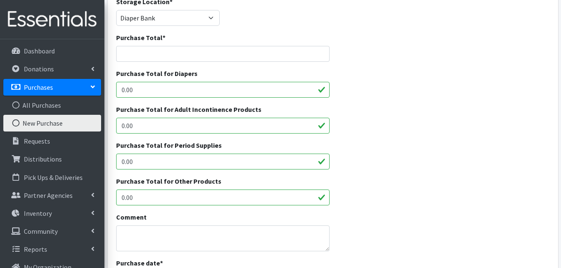
scroll to position [134, 0]
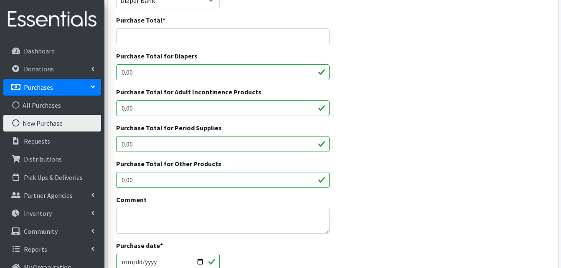
click at [136, 177] on input "0.00" at bounding box center [223, 180] width 214 height 16
type input "0"
type input "600.00"
click at [130, 223] on textarea "Comment" at bounding box center [223, 221] width 214 height 26
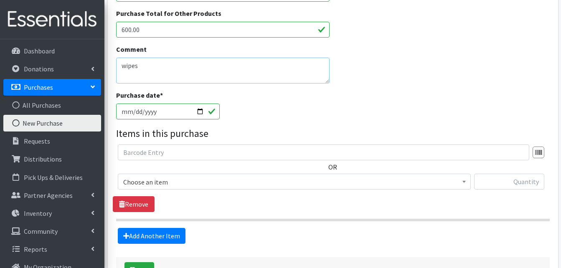
scroll to position [301, 0]
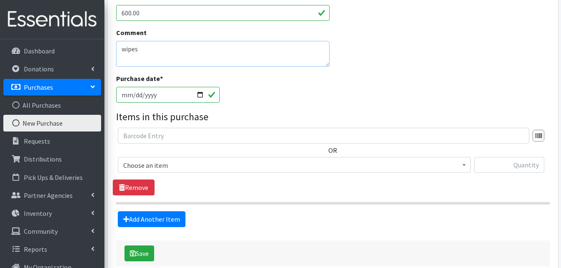
type textarea "wipes"
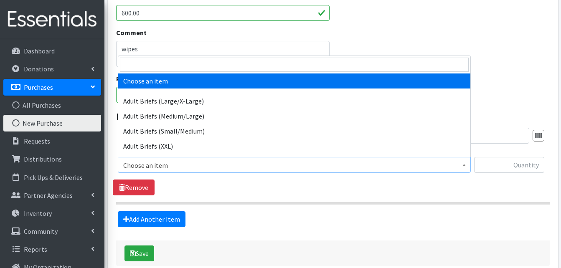
click at [463, 165] on b at bounding box center [463, 165] width 3 height 2
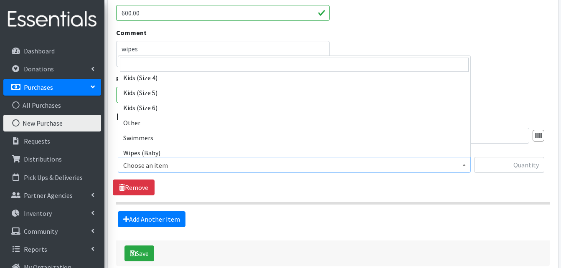
scroll to position [237, 0]
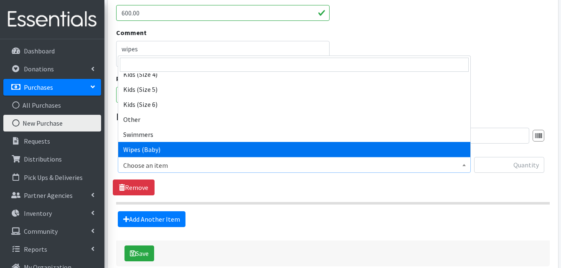
select select "1033"
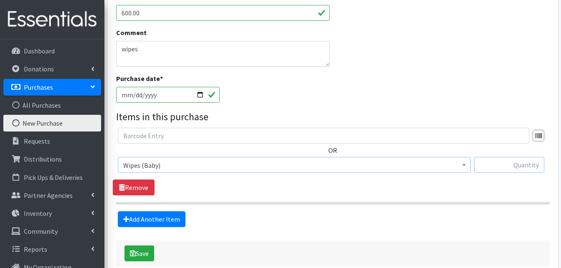
click at [498, 164] on input "text" at bounding box center [509, 165] width 70 height 16
type input "600"
click at [139, 253] on button "Save" at bounding box center [139, 253] width 30 height 16
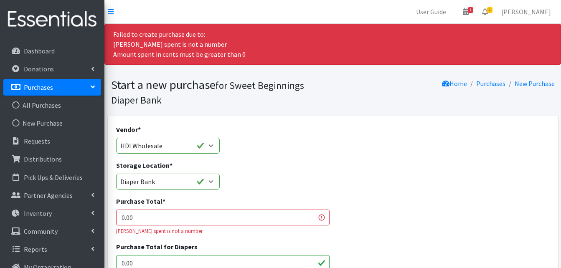
click at [140, 218] on input "0.00" at bounding box center [223, 218] width 214 height 16
type input "0"
type input "600.00"
